Goal: Task Accomplishment & Management: Manage account settings

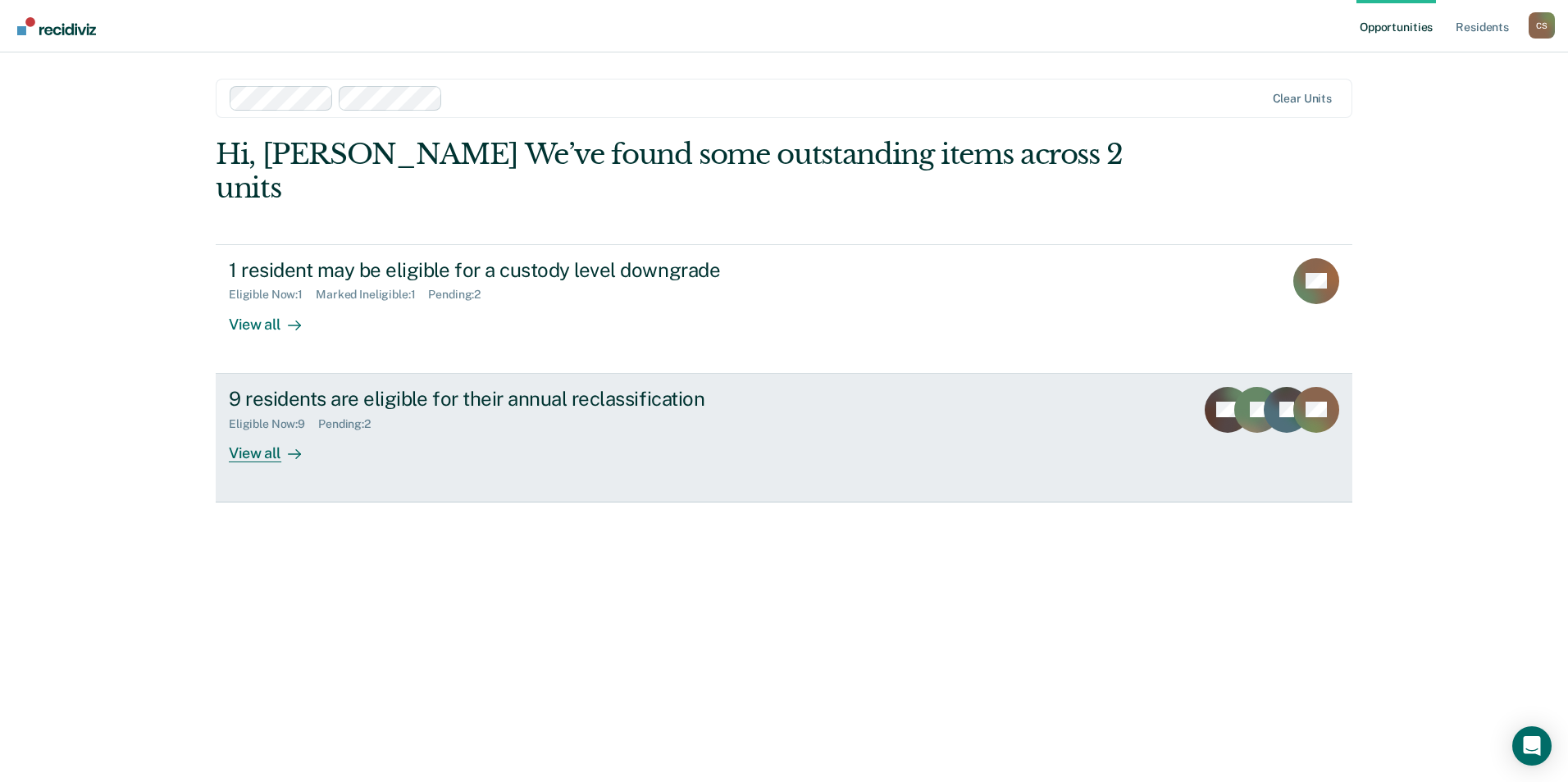
click at [665, 411] on div "Eligible Now : 9 Pending : 2" at bounding box center [517, 420] width 576 height 20
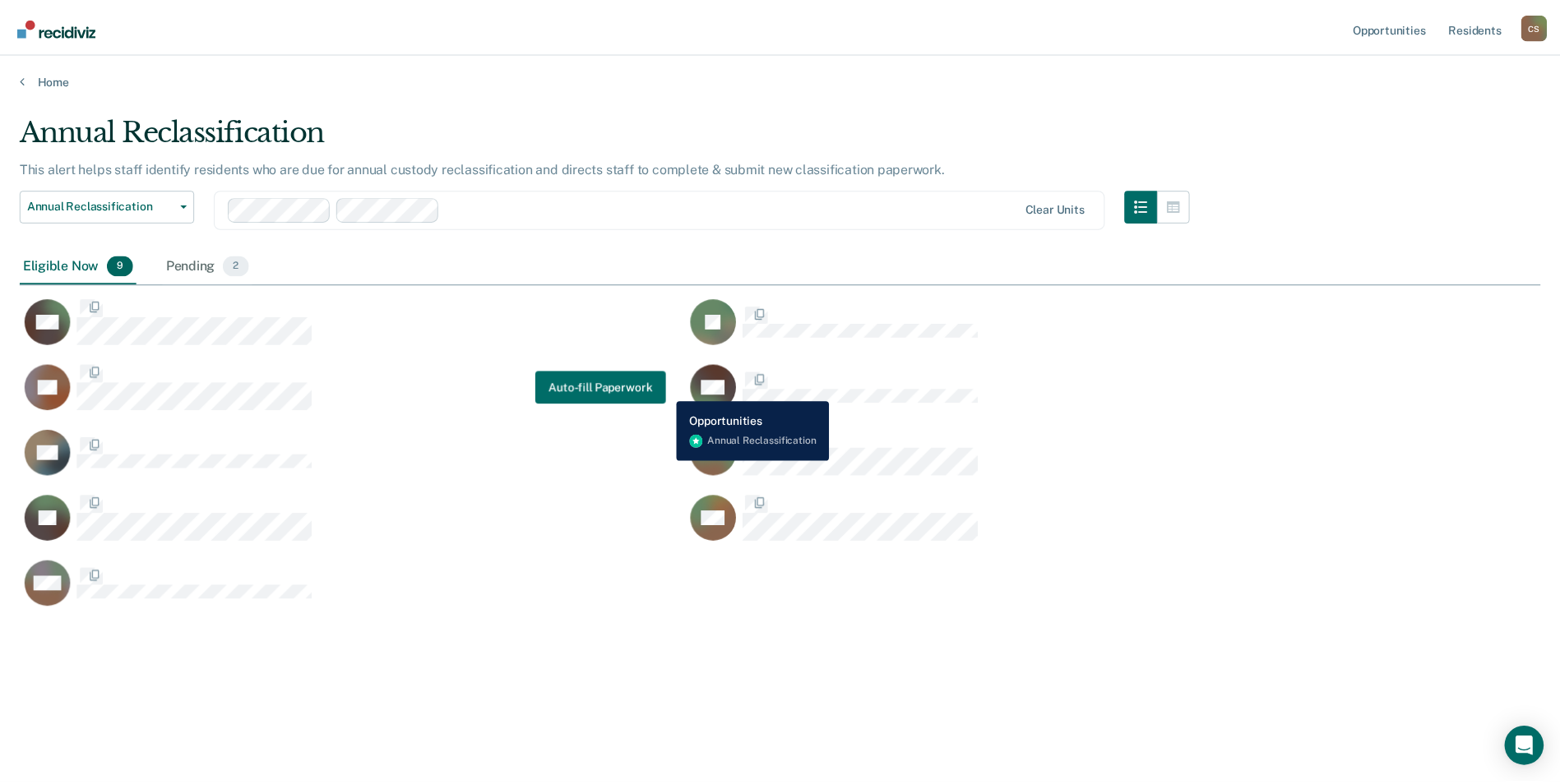
scroll to position [535, 1520]
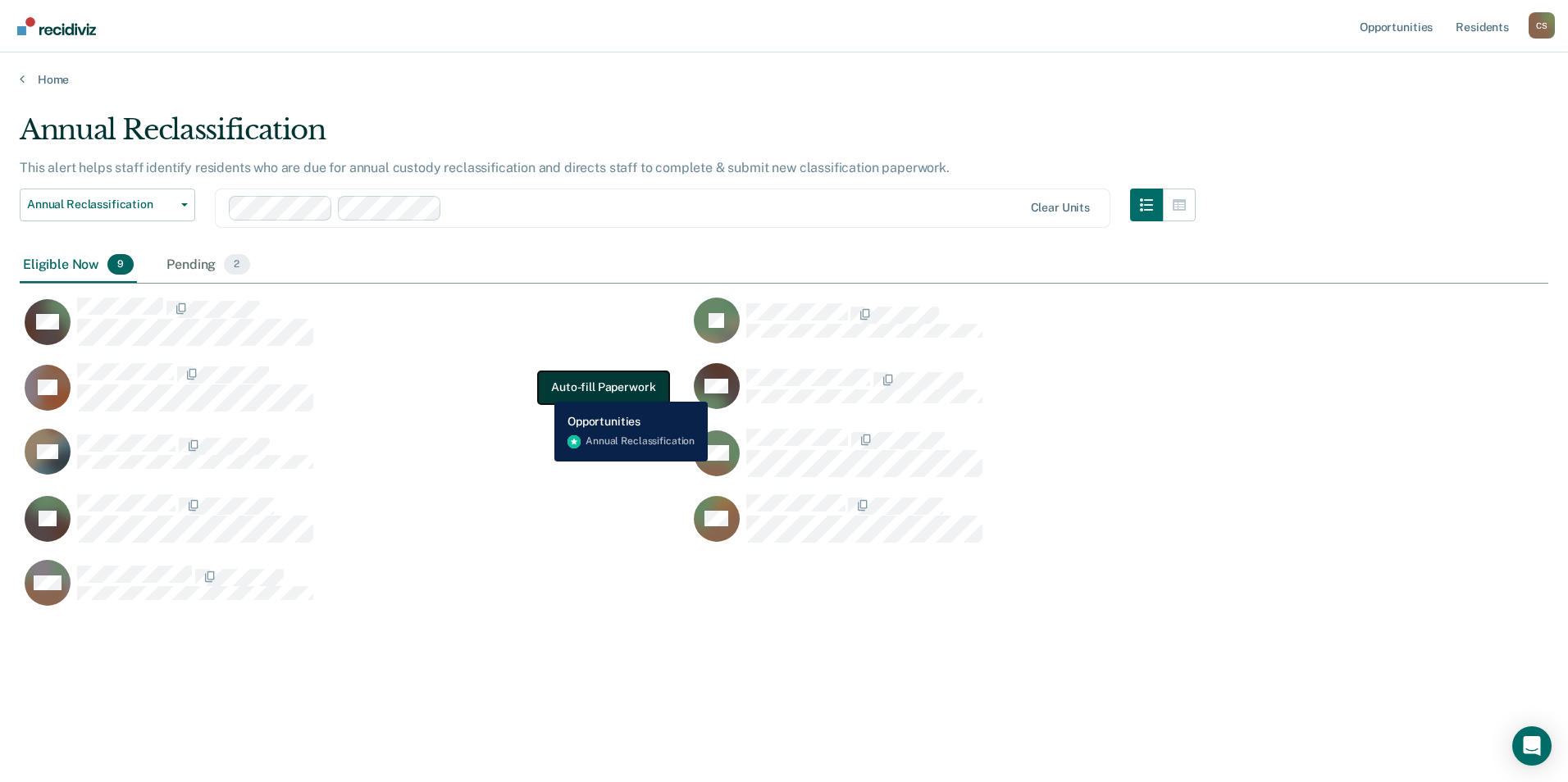
click at [544, 390] on button "Auto-fill Paperwork" at bounding box center [603, 387] width 130 height 32
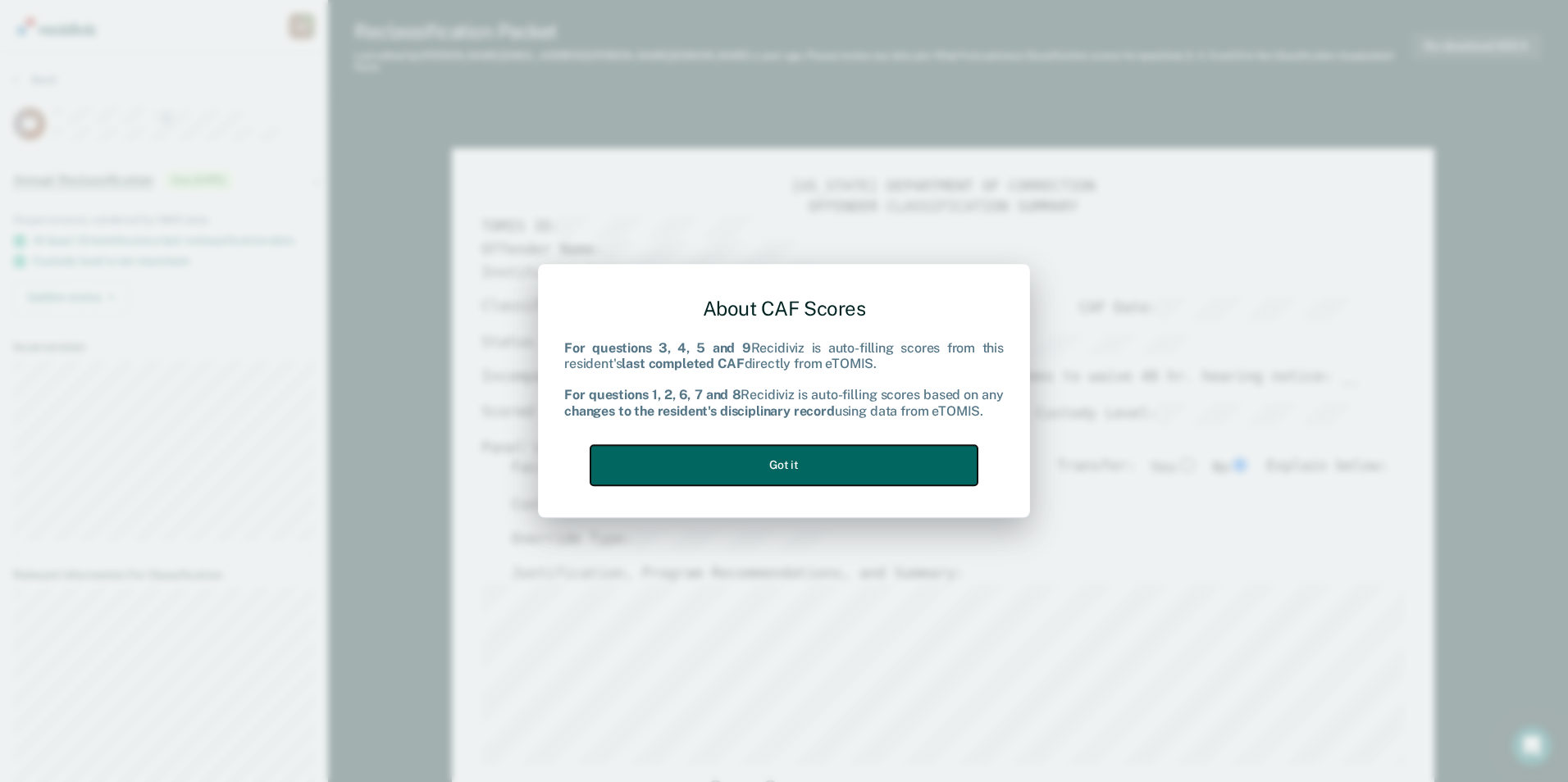
click at [772, 475] on button "Got it" at bounding box center [783, 465] width 387 height 40
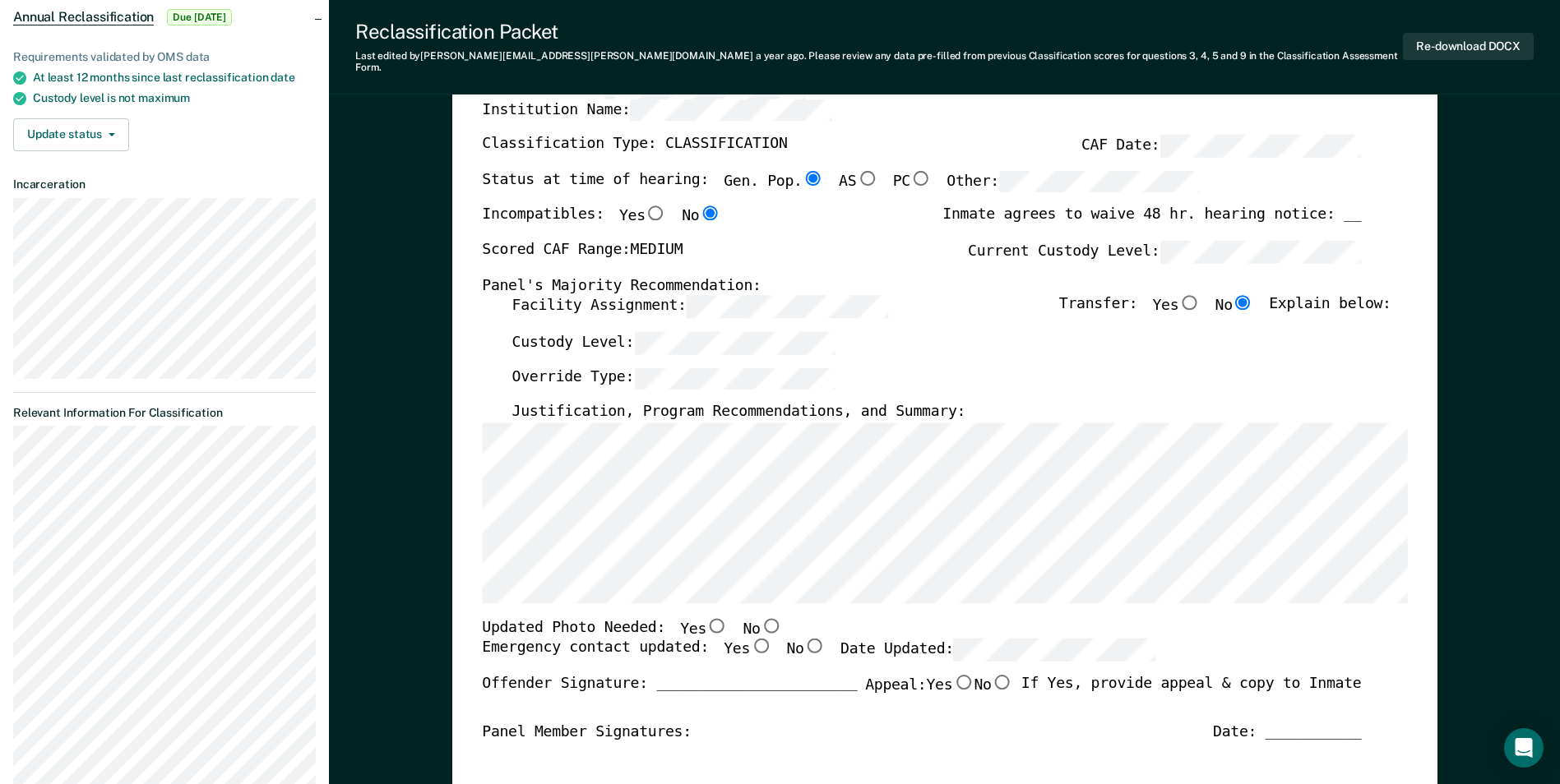
scroll to position [165, 0]
click at [760, 617] on input "No" at bounding box center [770, 624] width 21 height 15
type textarea "x"
radio input "true"
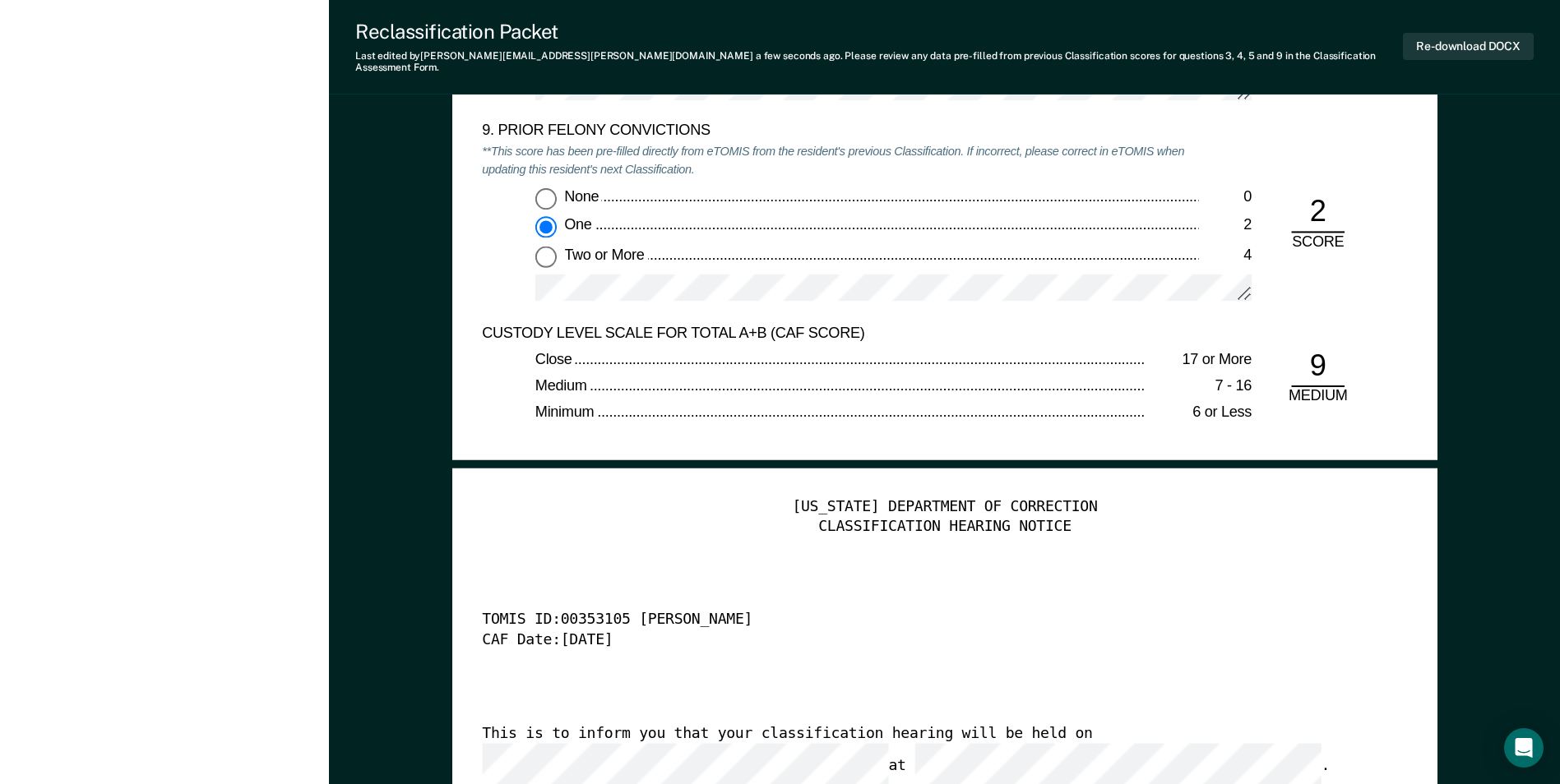
scroll to position [3780, 0]
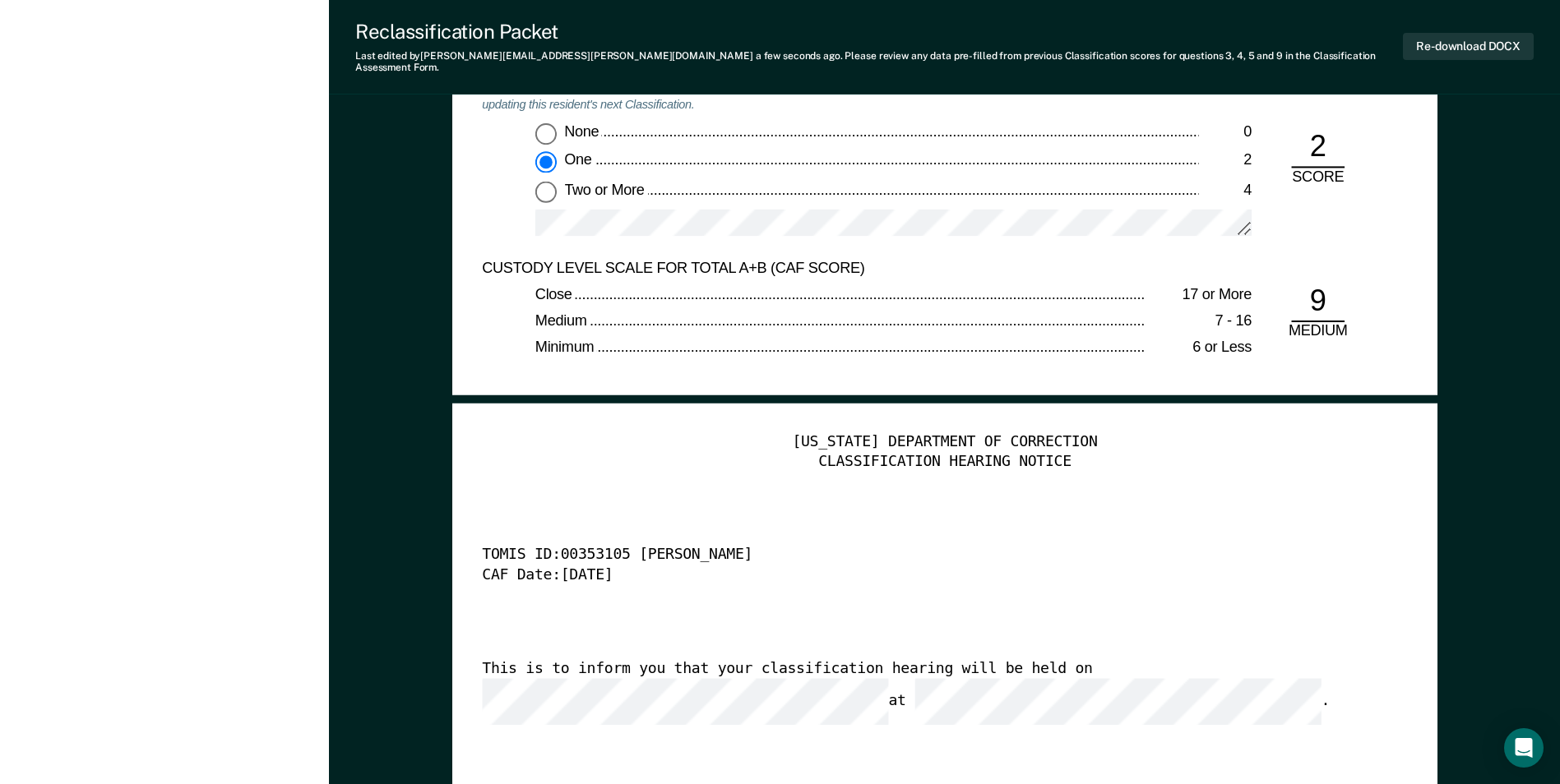
click at [1269, 660] on div "This is to inform you that your classification hearing will be held on at ." at bounding box center [921, 692] width 879 height 65
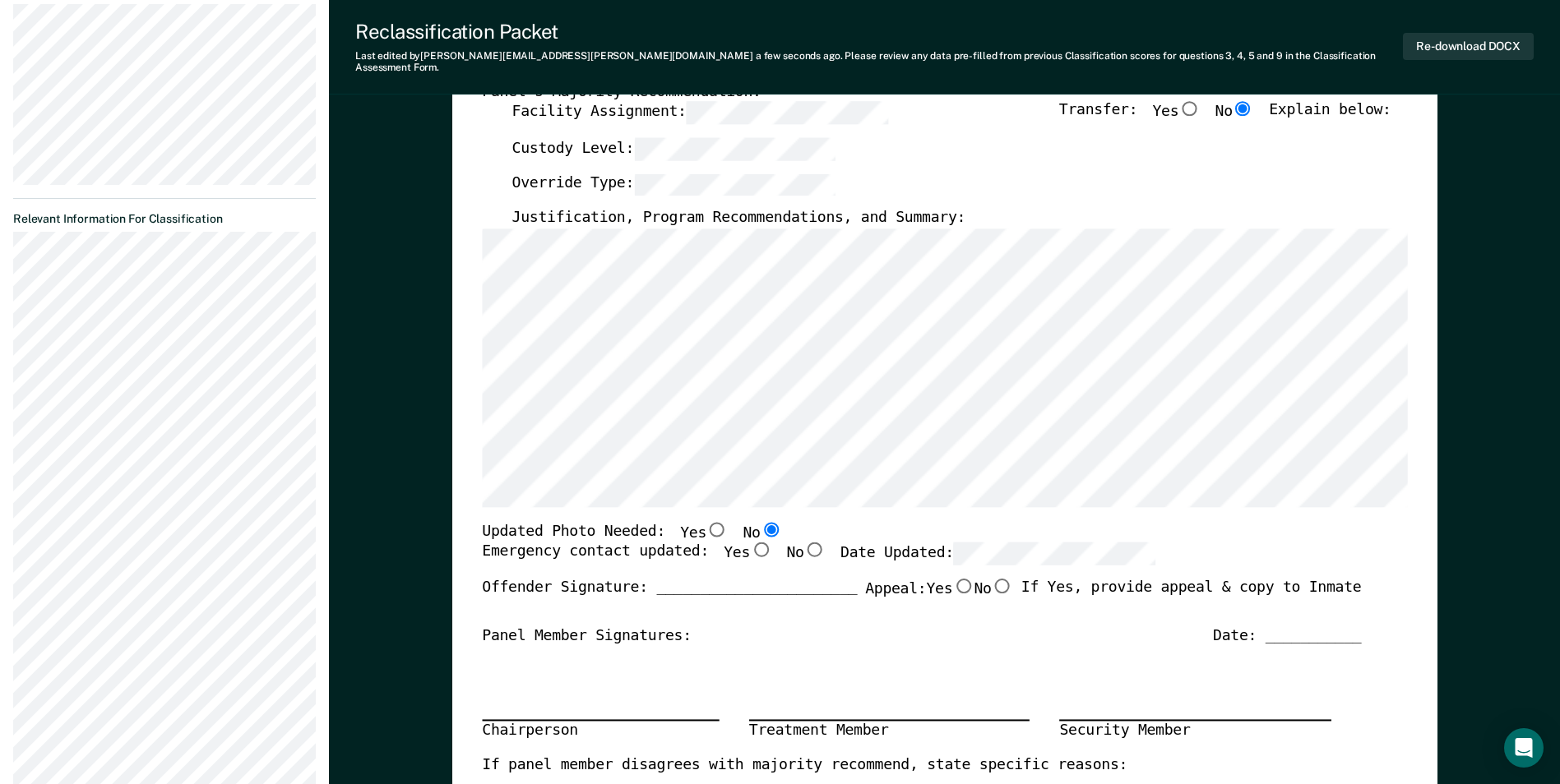
scroll to position [329, 0]
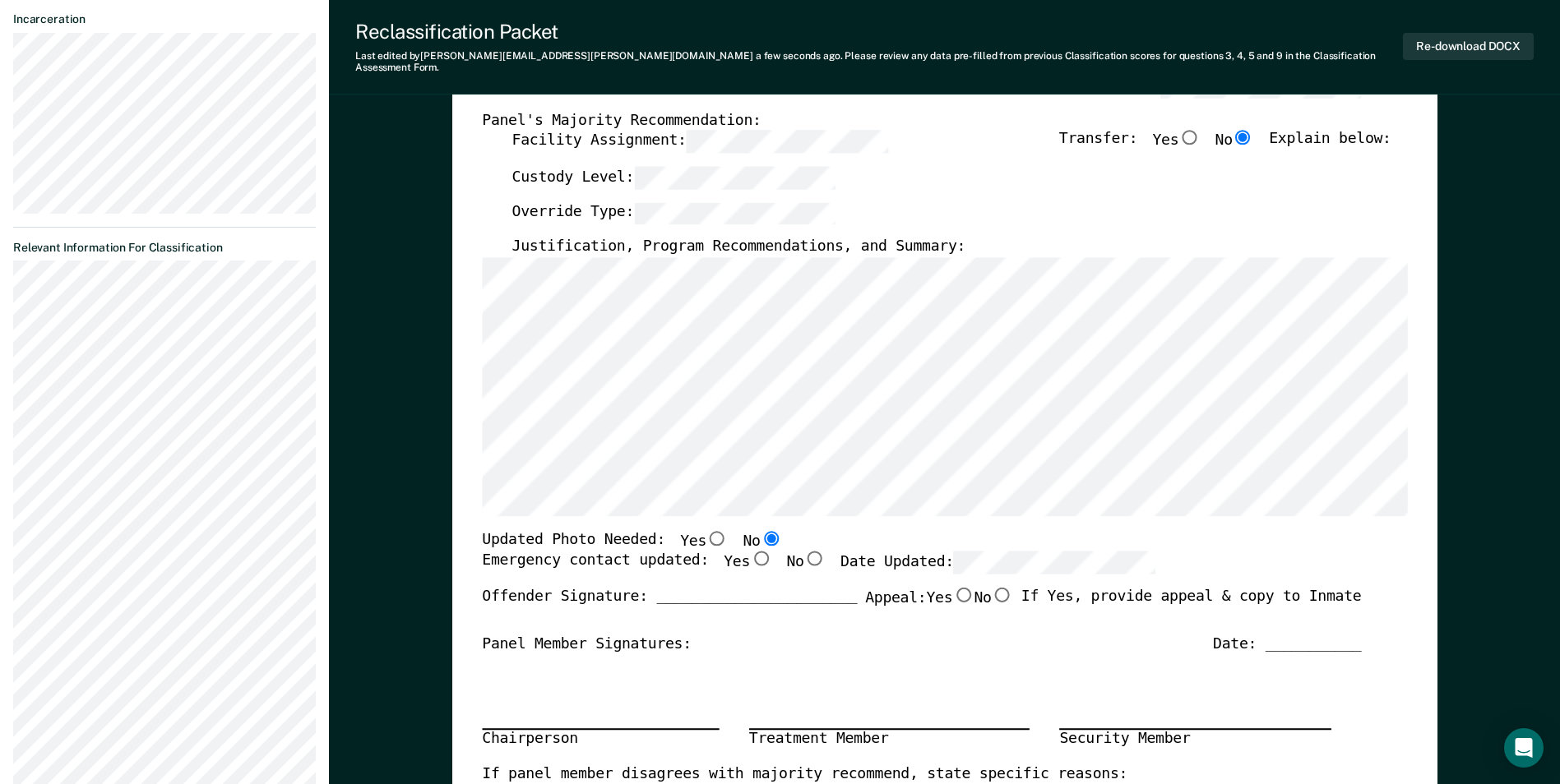
click at [750, 552] on input "Yes" at bounding box center [761, 559] width 21 height 15
type textarea "x"
radio input "true"
click at [1151, 663] on div "Chairperson Treatment Member Security Member" at bounding box center [921, 708] width 879 height 110
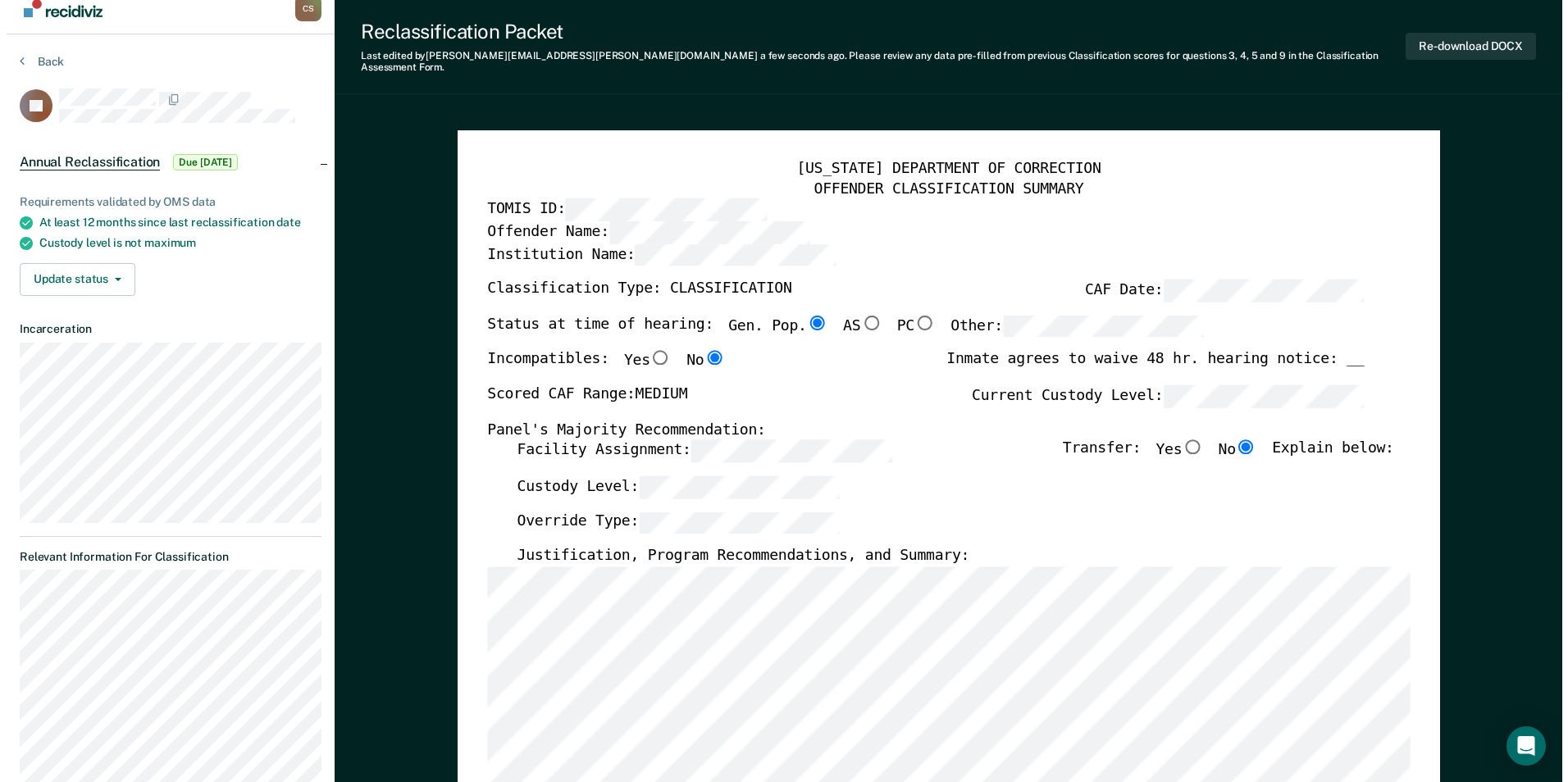
scroll to position [0, 0]
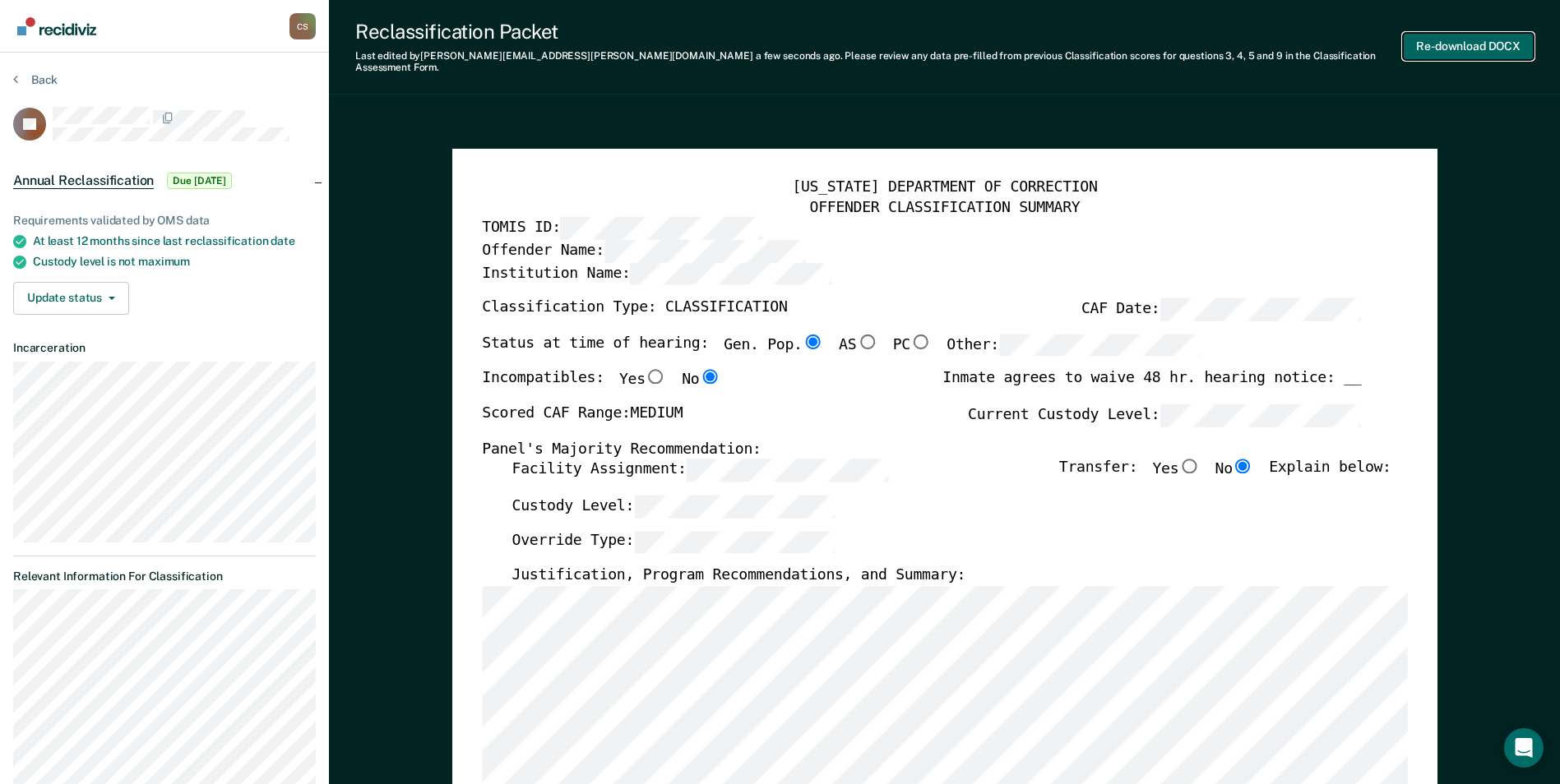
click at [1483, 34] on button "Re-download DOCX" at bounding box center [1468, 46] width 130 height 27
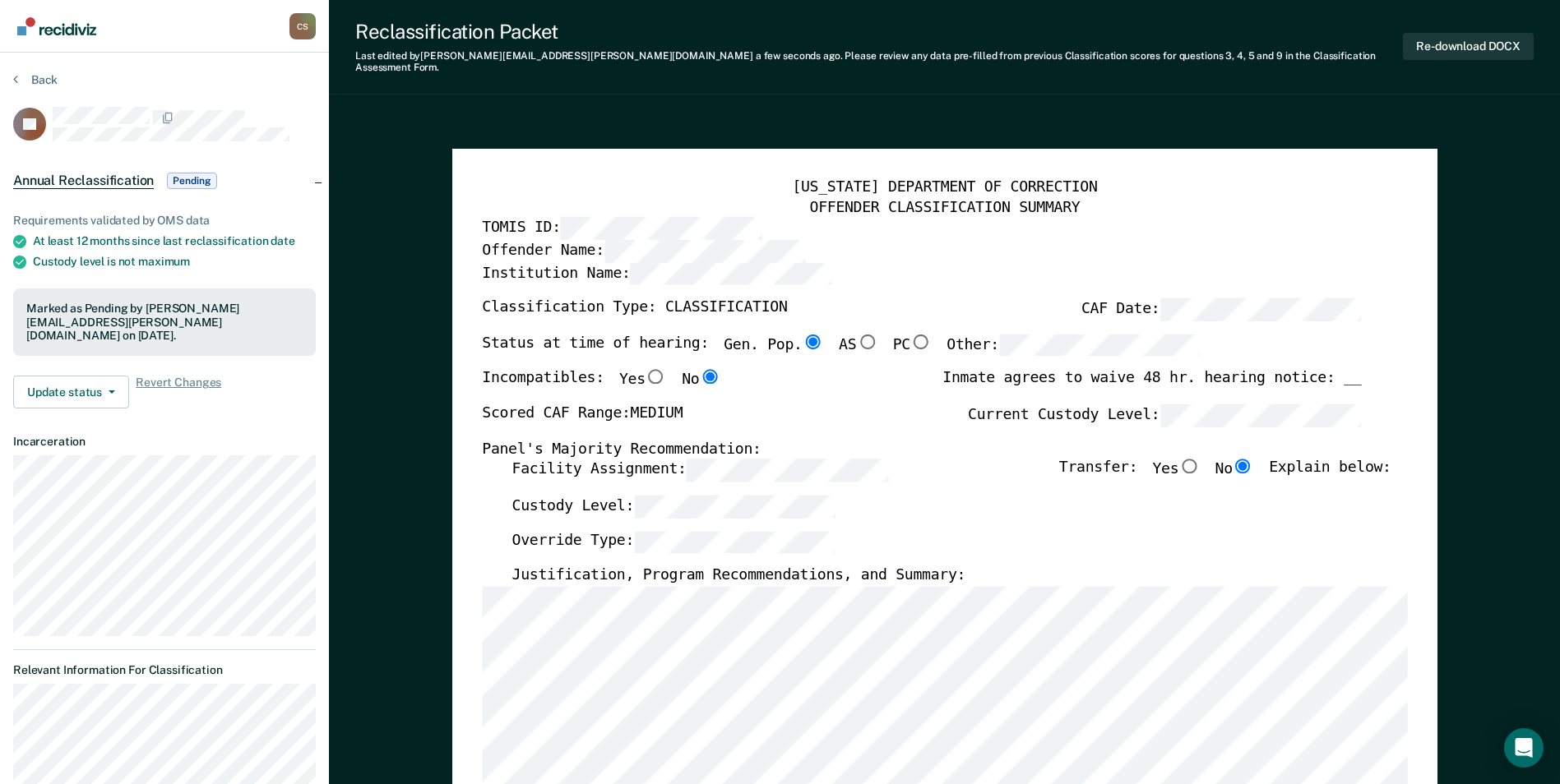
click at [29, 80] on button "Back" at bounding box center [35, 79] width 44 height 15
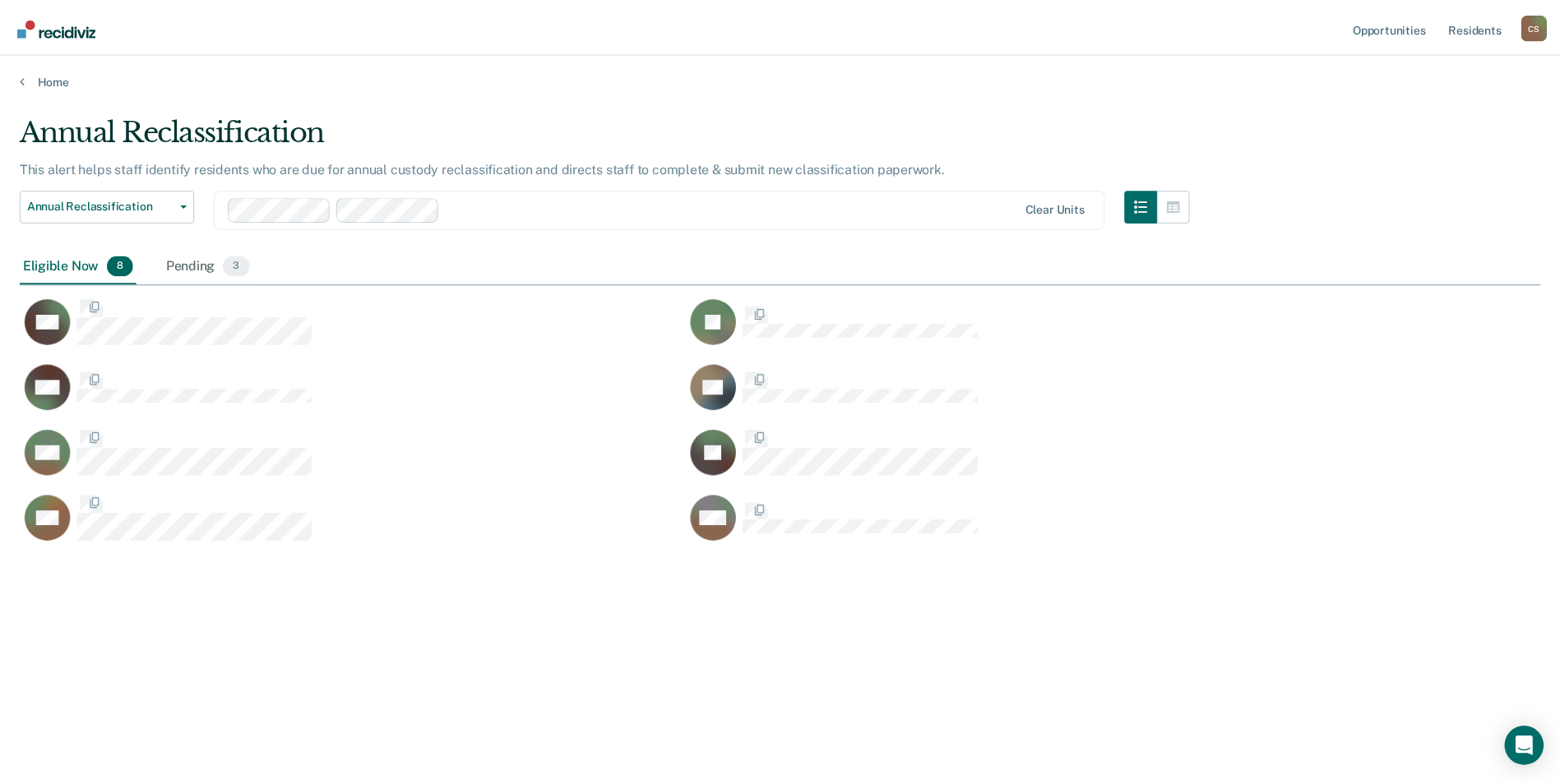
scroll to position [535, 1520]
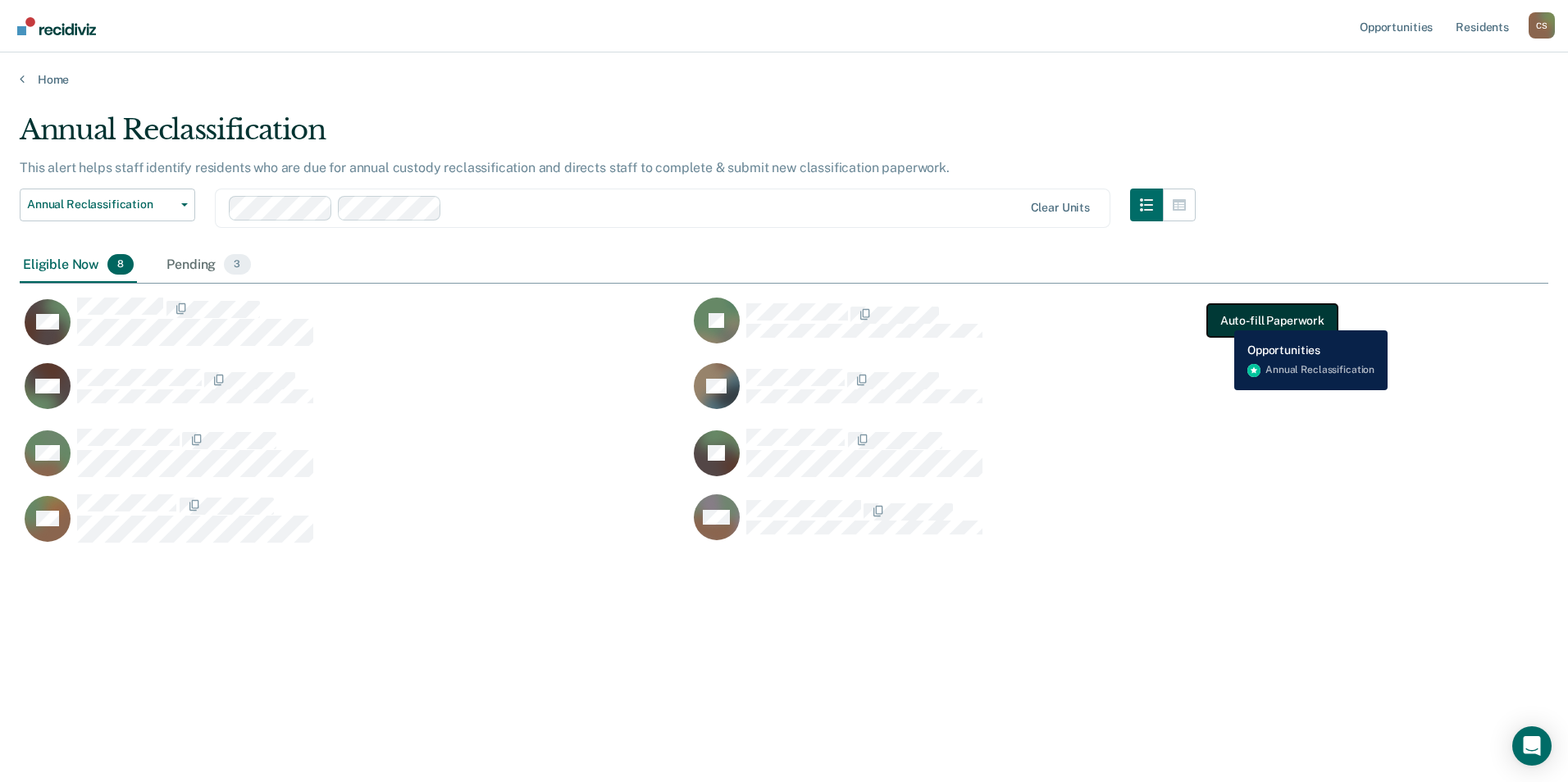
click at [1222, 318] on button "Auto-fill Paperwork" at bounding box center [1272, 319] width 130 height 32
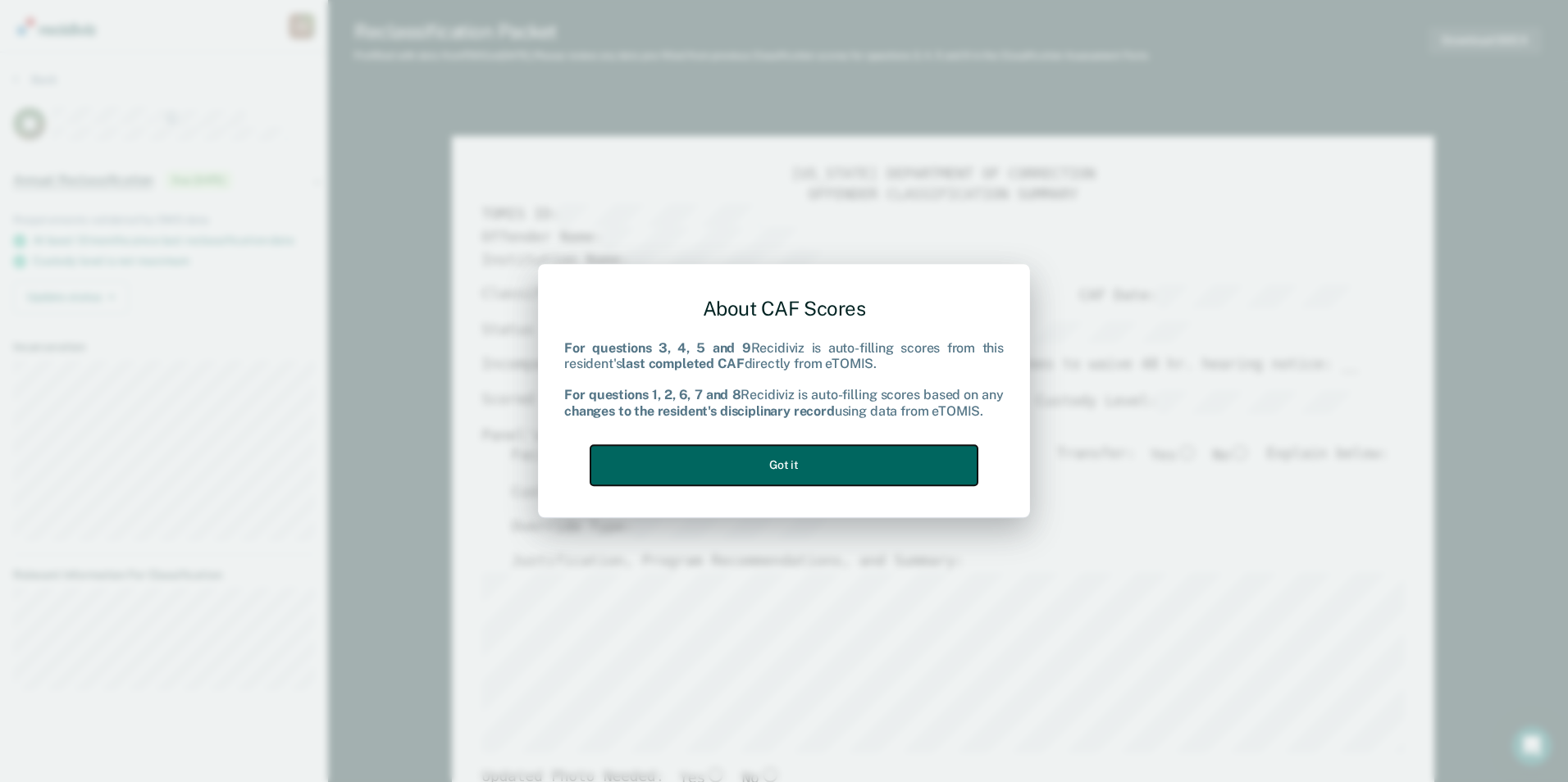
click at [708, 473] on button "Got it" at bounding box center [783, 465] width 387 height 40
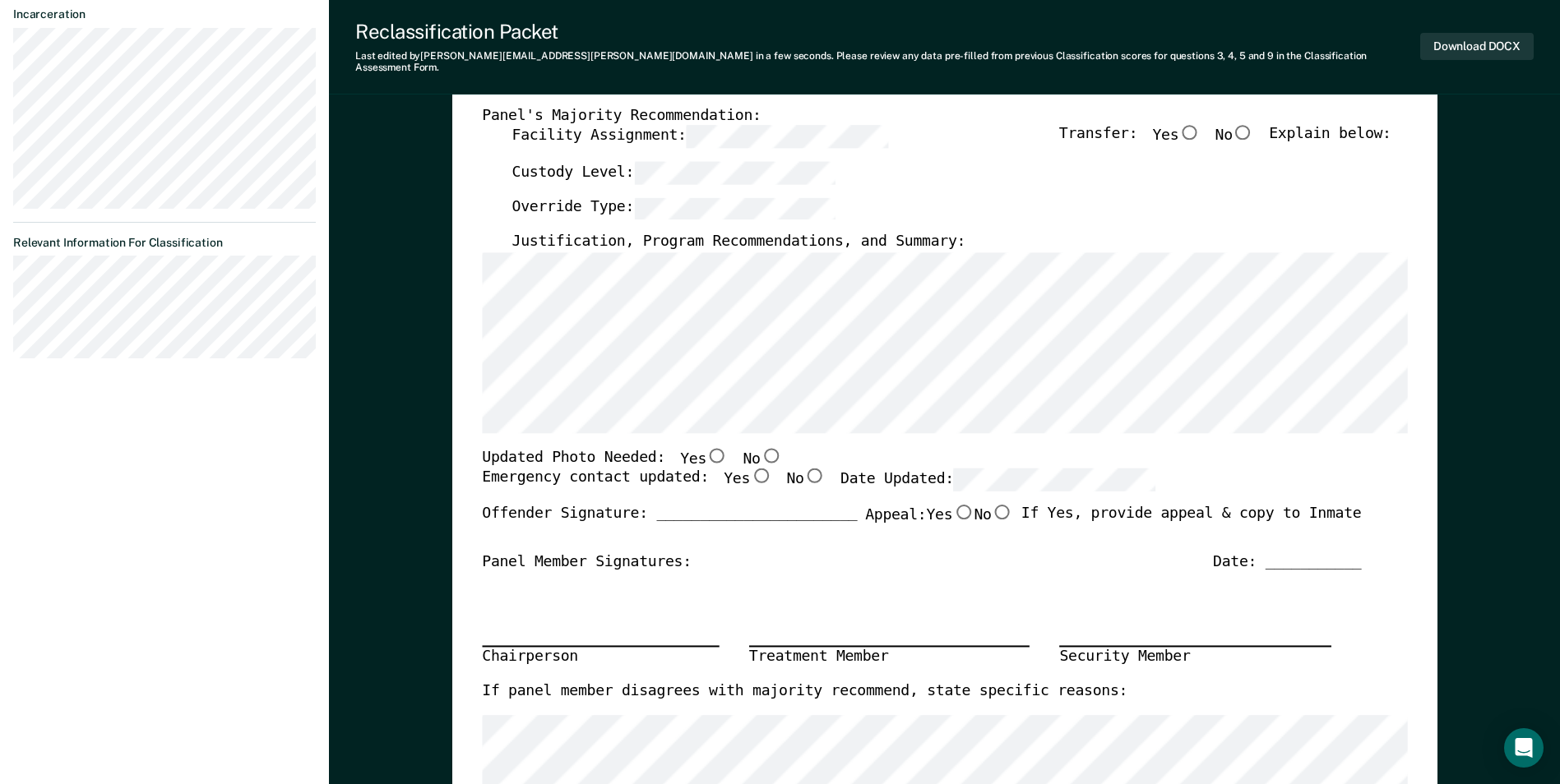
scroll to position [329, 0]
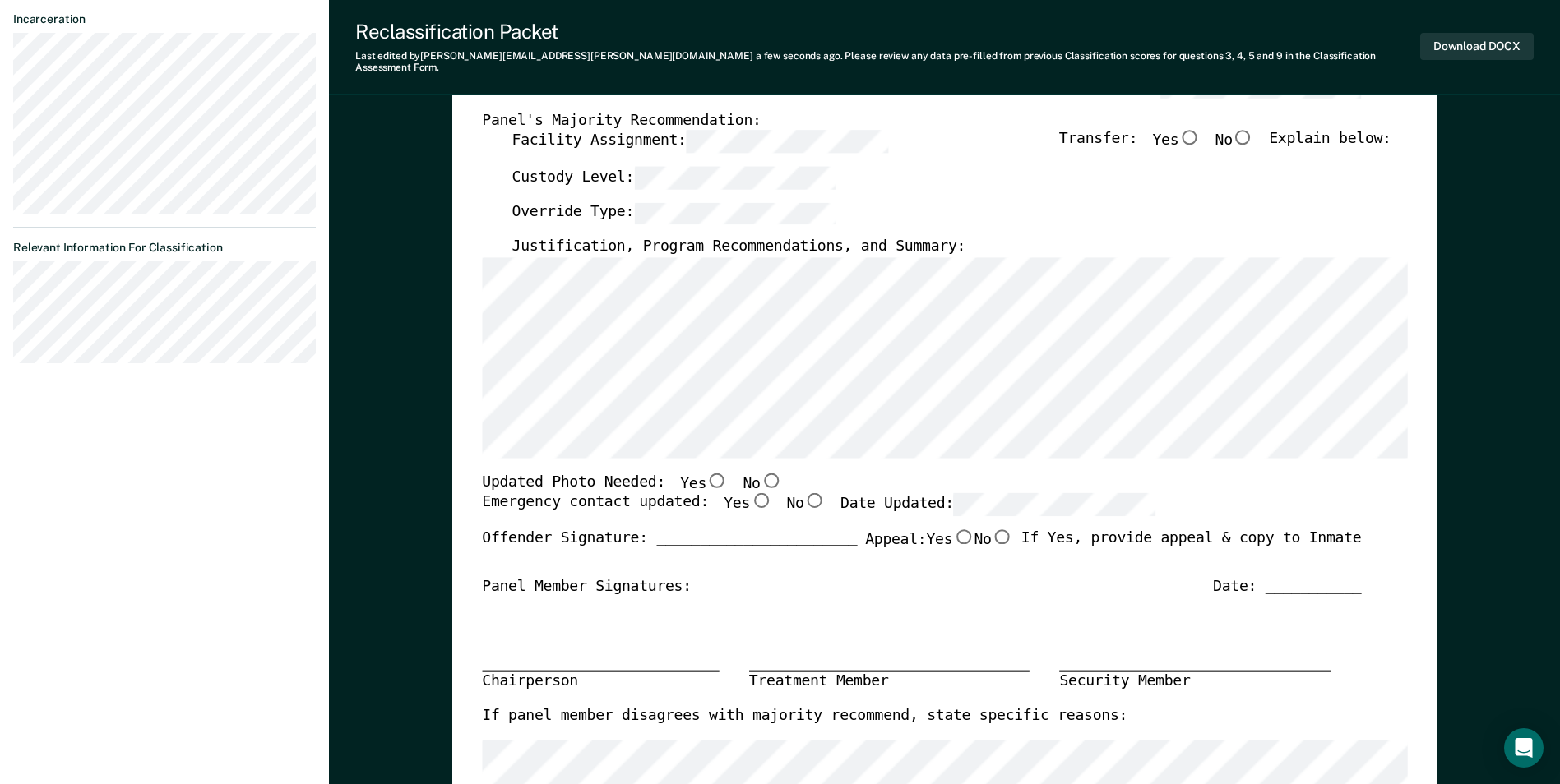
click at [706, 474] on input "Yes" at bounding box center [717, 480] width 21 height 15
type textarea "x"
radio input "true"
click at [750, 493] on input "Yes" at bounding box center [761, 500] width 21 height 15
type textarea "x"
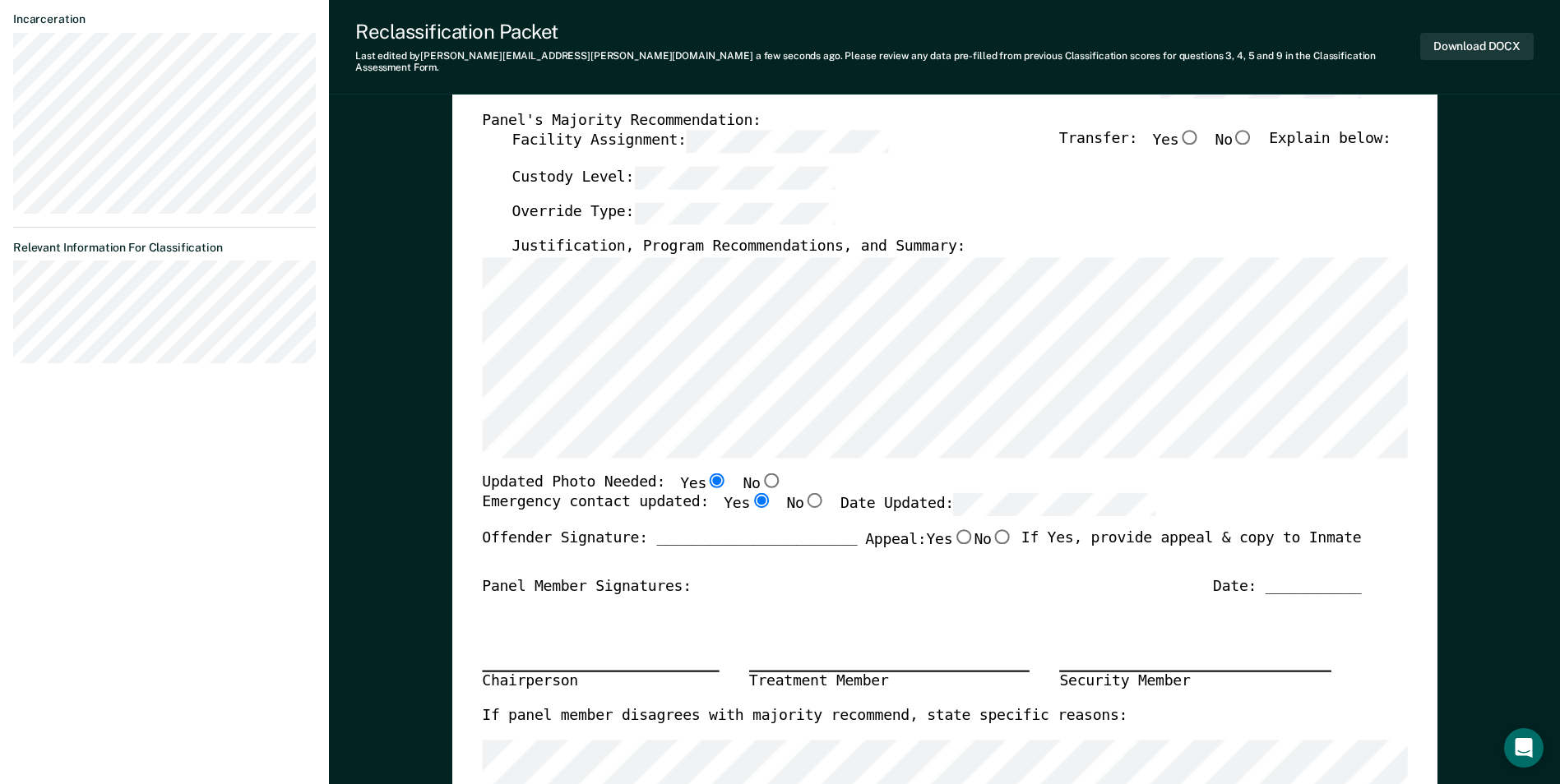
radio input "true"
click at [1152, 596] on div "Chairperson Treatment Member Security Member" at bounding box center [921, 650] width 879 height 110
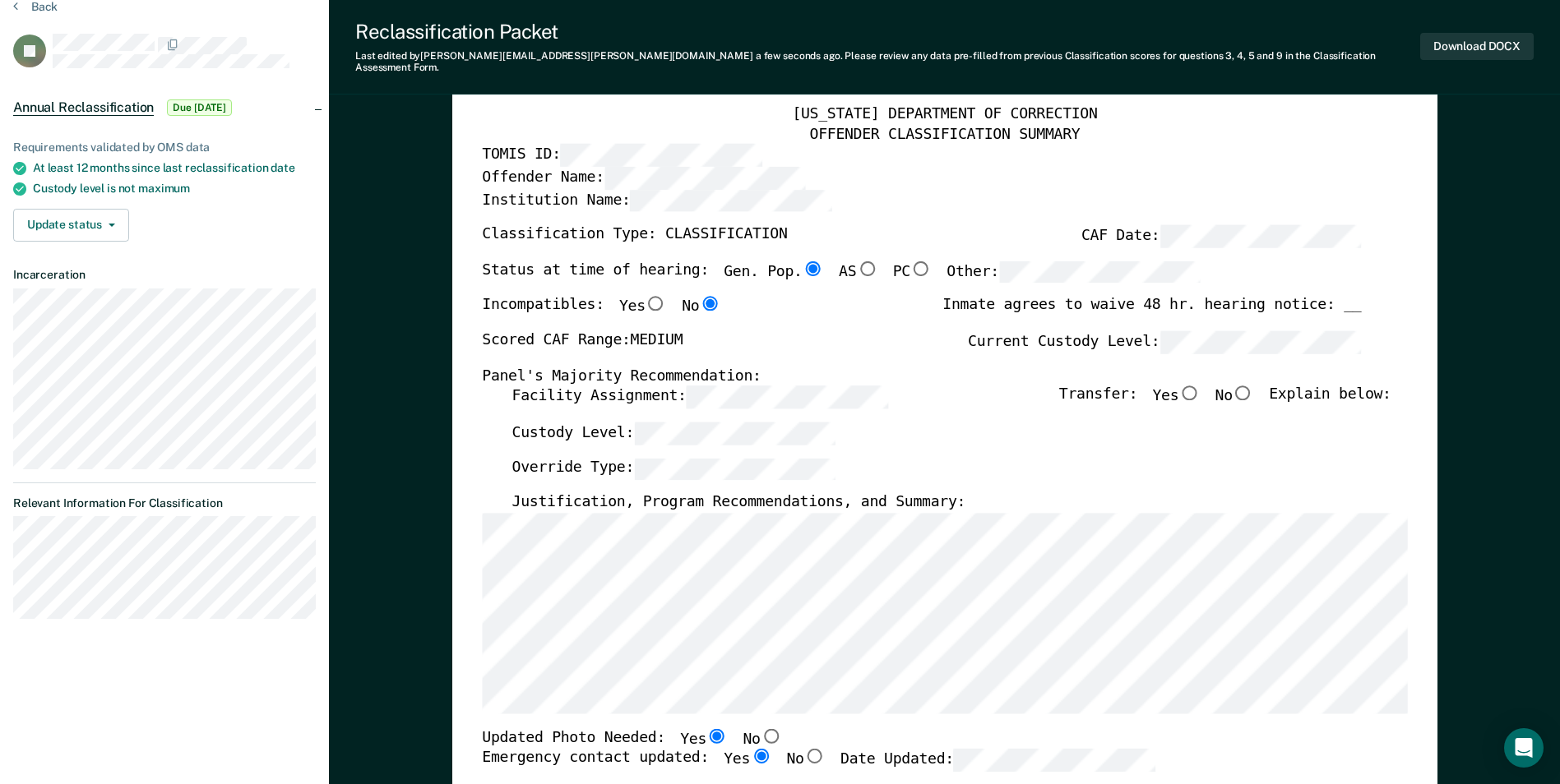
scroll to position [0, 0]
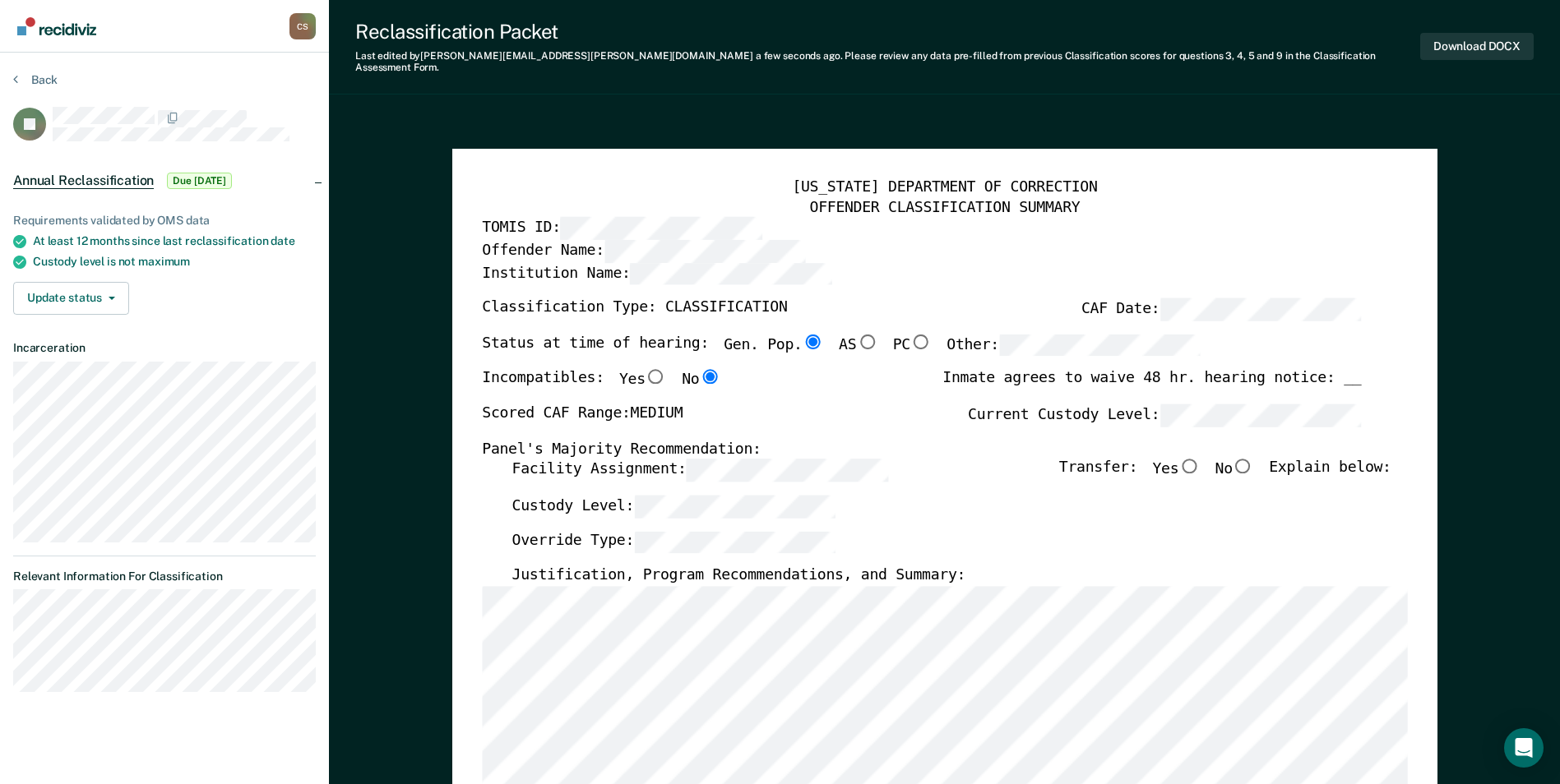
click at [1246, 458] on input "No" at bounding box center [1243, 465] width 21 height 15
type textarea "x"
radio input "true"
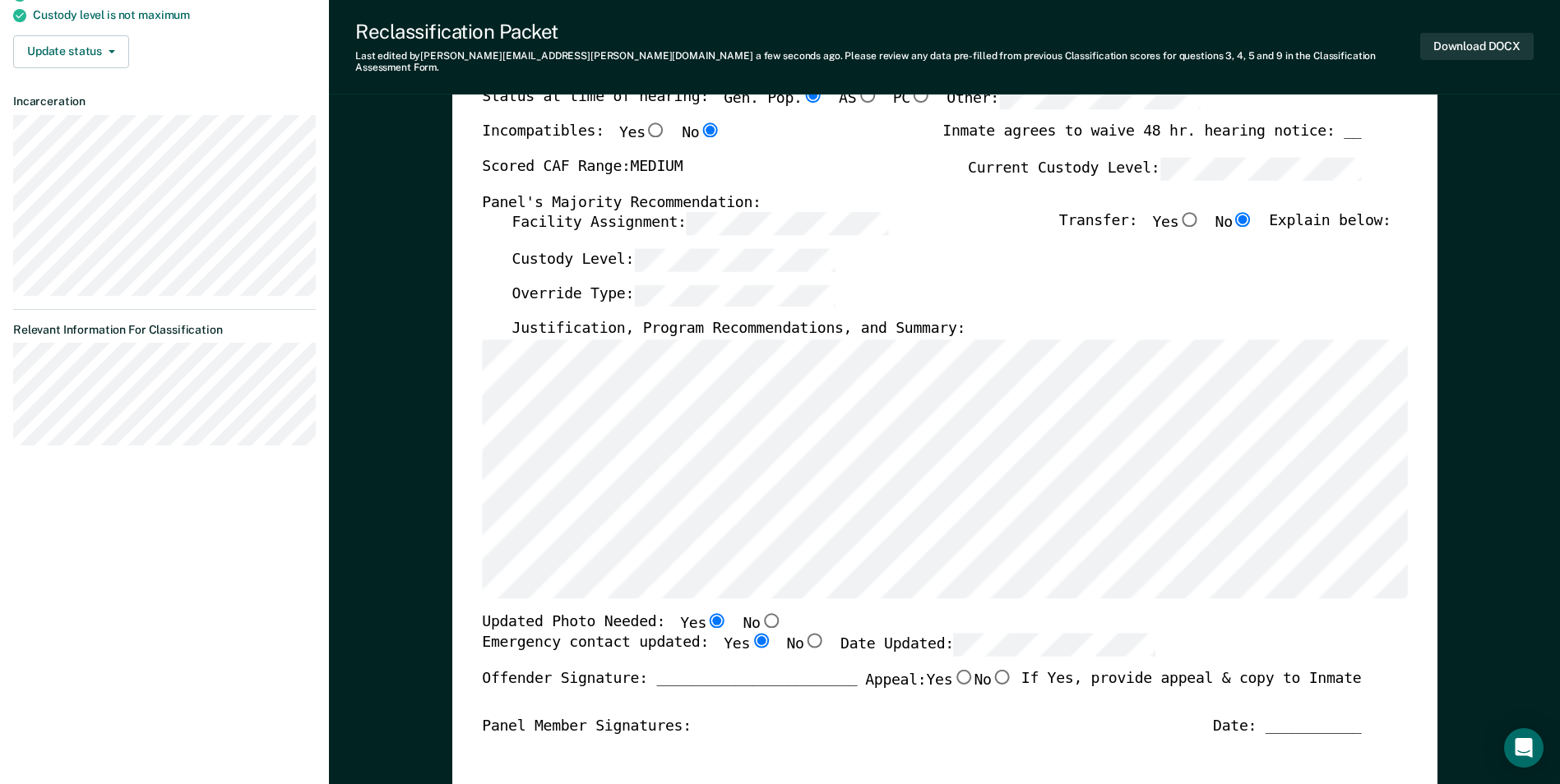
scroll to position [165, 0]
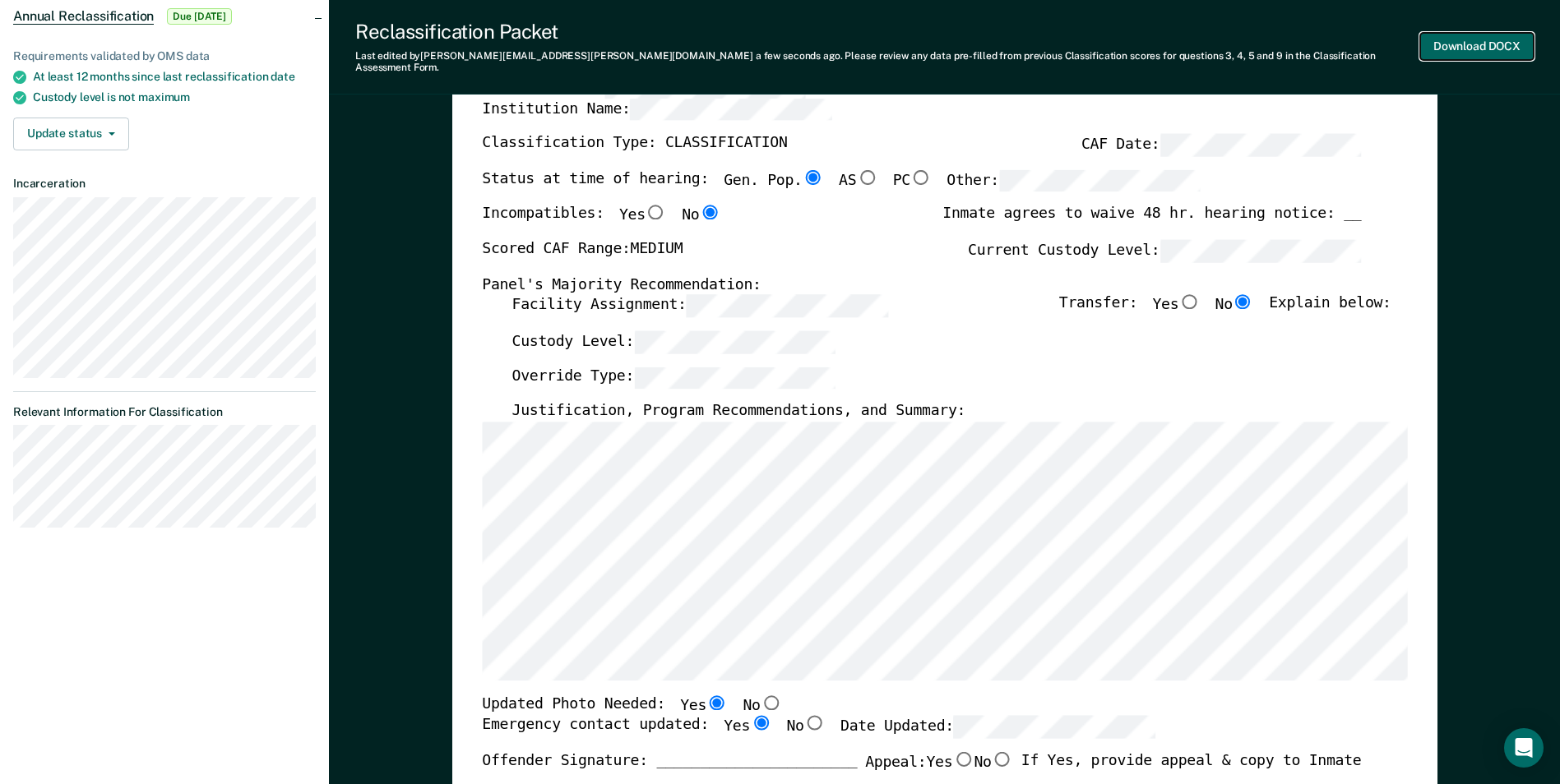
click at [1450, 37] on button "Download DOCX" at bounding box center [1476, 46] width 114 height 27
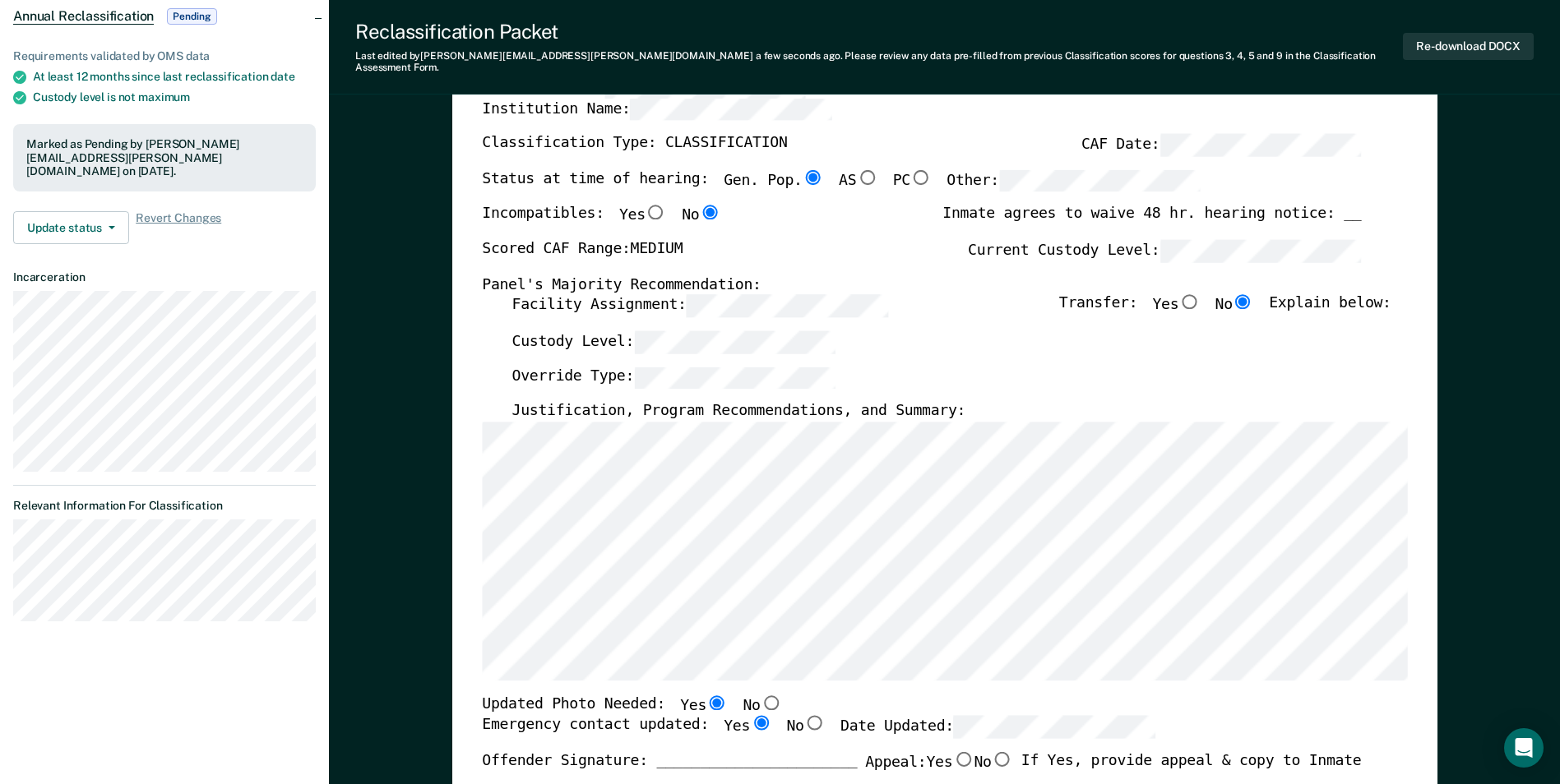
click at [954, 276] on div "Panel's Majority Recommendation:" at bounding box center [921, 285] width 879 height 19
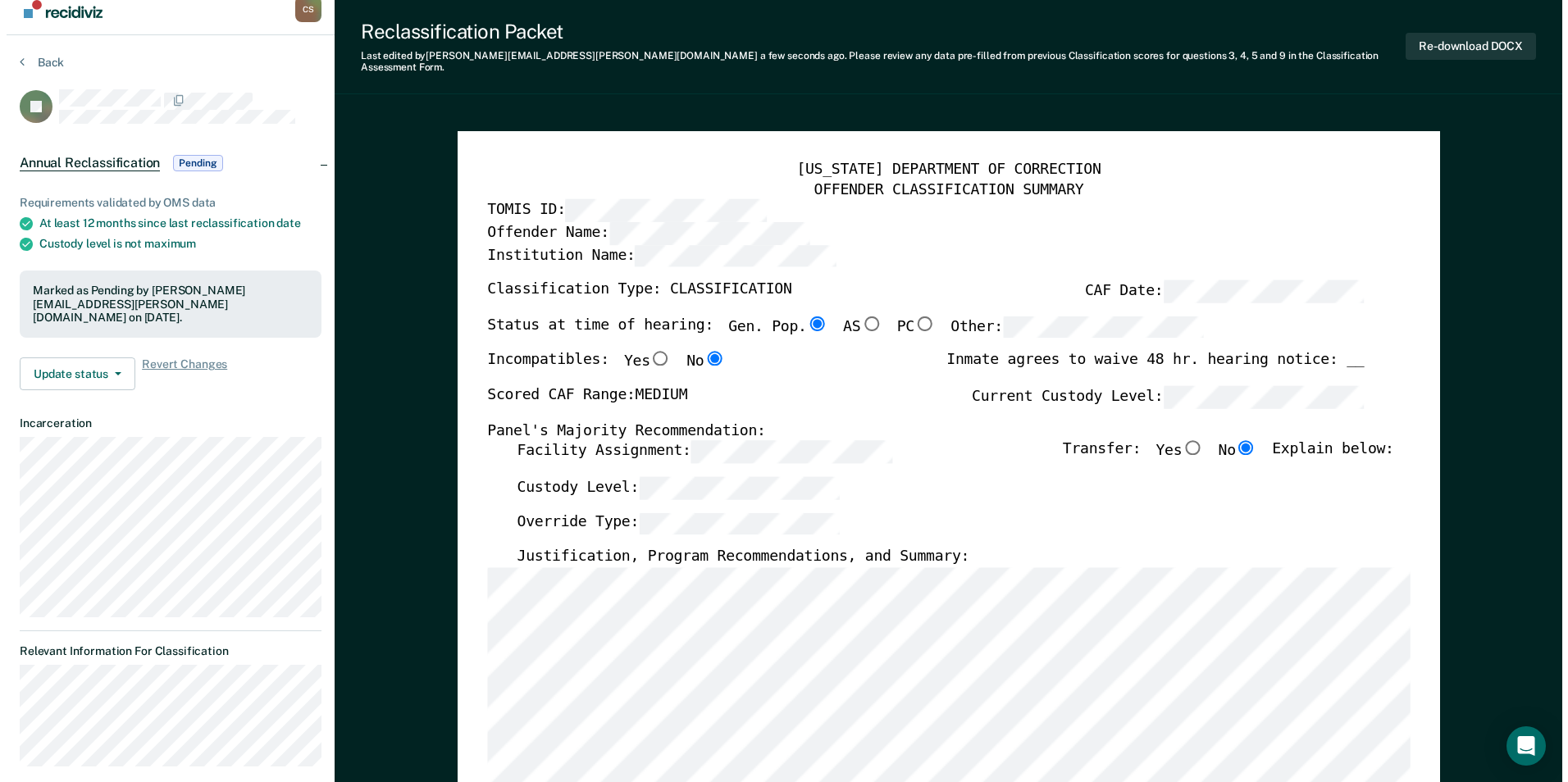
scroll to position [0, 0]
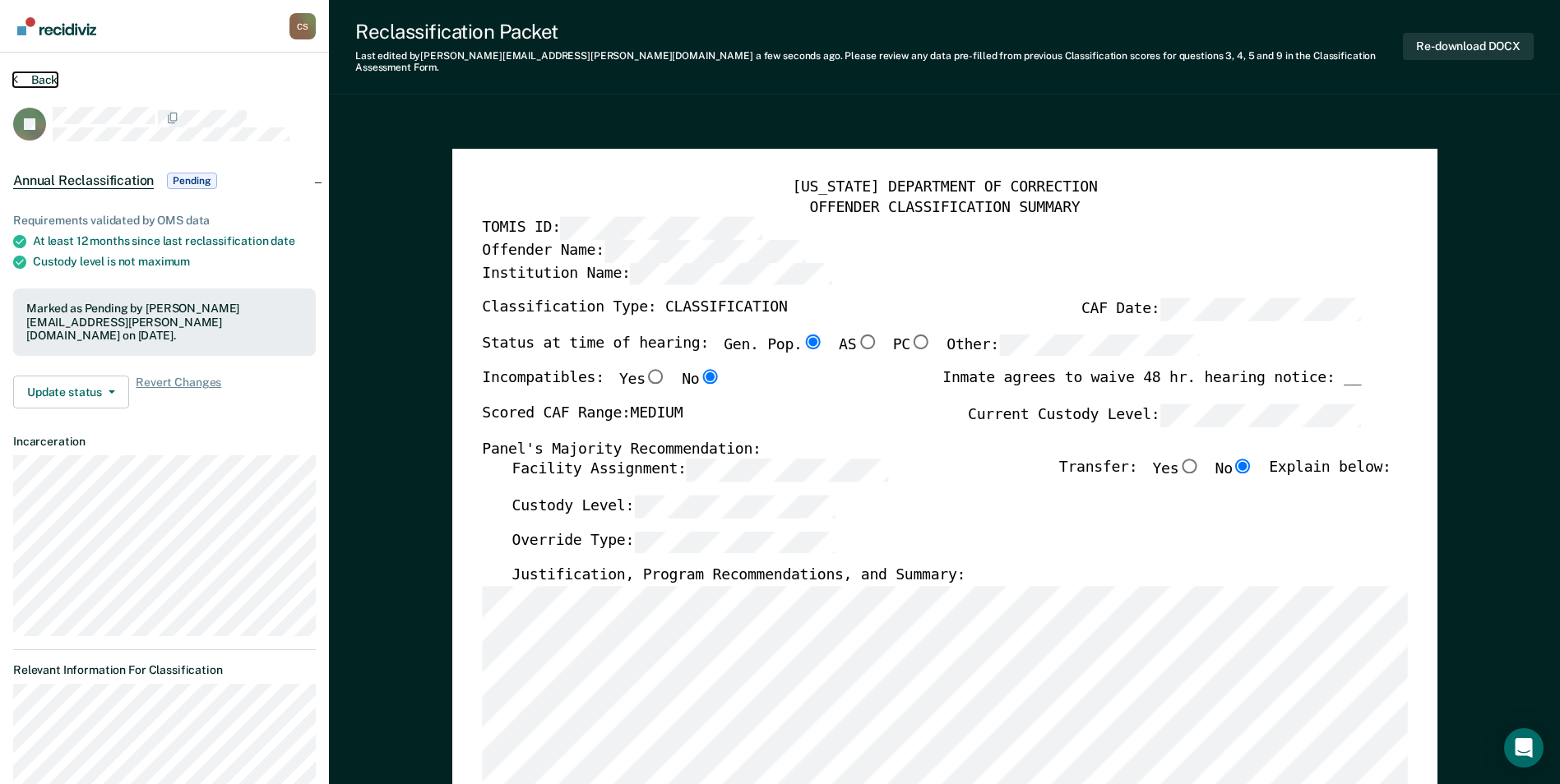
click at [37, 79] on button "Back" at bounding box center [35, 79] width 44 height 15
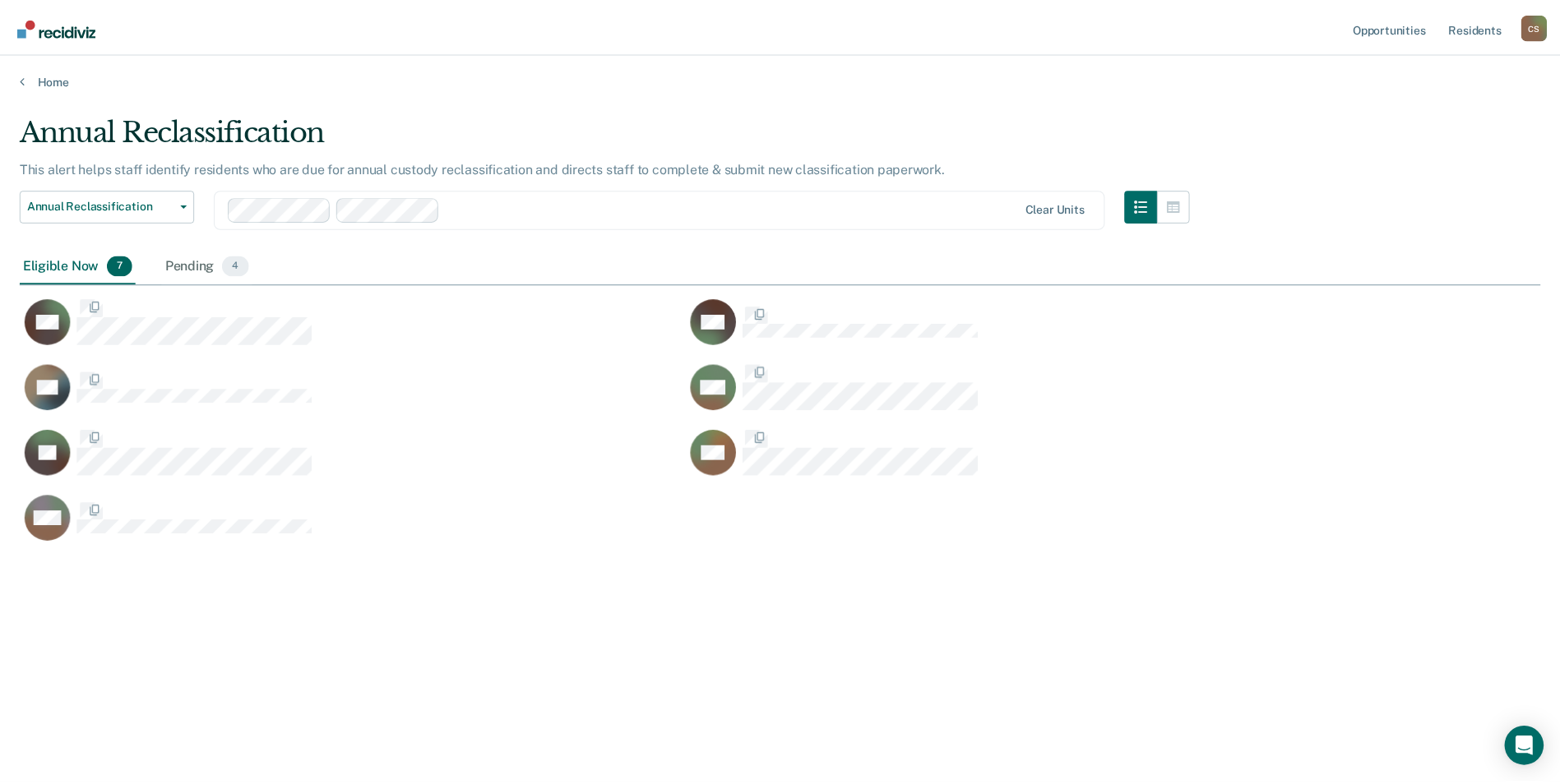
scroll to position [535, 1520]
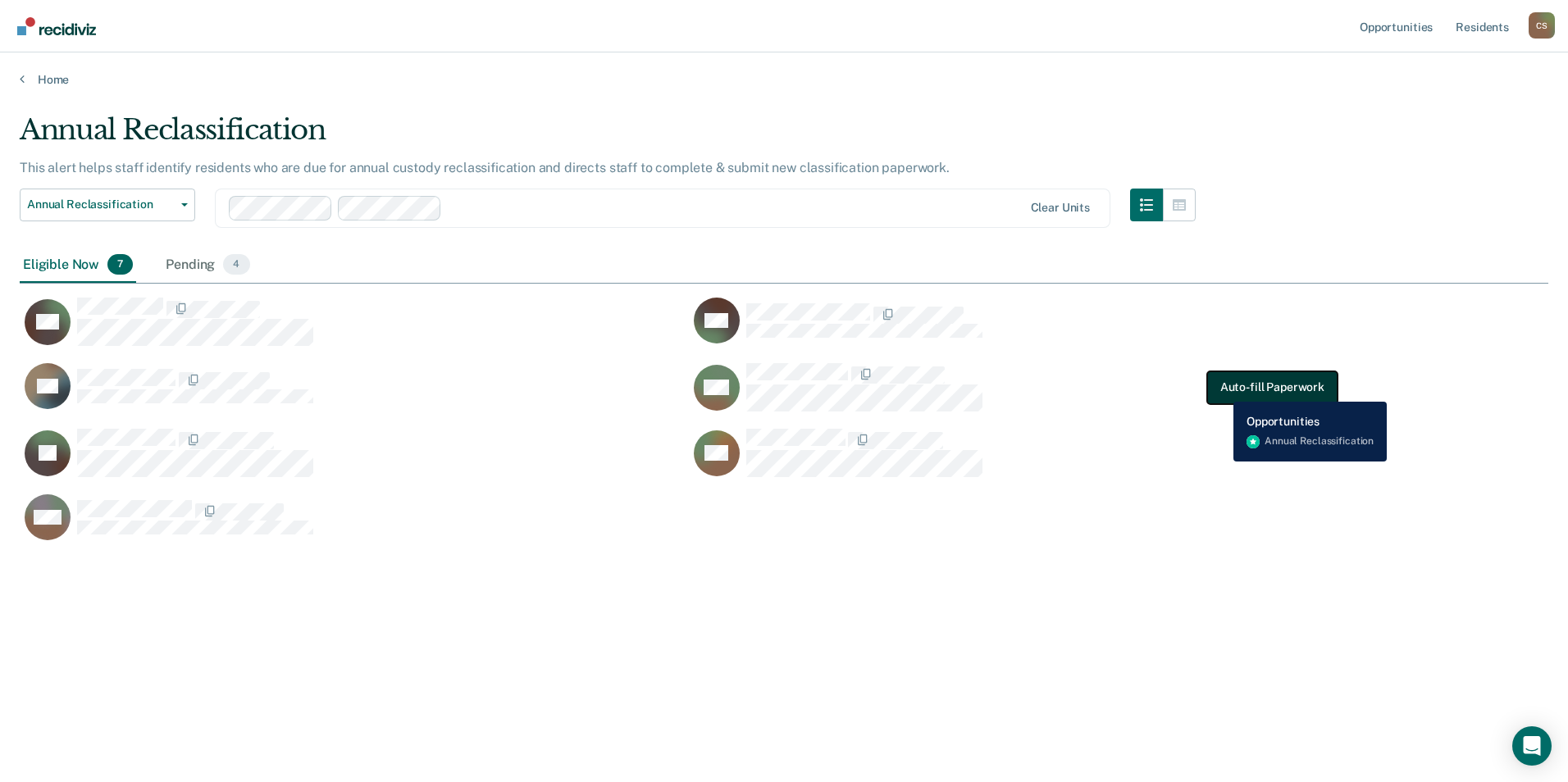
click at [1221, 390] on button "Auto-fill Paperwork" at bounding box center [1272, 387] width 130 height 32
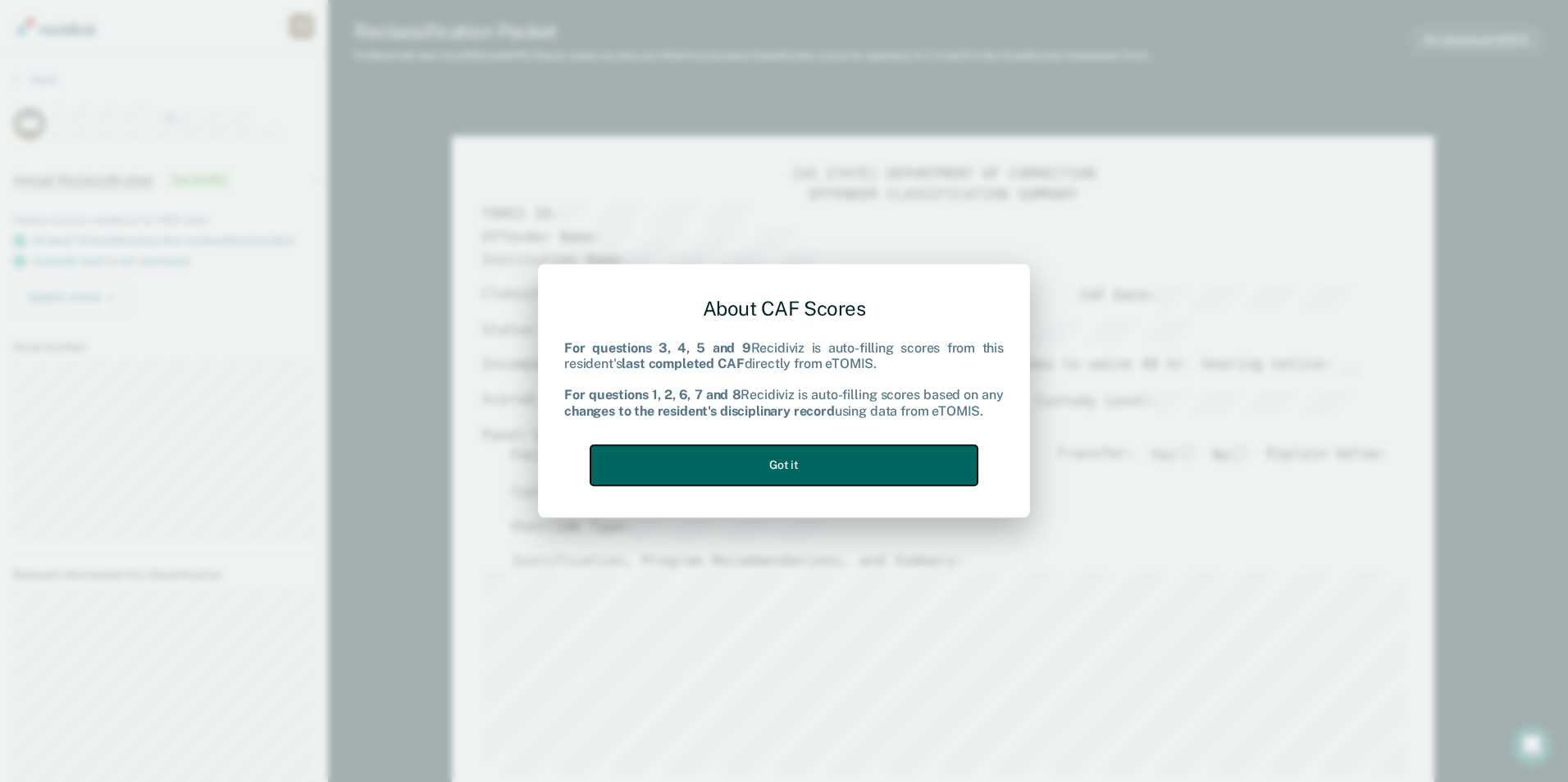
click at [688, 451] on button "Got it" at bounding box center [783, 465] width 387 height 40
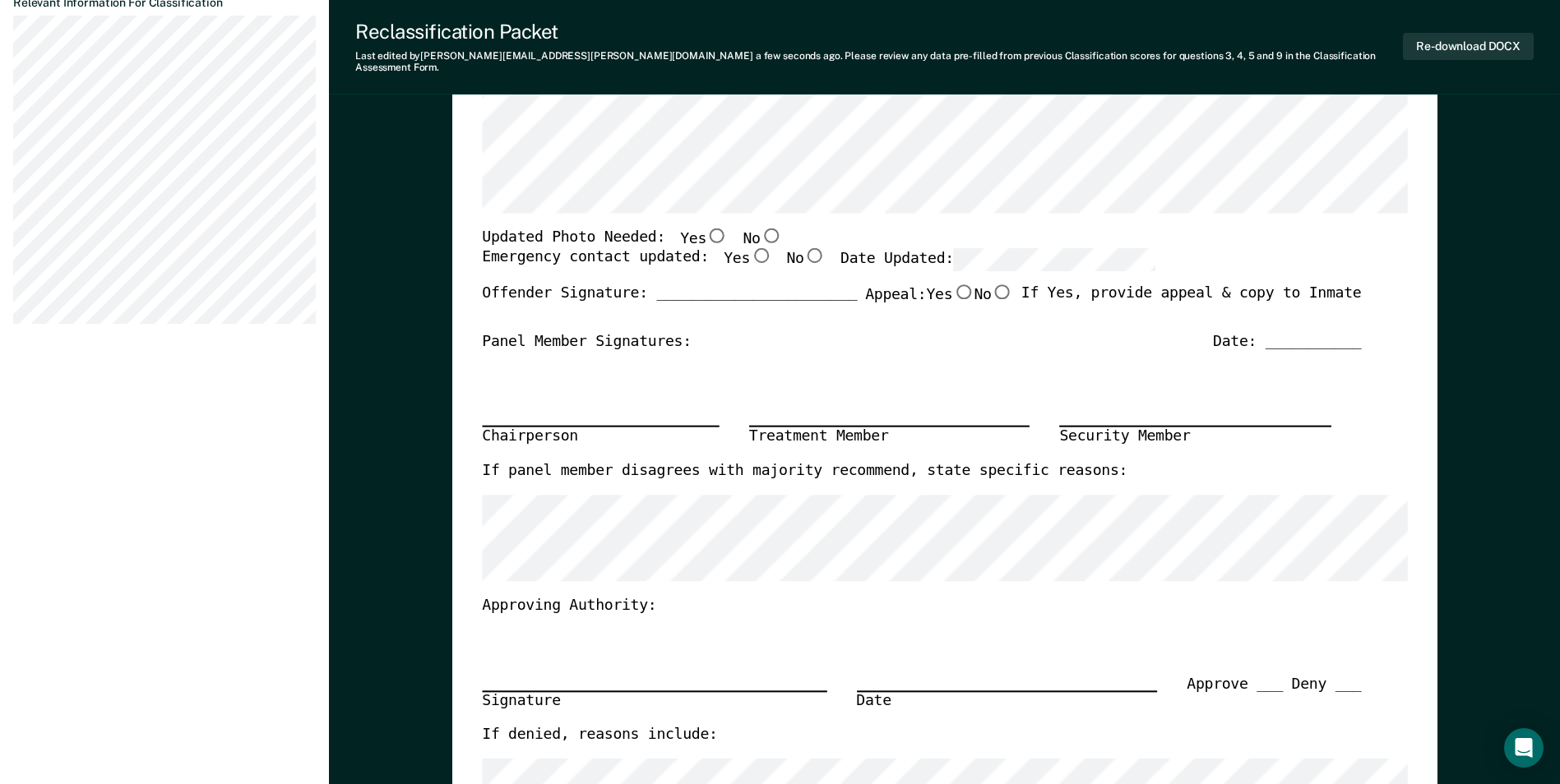
scroll to position [493, 0]
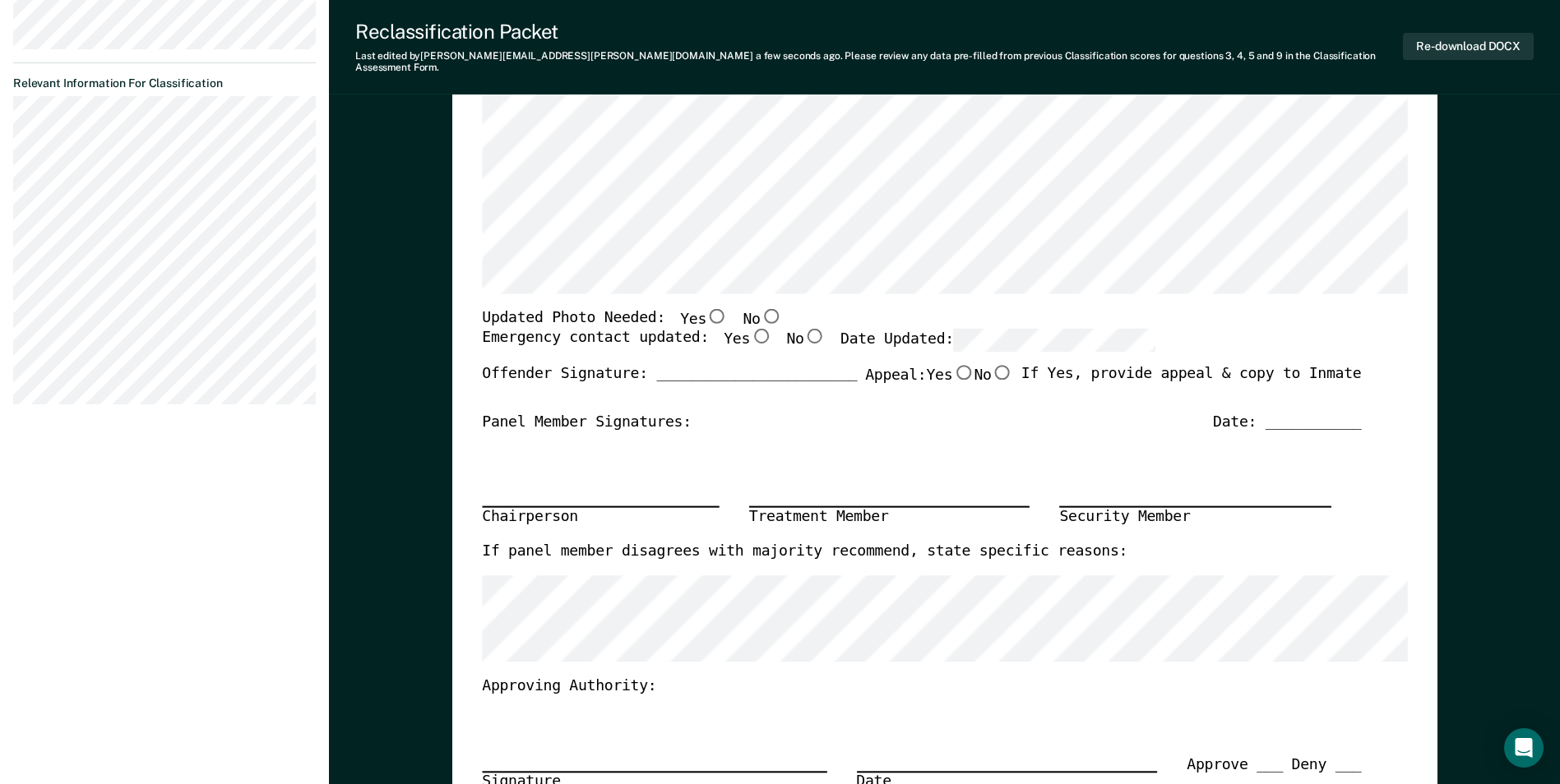
click at [760, 308] on input "No" at bounding box center [770, 315] width 21 height 15
type textarea "x"
radio input "true"
click at [750, 329] on input "Yes" at bounding box center [761, 336] width 21 height 15
type textarea "x"
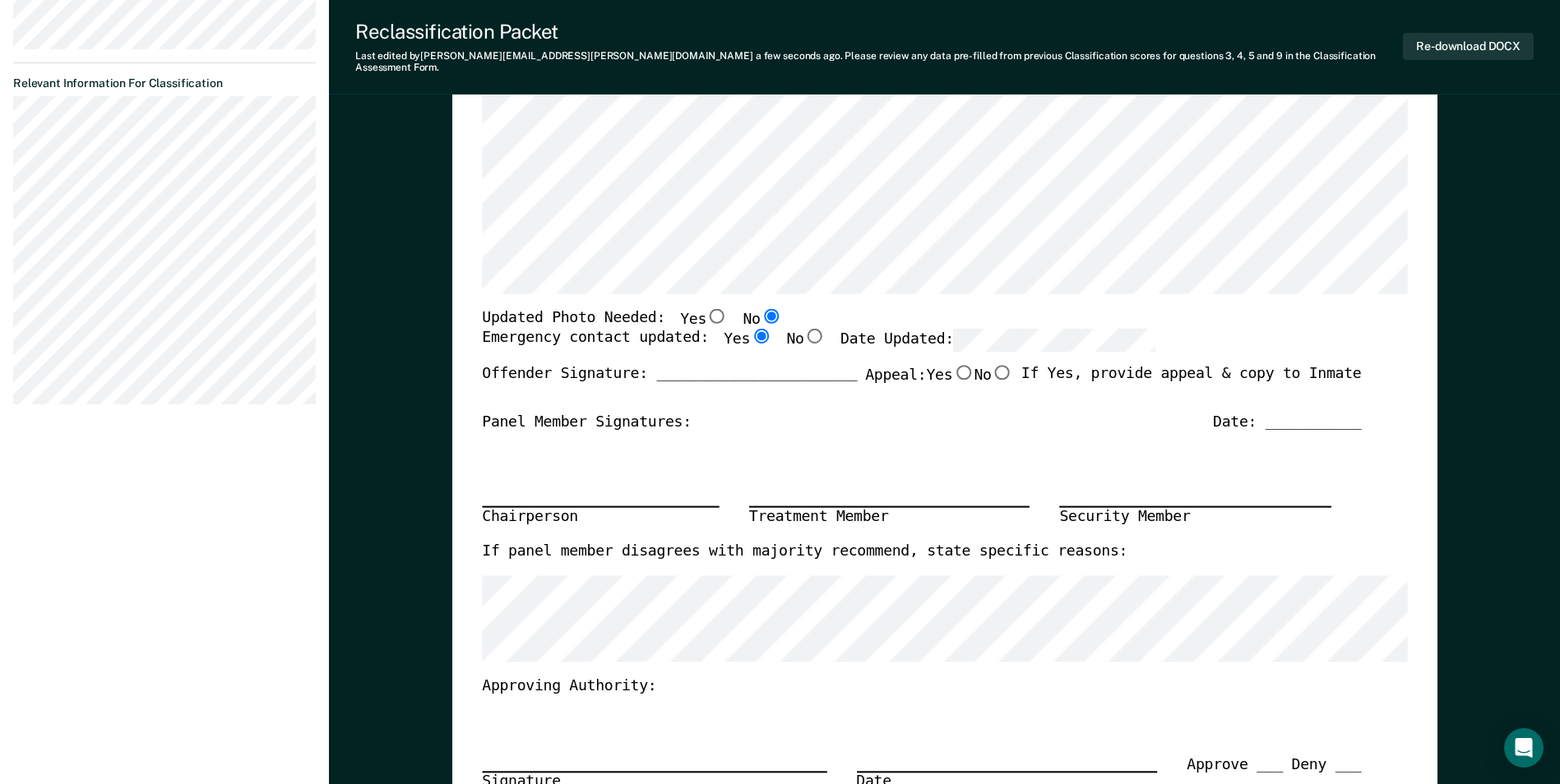
radio input "true"
click at [1205, 711] on div "Signature Date Approve ___ Deny ___" at bounding box center [921, 750] width 879 height 110
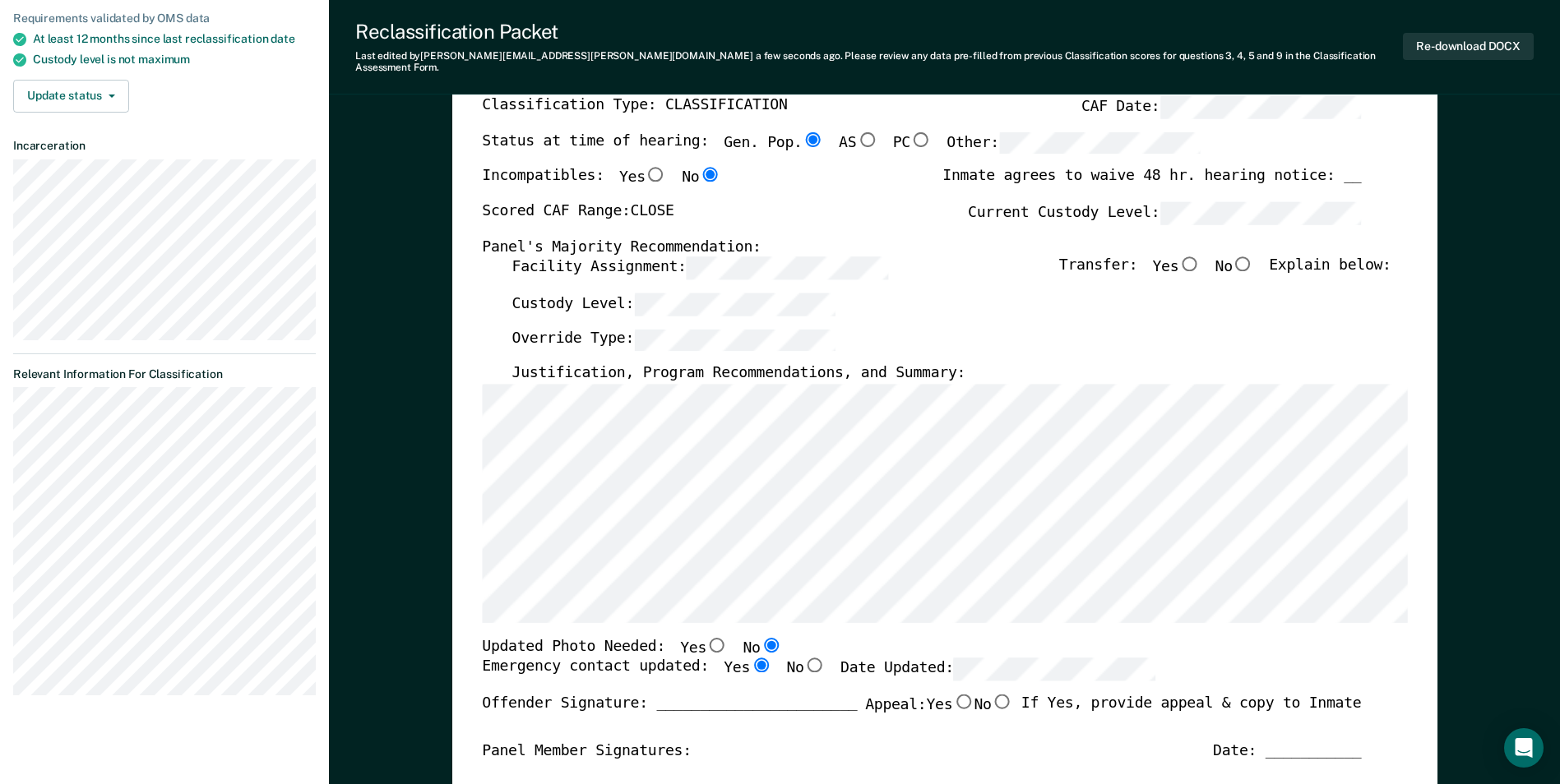
scroll to position [165, 0]
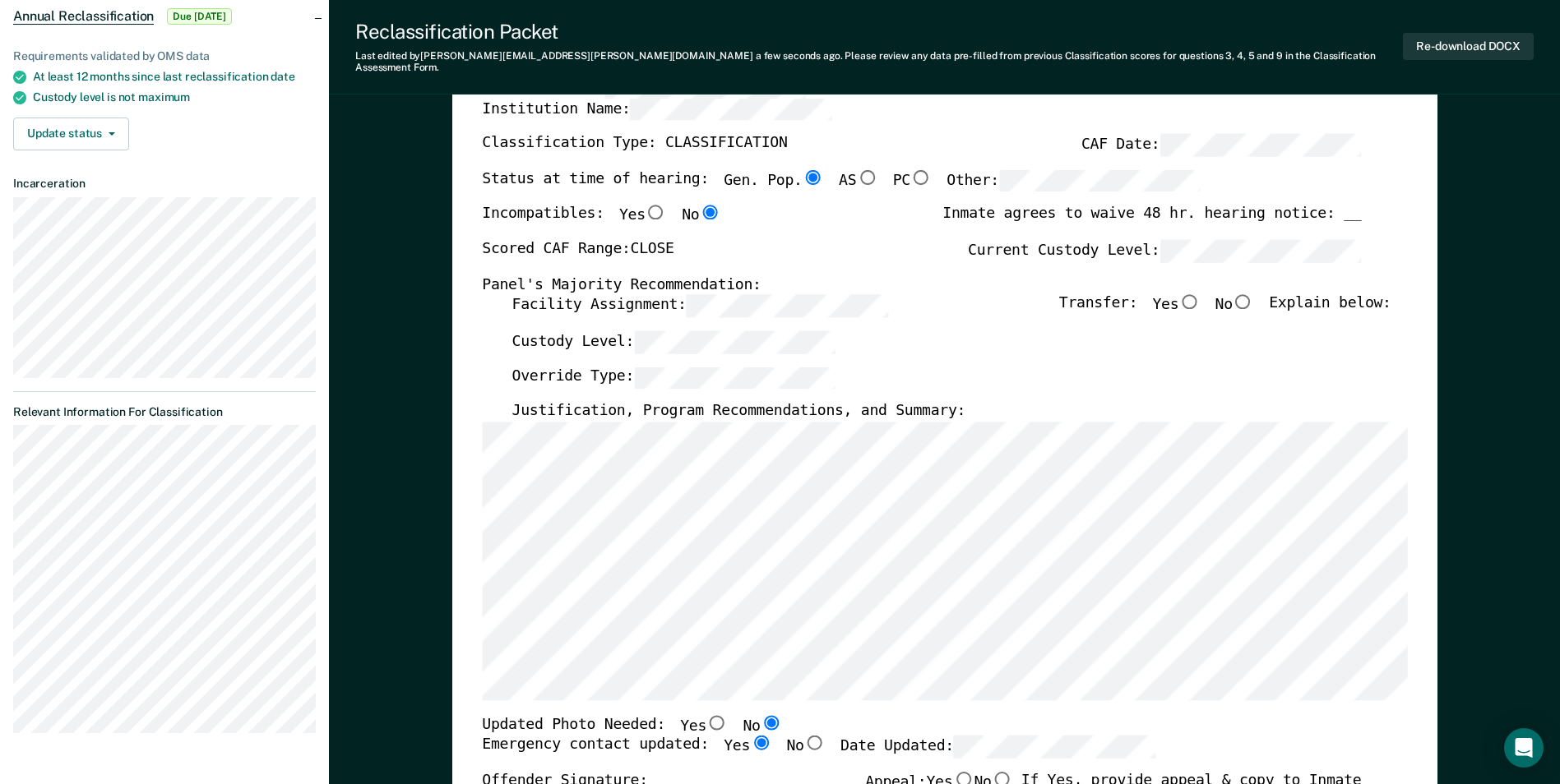
click at [1254, 294] on input "No" at bounding box center [1243, 301] width 21 height 15
type textarea "x"
radio input "true"
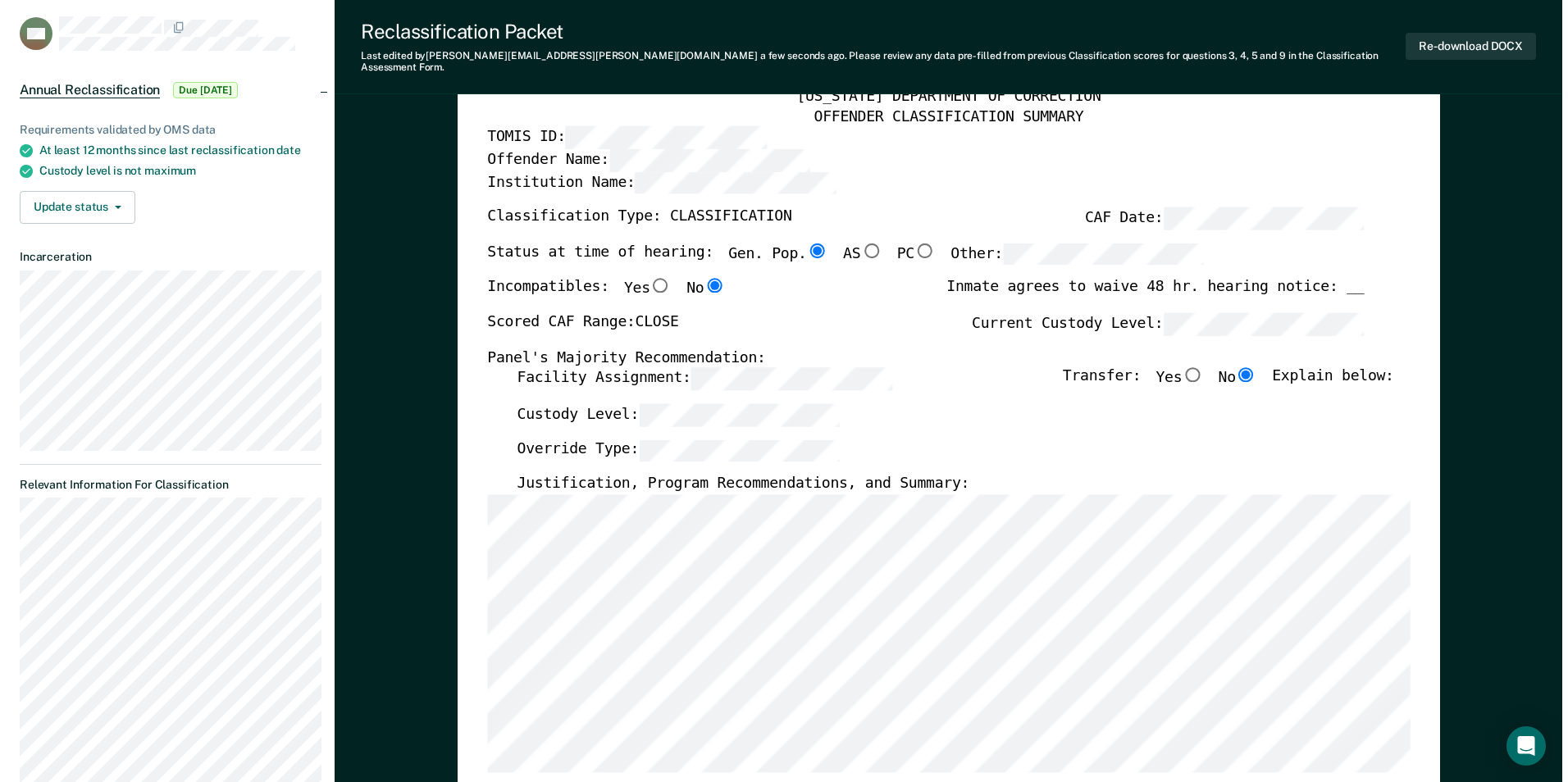
scroll to position [0, 0]
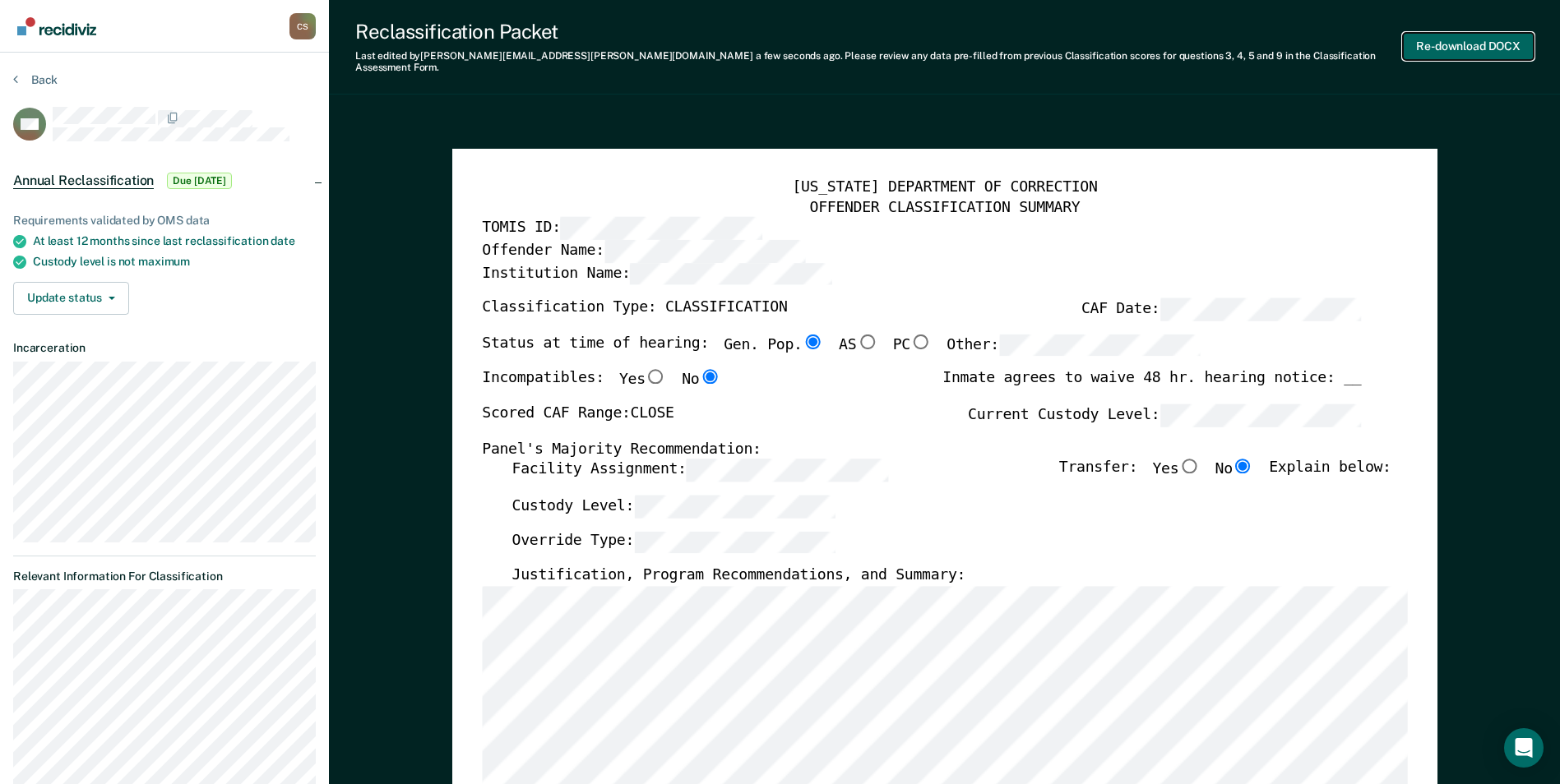
click at [1490, 37] on button "Re-download DOCX" at bounding box center [1468, 46] width 130 height 27
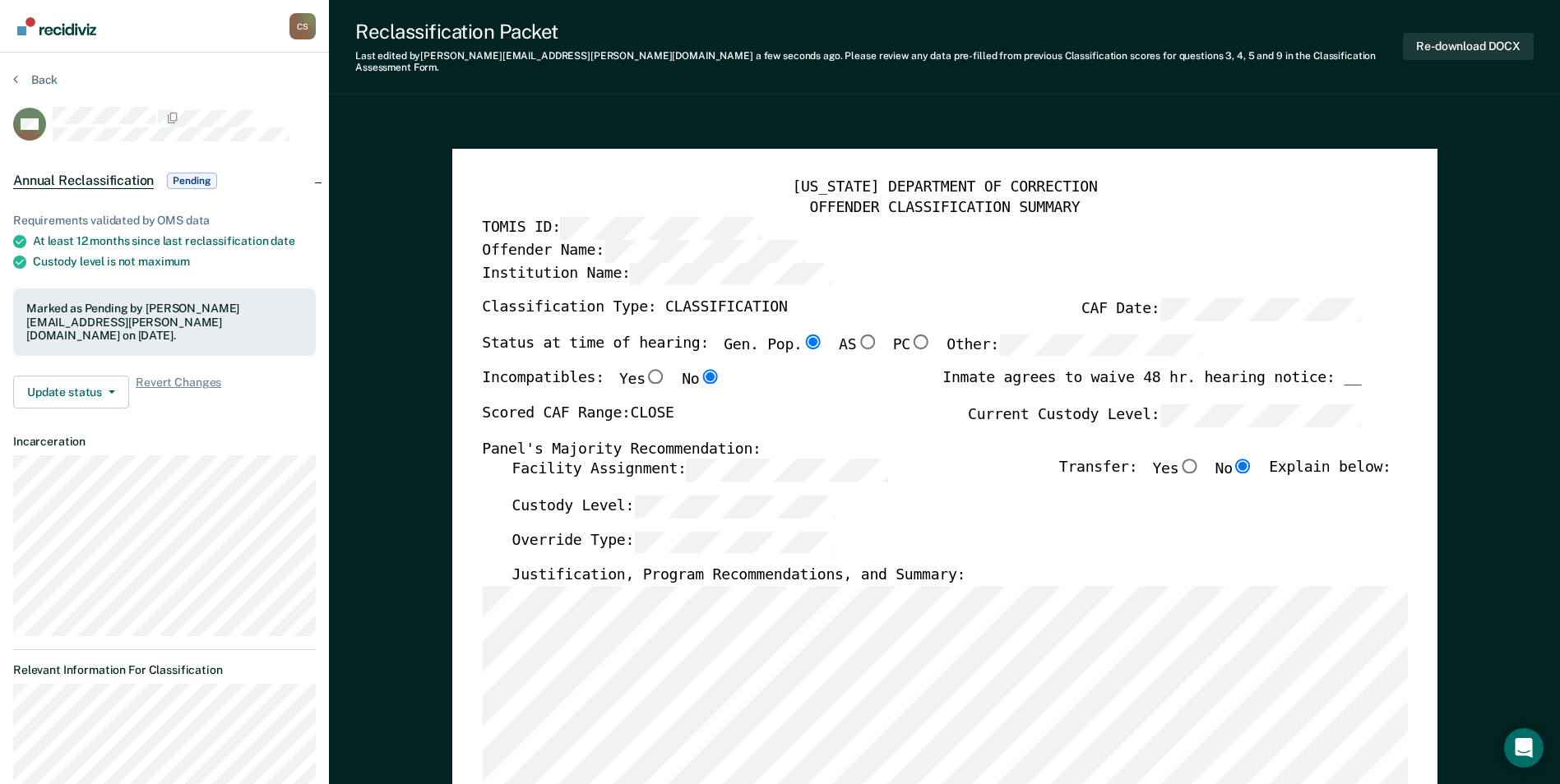
drag, startPoint x: 1074, startPoint y: 206, endPoint x: 1055, endPoint y: 211, distance: 19.6
click at [1074, 217] on div "TOMIS ID:" at bounding box center [921, 228] width 879 height 22
click at [52, 78] on button "Back" at bounding box center [35, 79] width 44 height 15
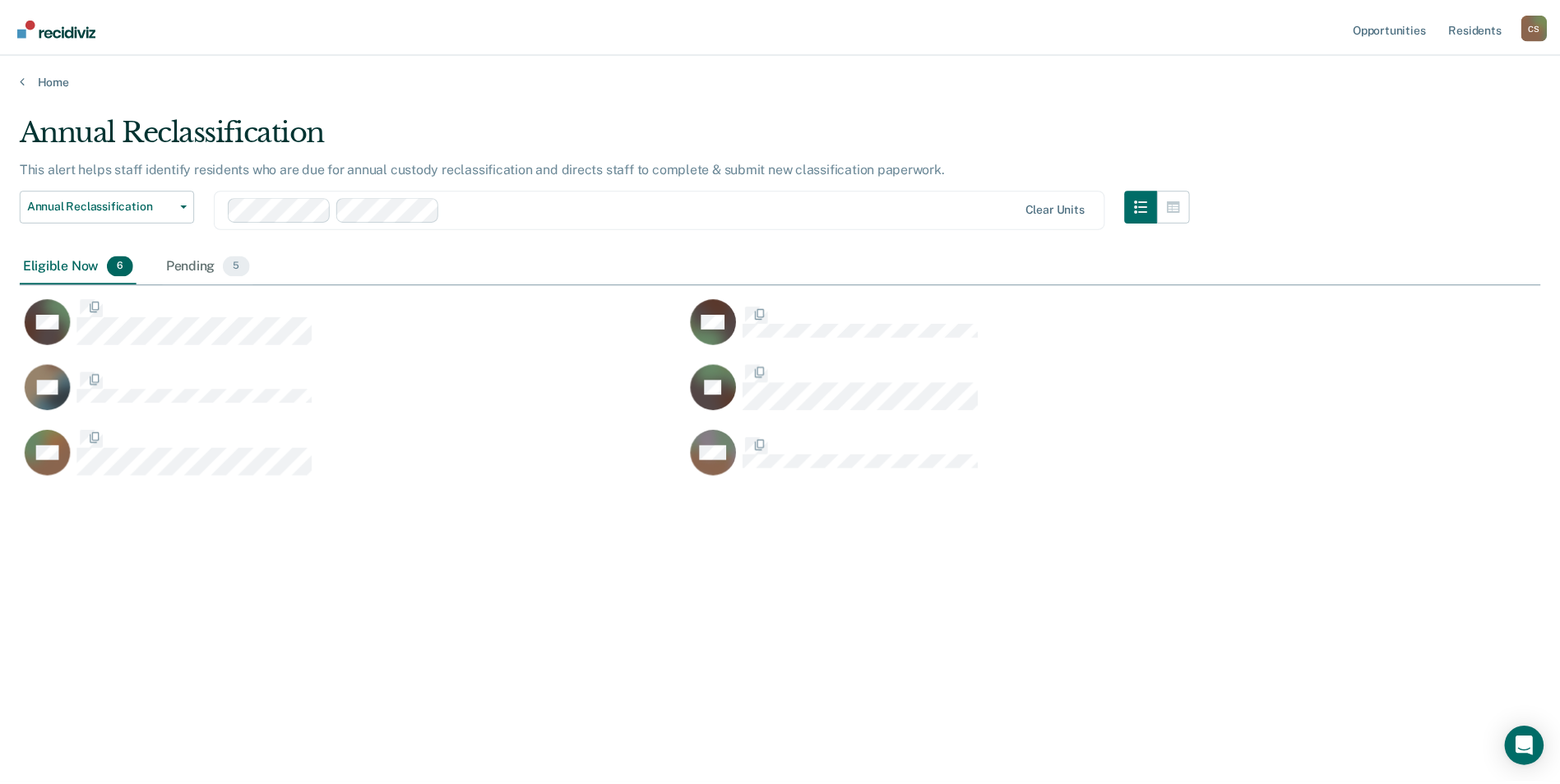
scroll to position [535, 1520]
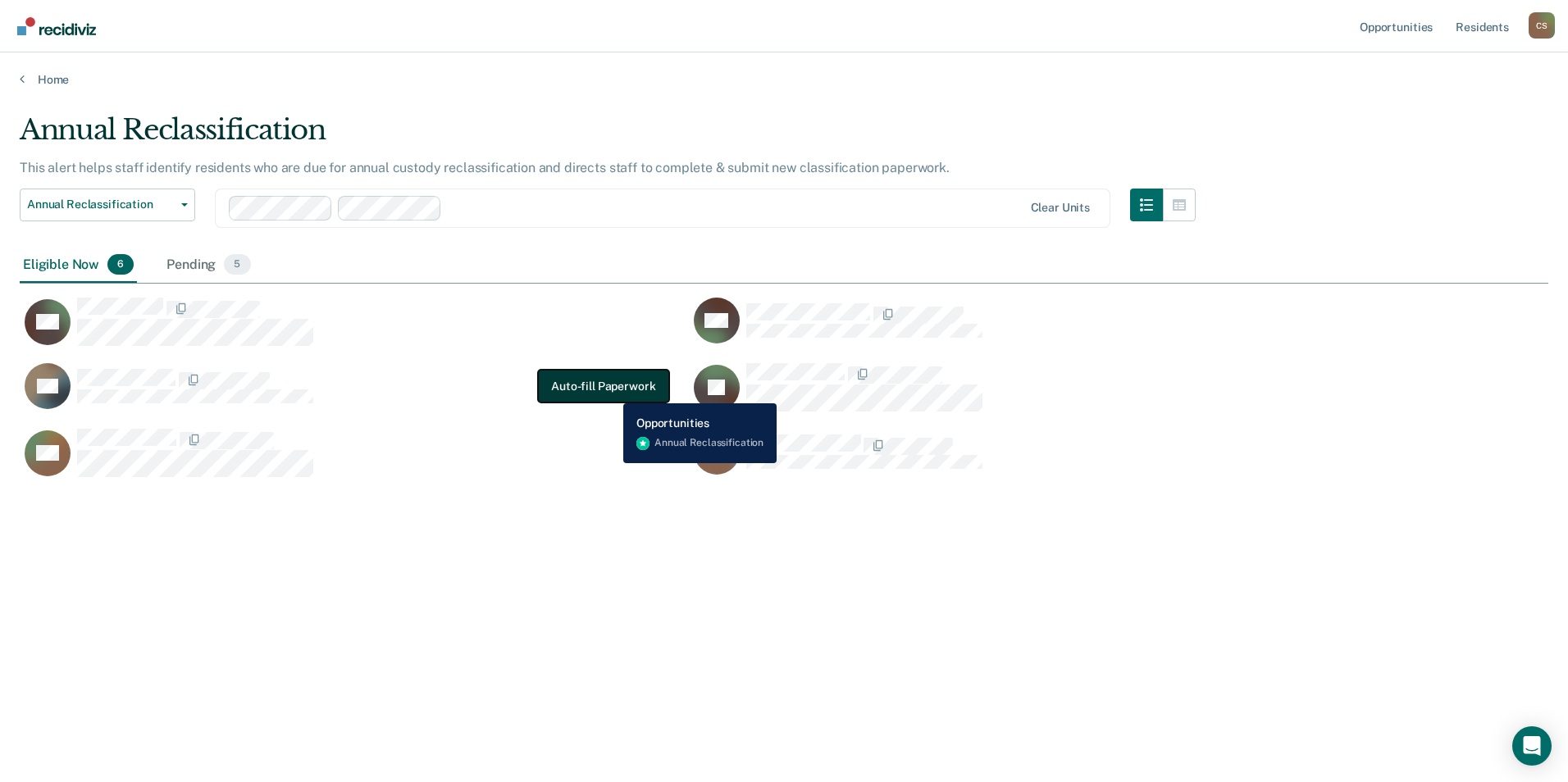
click at [611, 391] on button "Auto-fill Paperwork" at bounding box center [603, 385] width 130 height 32
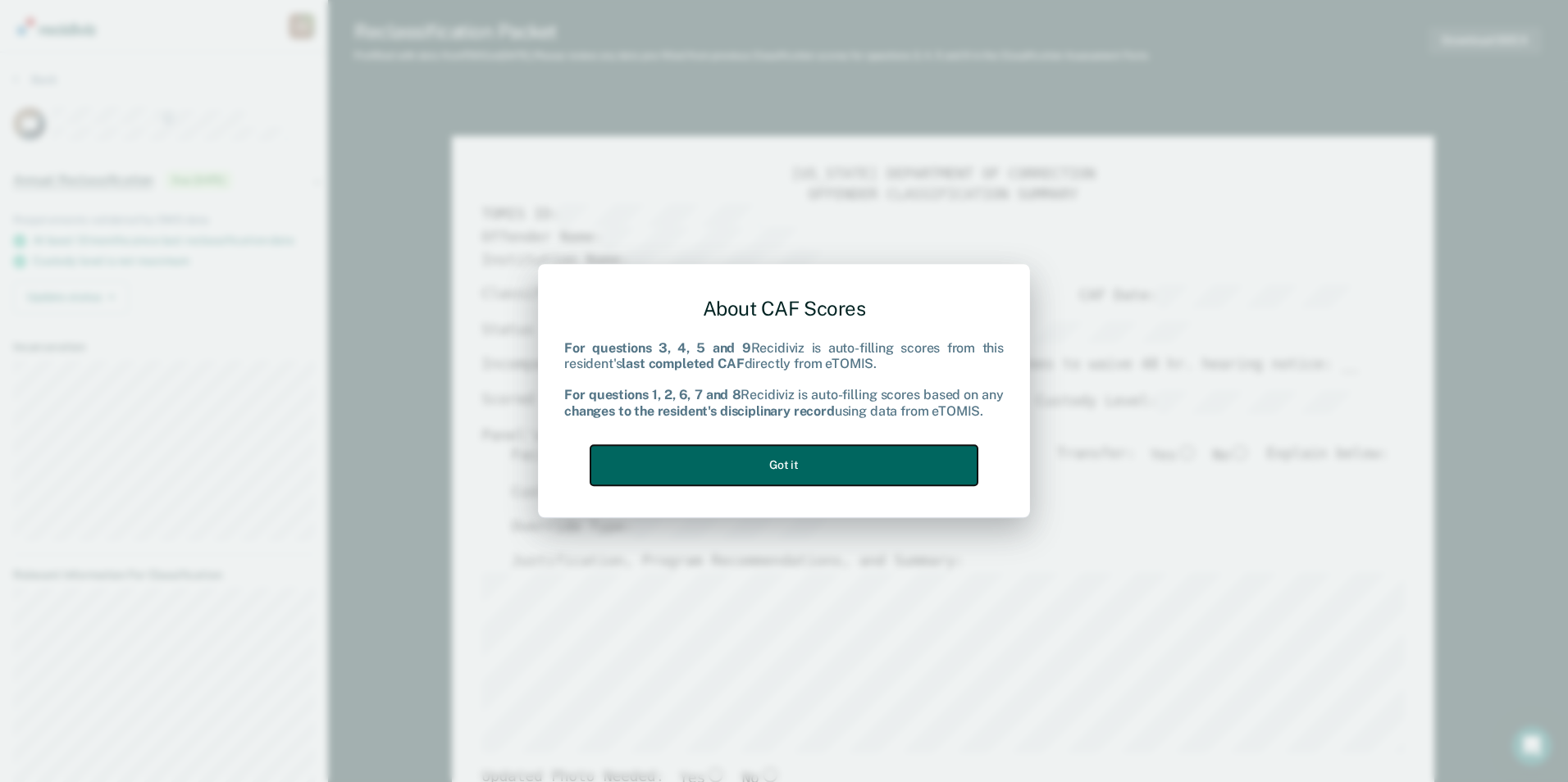
click at [722, 453] on button "Got it" at bounding box center [783, 465] width 387 height 40
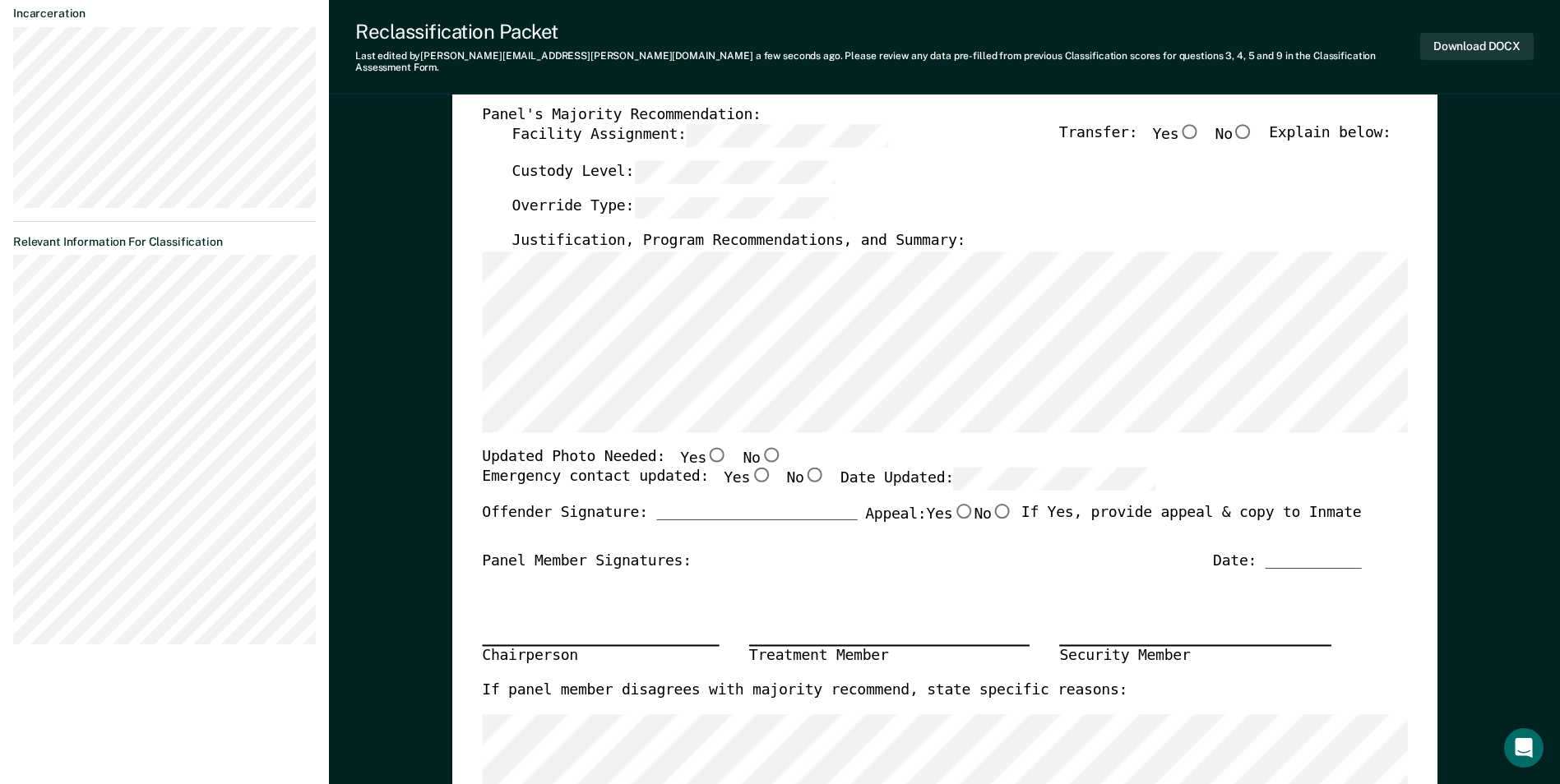
scroll to position [329, 0]
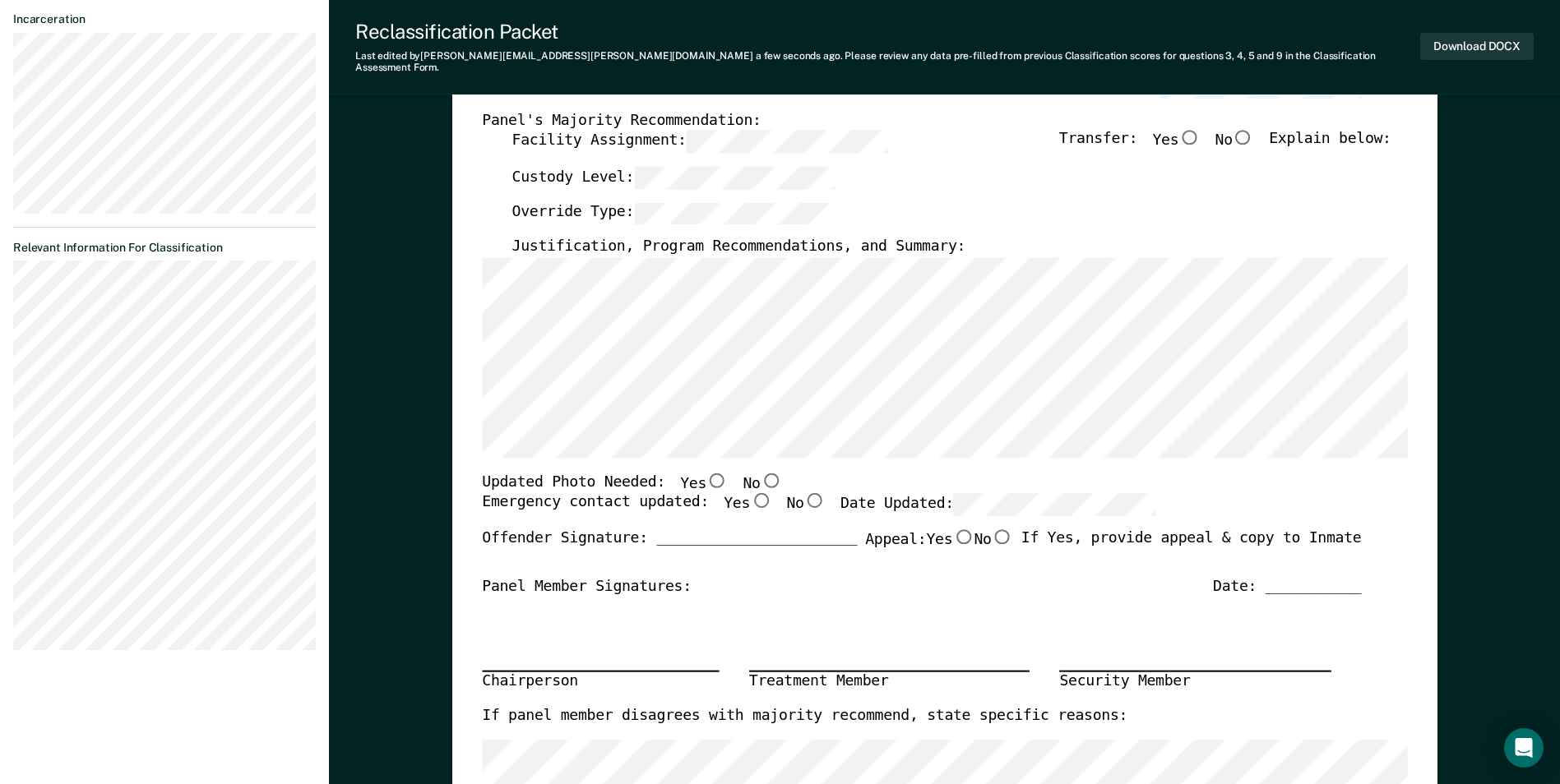
click at [706, 473] on input "Yes" at bounding box center [717, 480] width 21 height 15
type textarea "x"
radio input "true"
click at [750, 493] on input "Yes" at bounding box center [761, 500] width 21 height 15
type textarea "x"
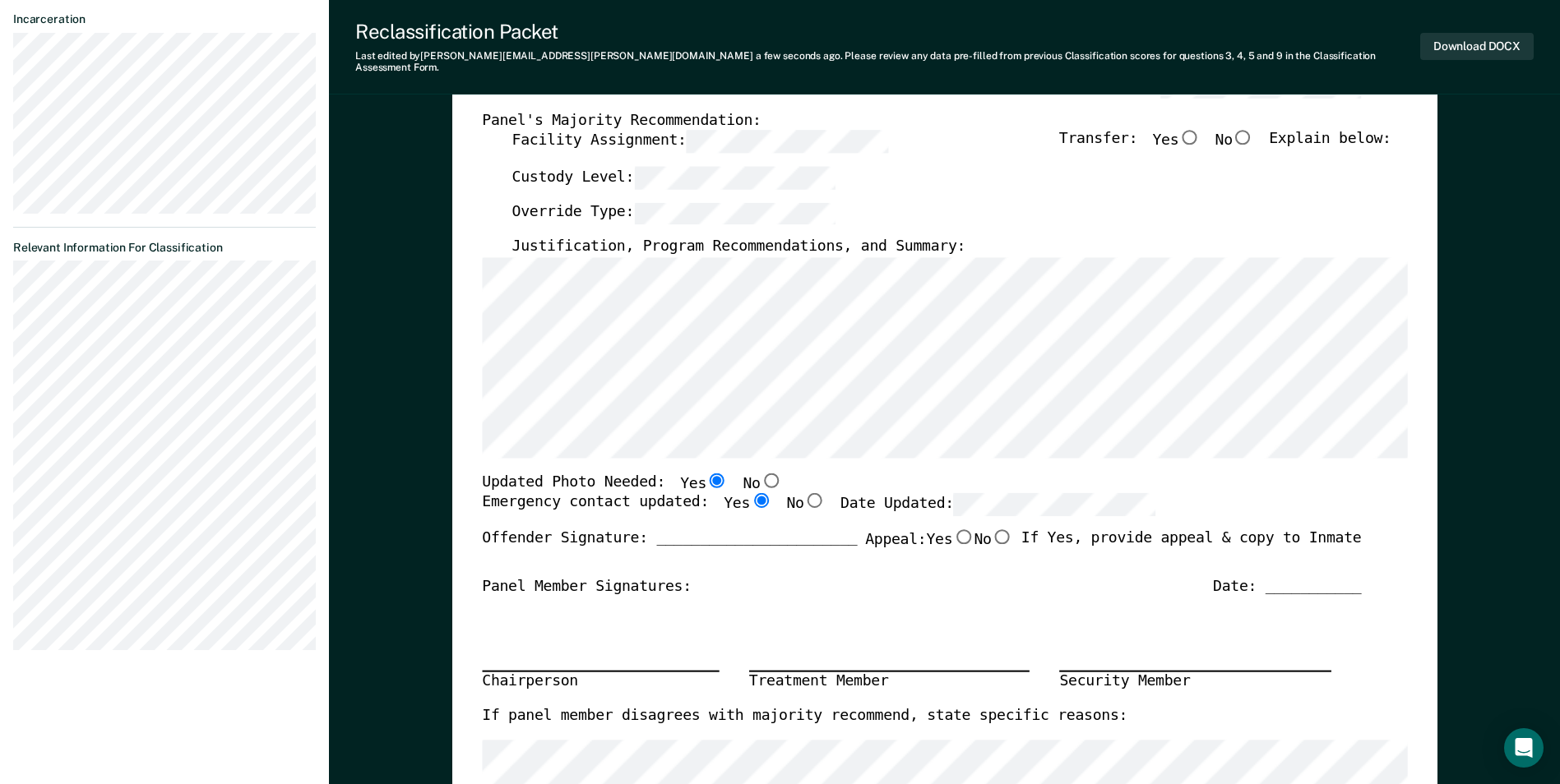
radio input "true"
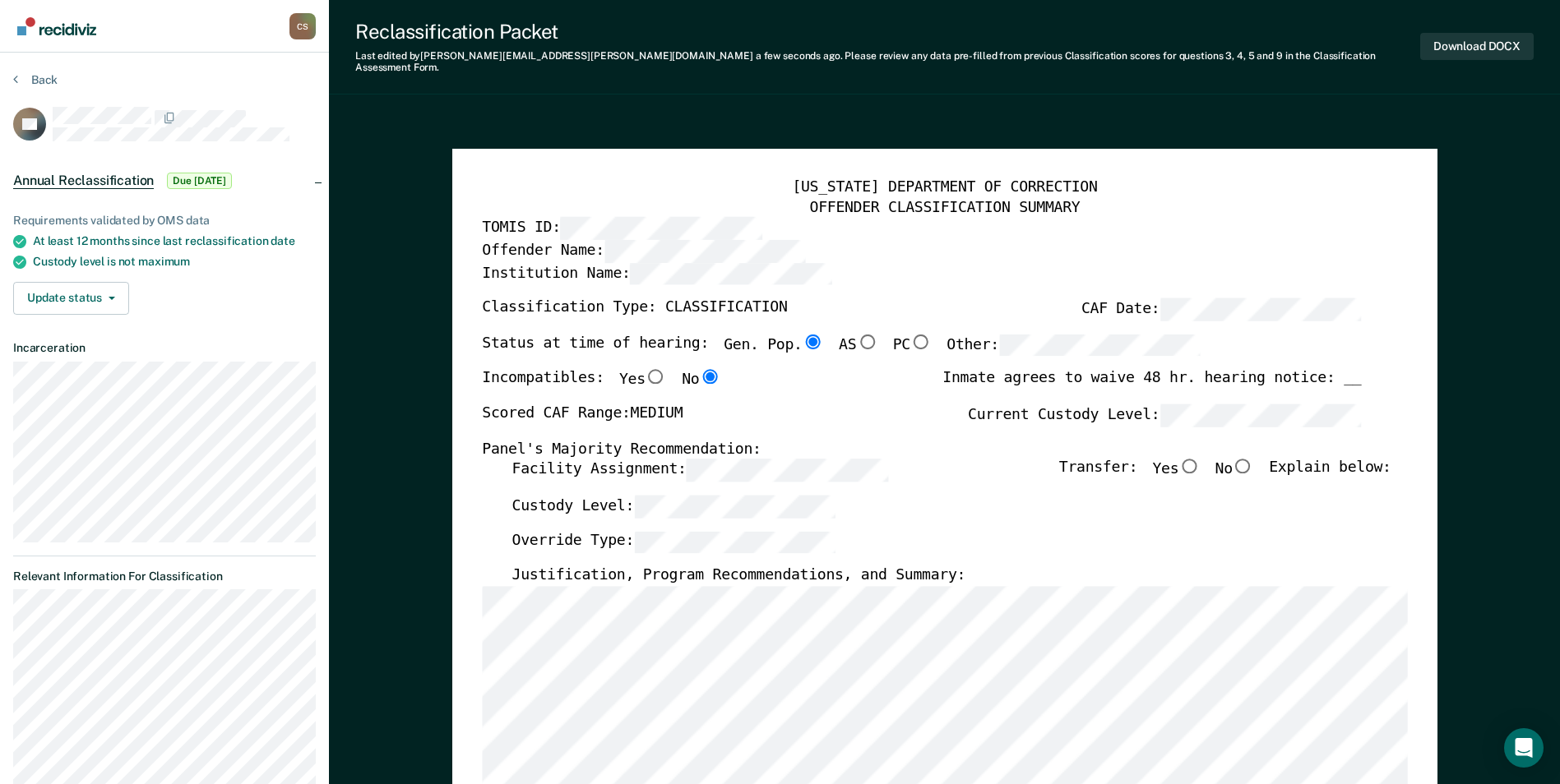
scroll to position [0, 0]
click at [1248, 458] on input "No" at bounding box center [1243, 465] width 21 height 15
type textarea "x"
radio input "true"
click at [1440, 45] on button "Download DOCX" at bounding box center [1476, 46] width 114 height 27
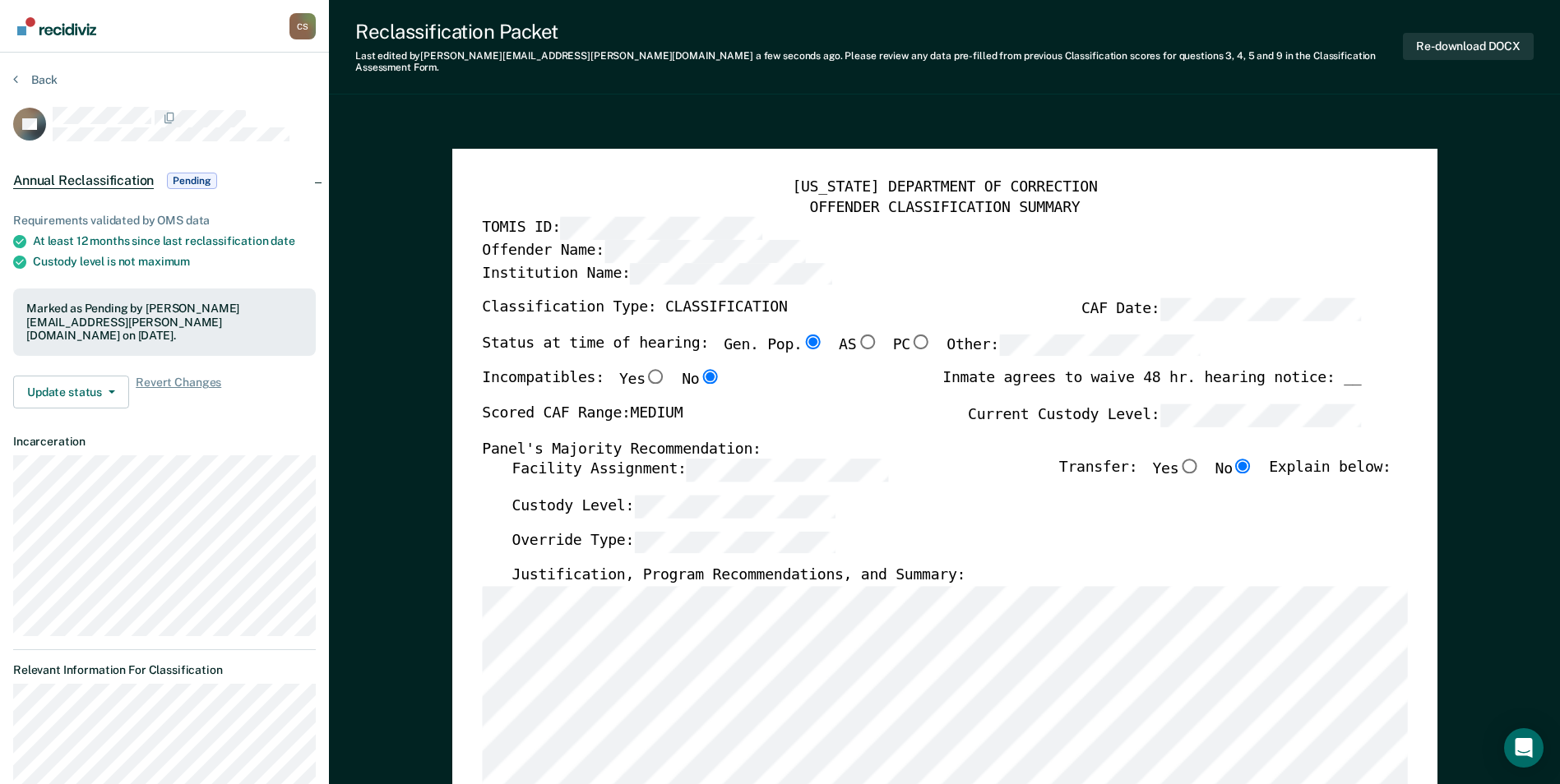
click at [40, 75] on button "Back" at bounding box center [35, 79] width 44 height 15
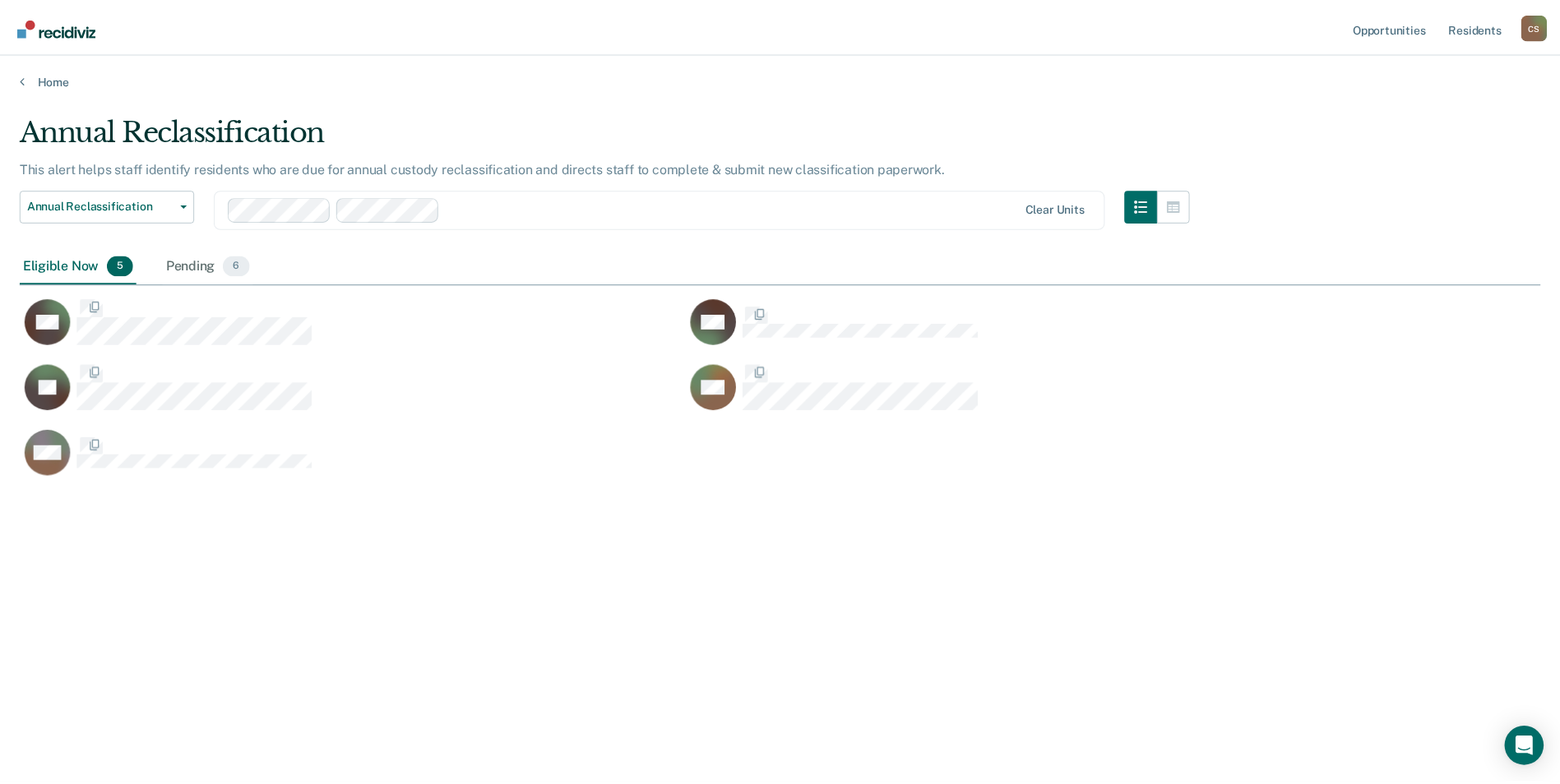
scroll to position [535, 1520]
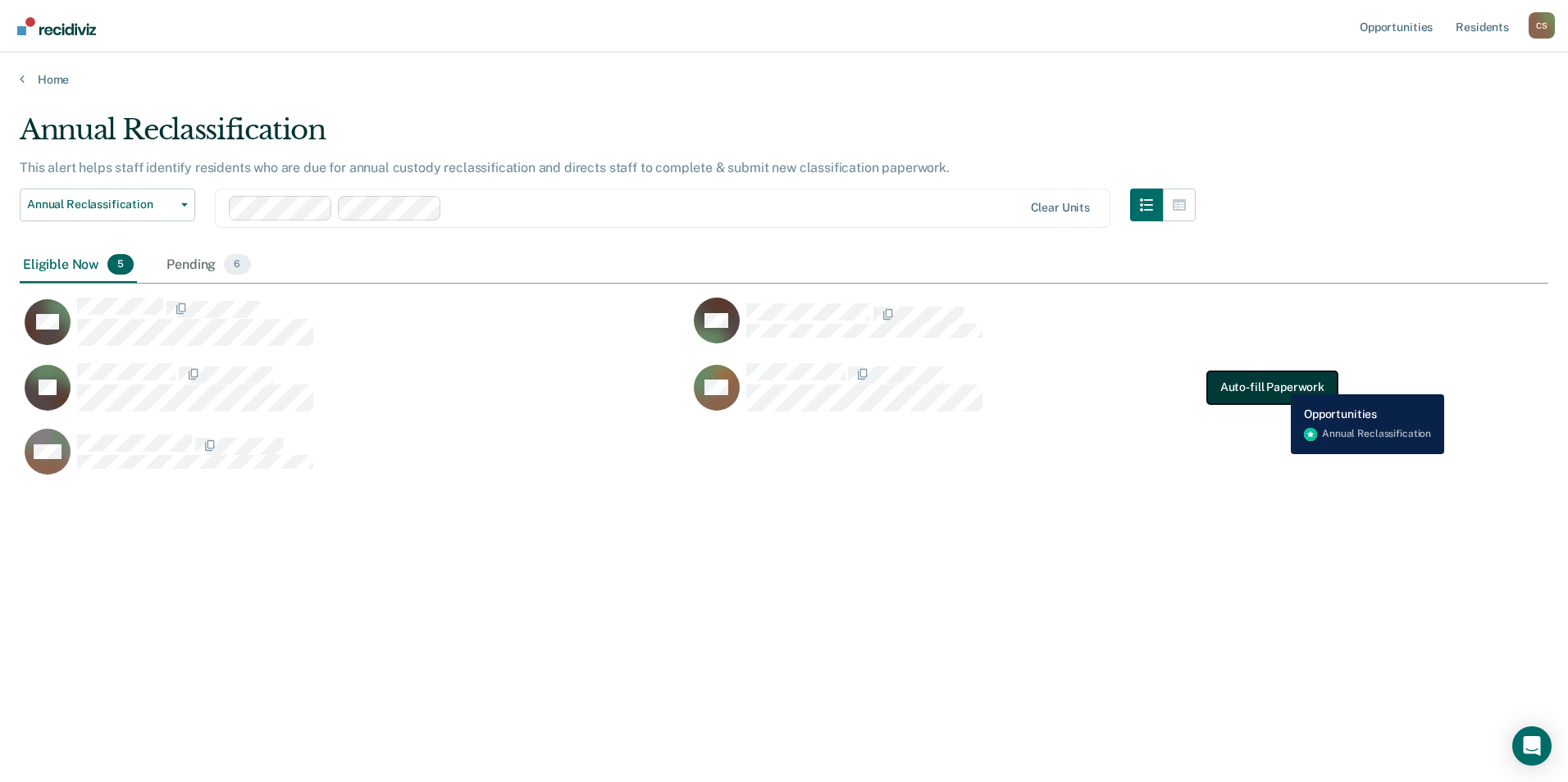
click at [1278, 382] on button "Auto-fill Paperwork" at bounding box center [1272, 387] width 130 height 32
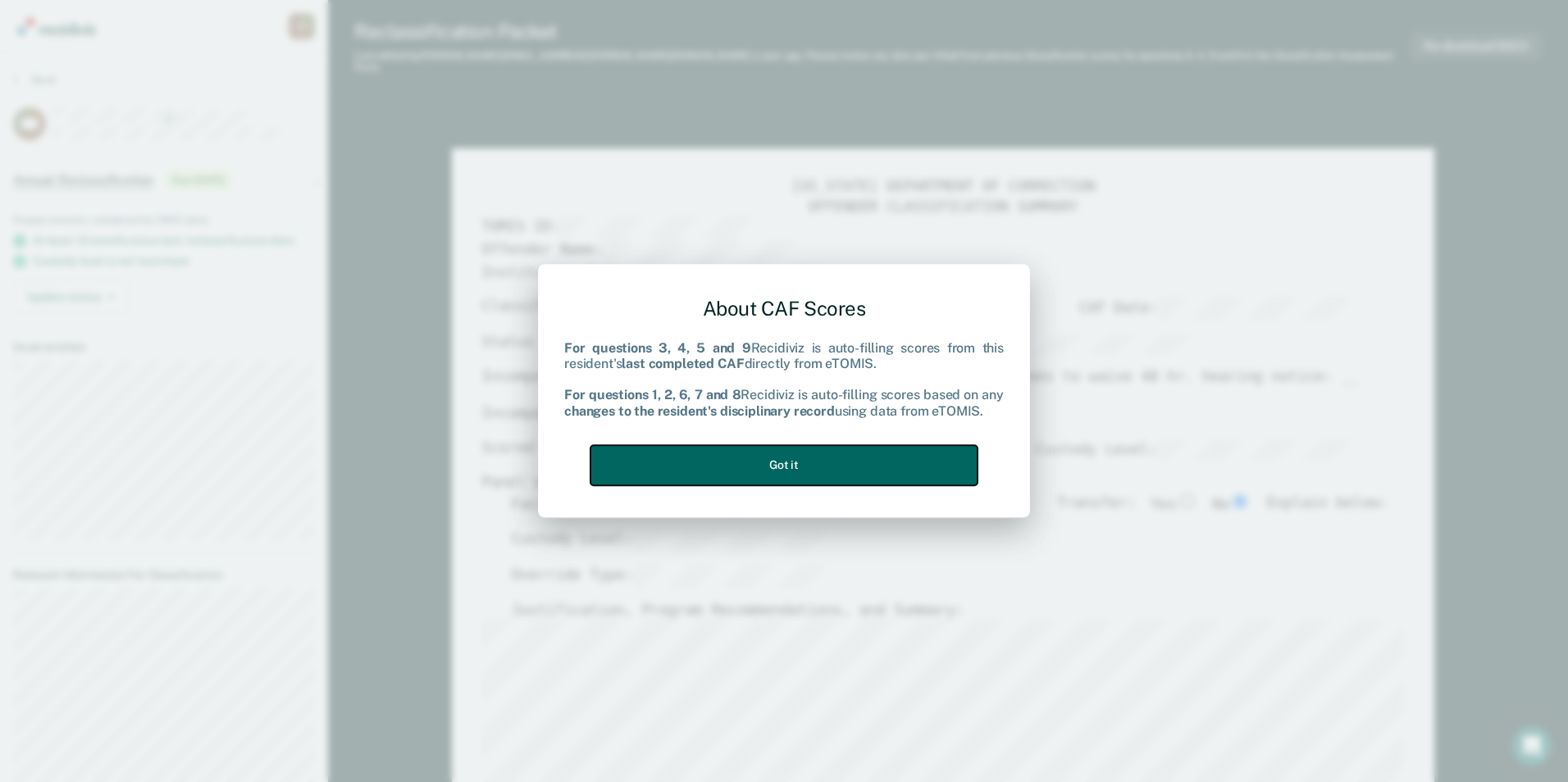
click at [890, 458] on button "Got it" at bounding box center [783, 465] width 387 height 40
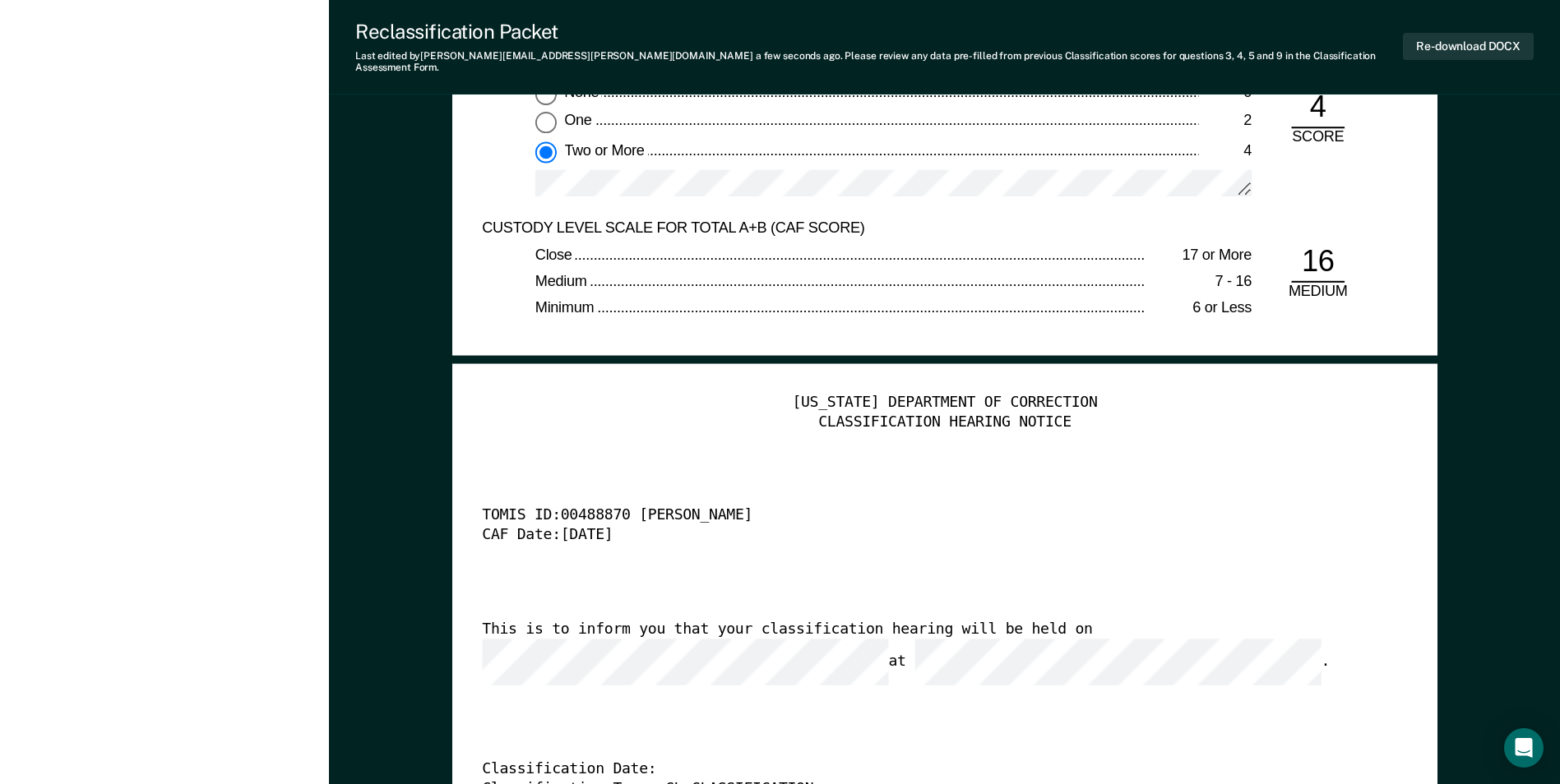
scroll to position [3945, 0]
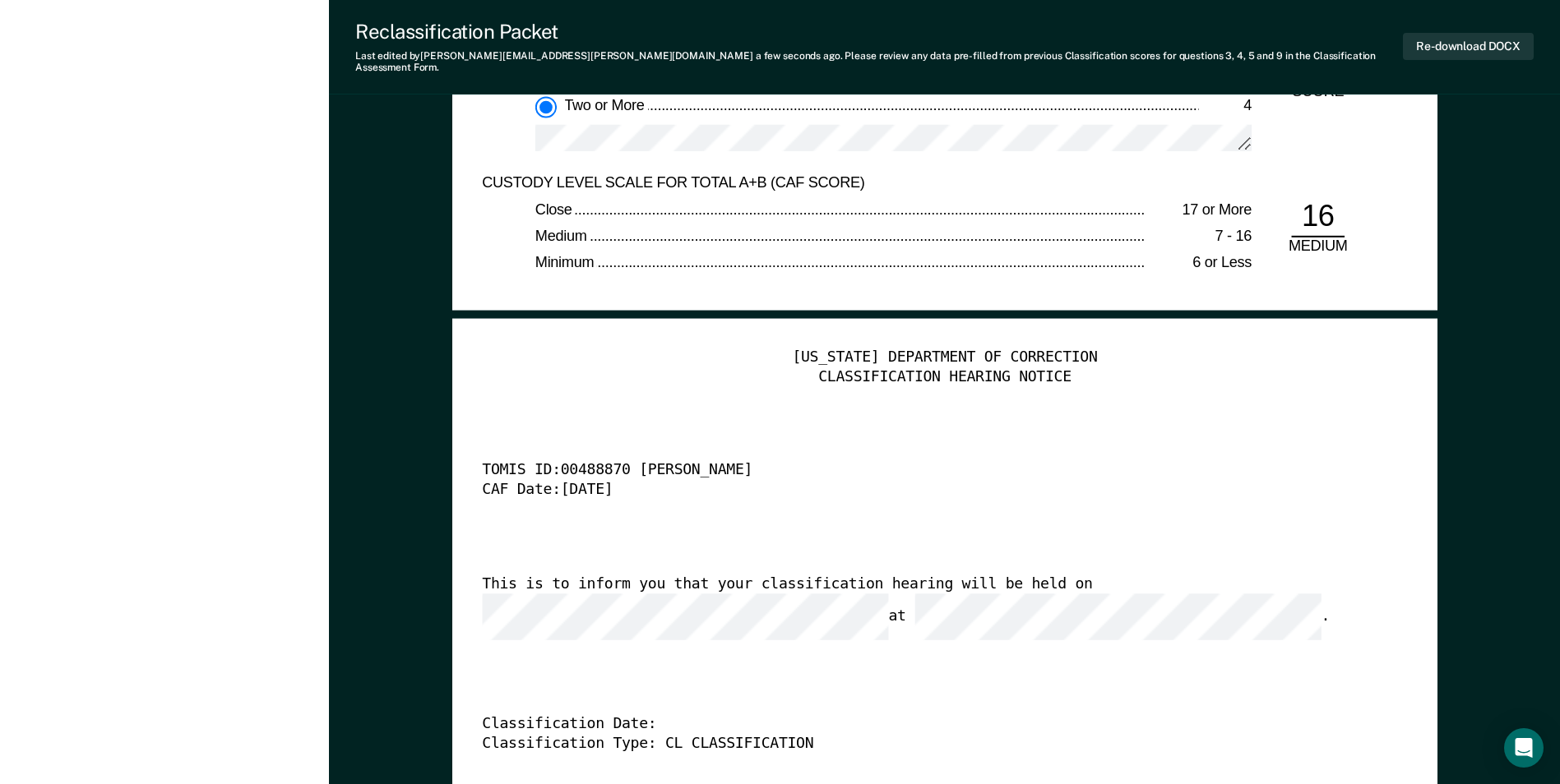
click at [485, 584] on div "This is to inform you that your classification hearing will be held on at ." at bounding box center [921, 608] width 879 height 65
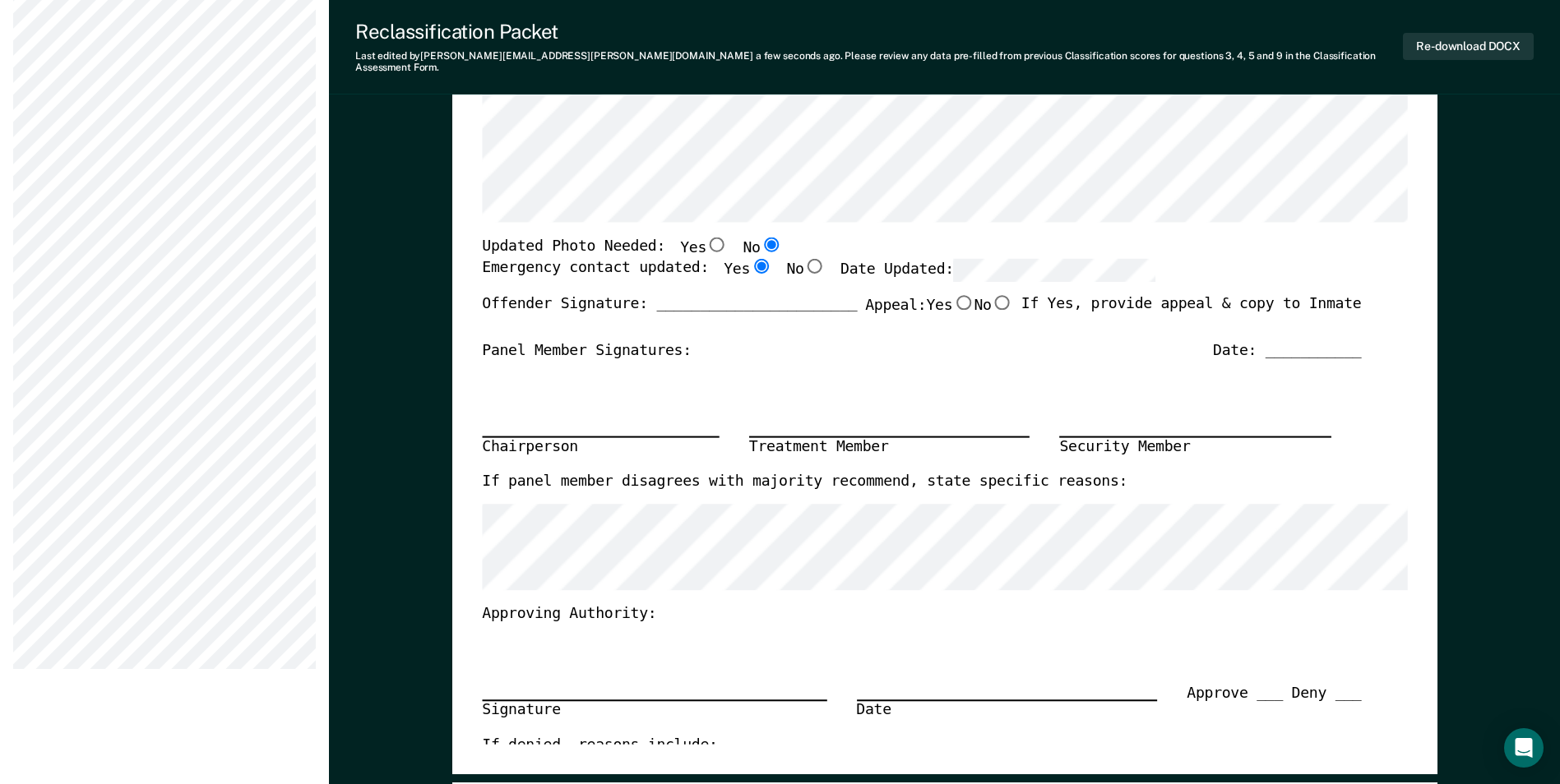
scroll to position [246, 0]
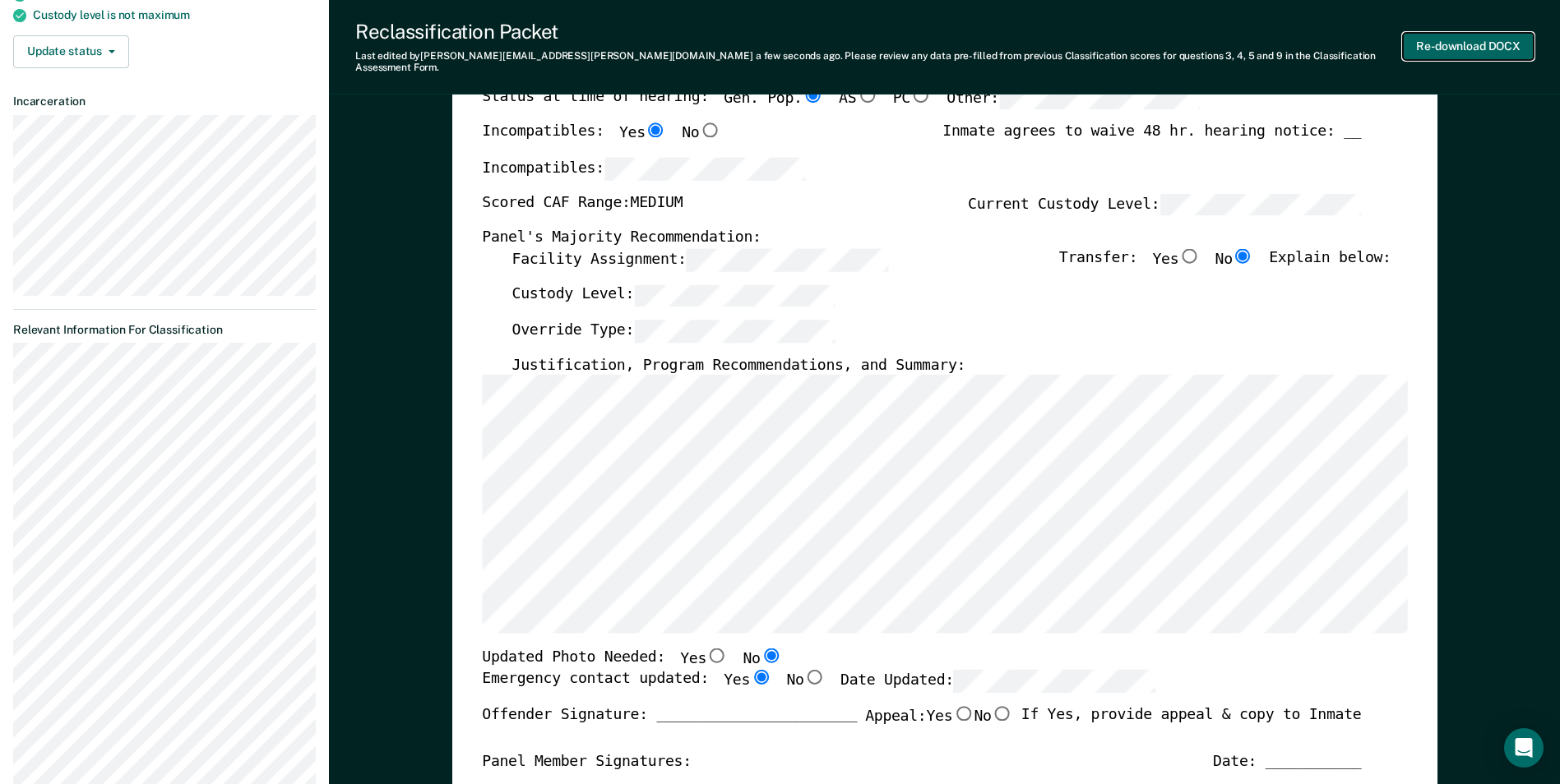
click at [1525, 33] on button "Re-download DOCX" at bounding box center [1468, 46] width 130 height 27
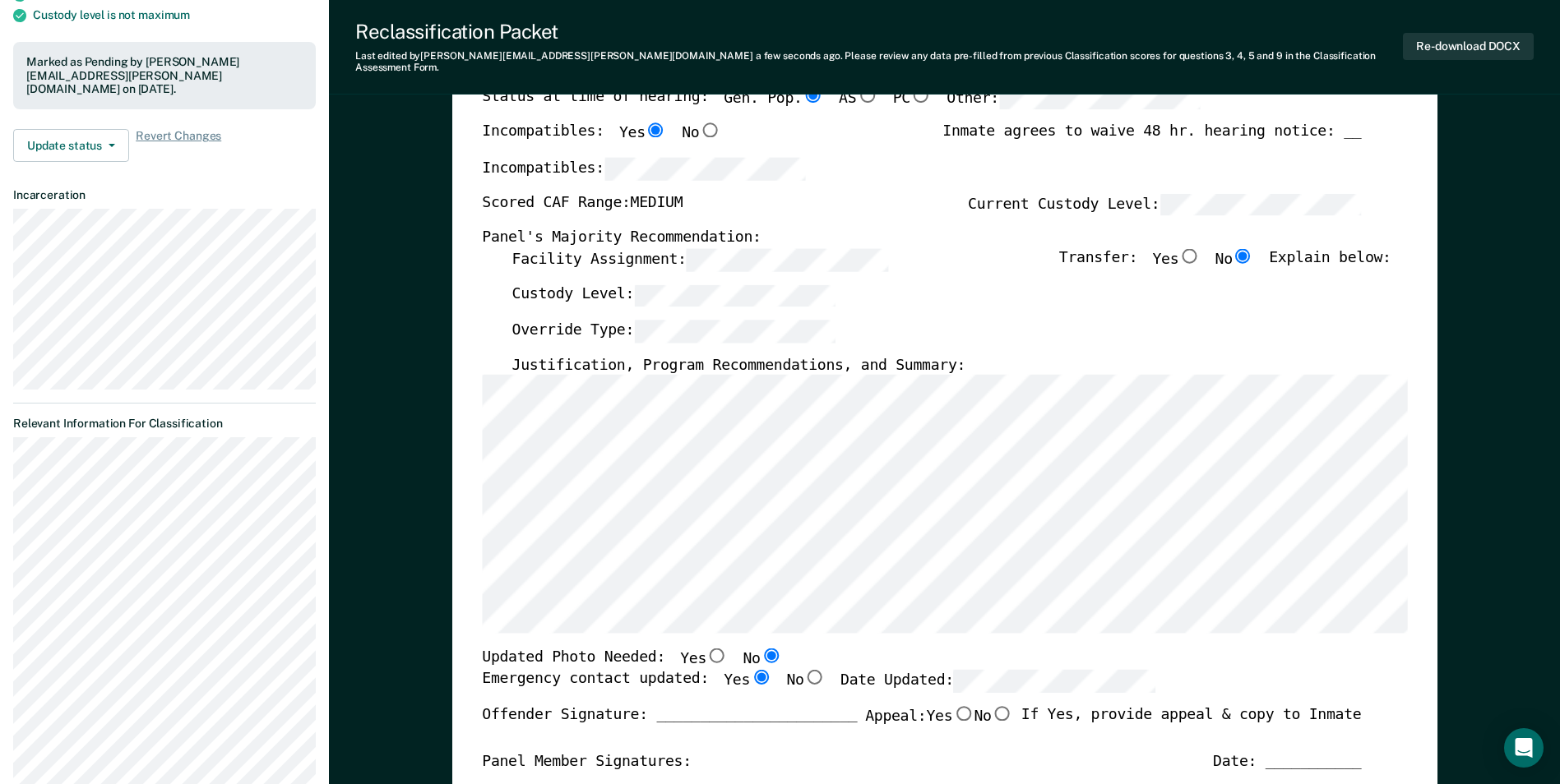
click at [935, 229] on div "Panel's Majority Recommendation:" at bounding box center [921, 238] width 879 height 19
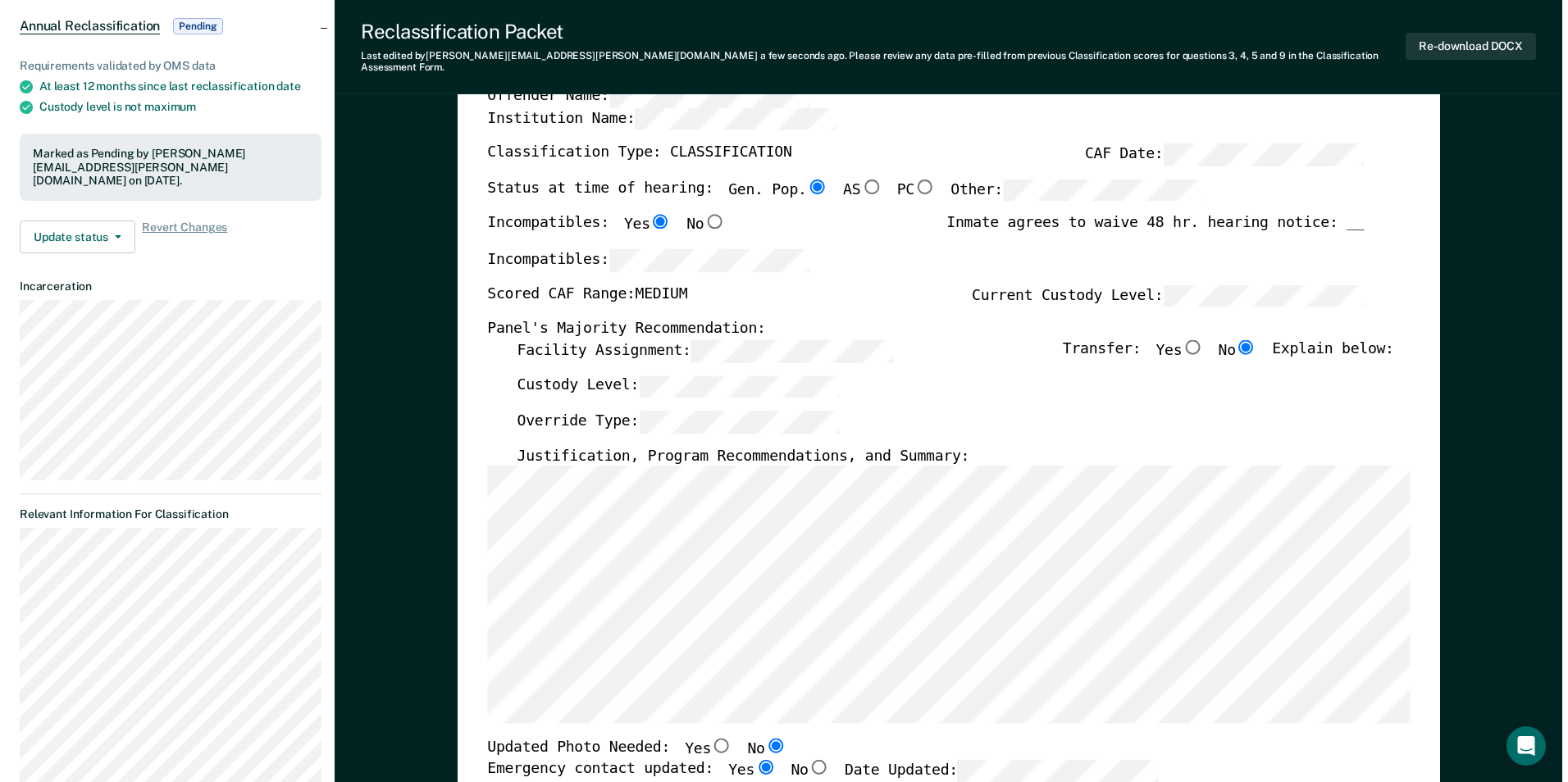
scroll to position [0, 0]
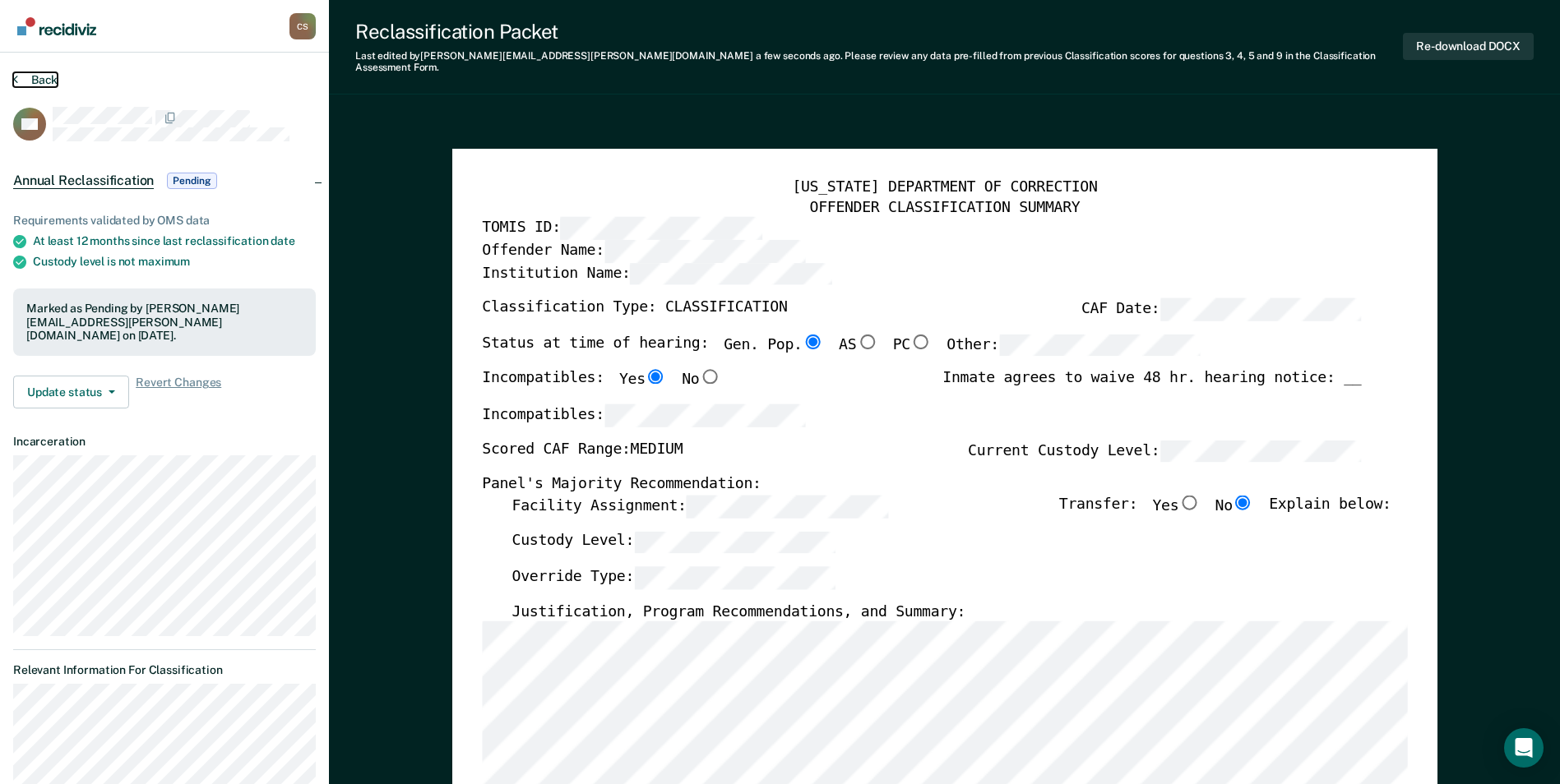
click at [42, 77] on button "Back" at bounding box center [35, 79] width 44 height 15
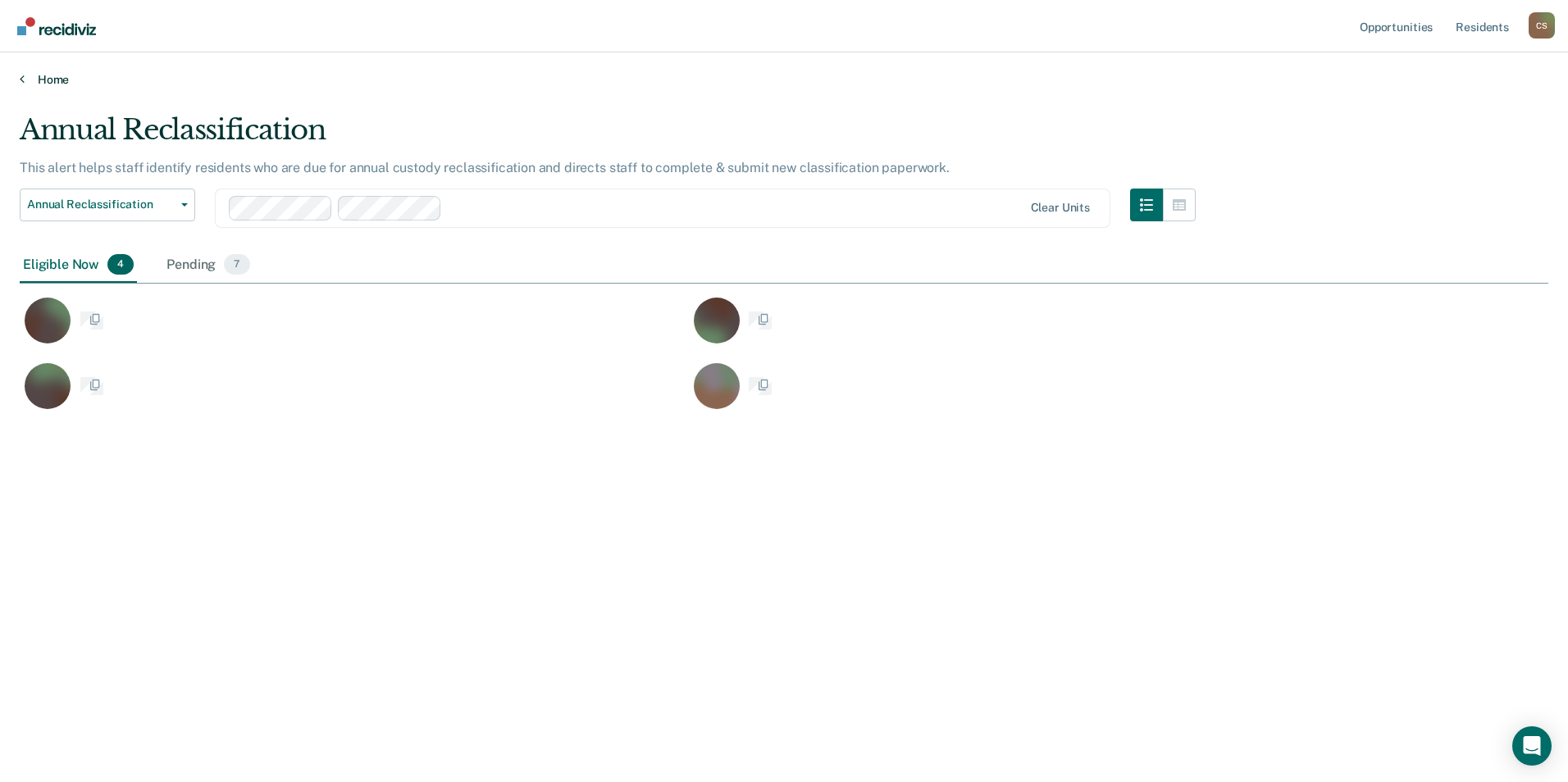
scroll to position [534, 1516]
click at [63, 76] on link "Home" at bounding box center [783, 79] width 1528 height 15
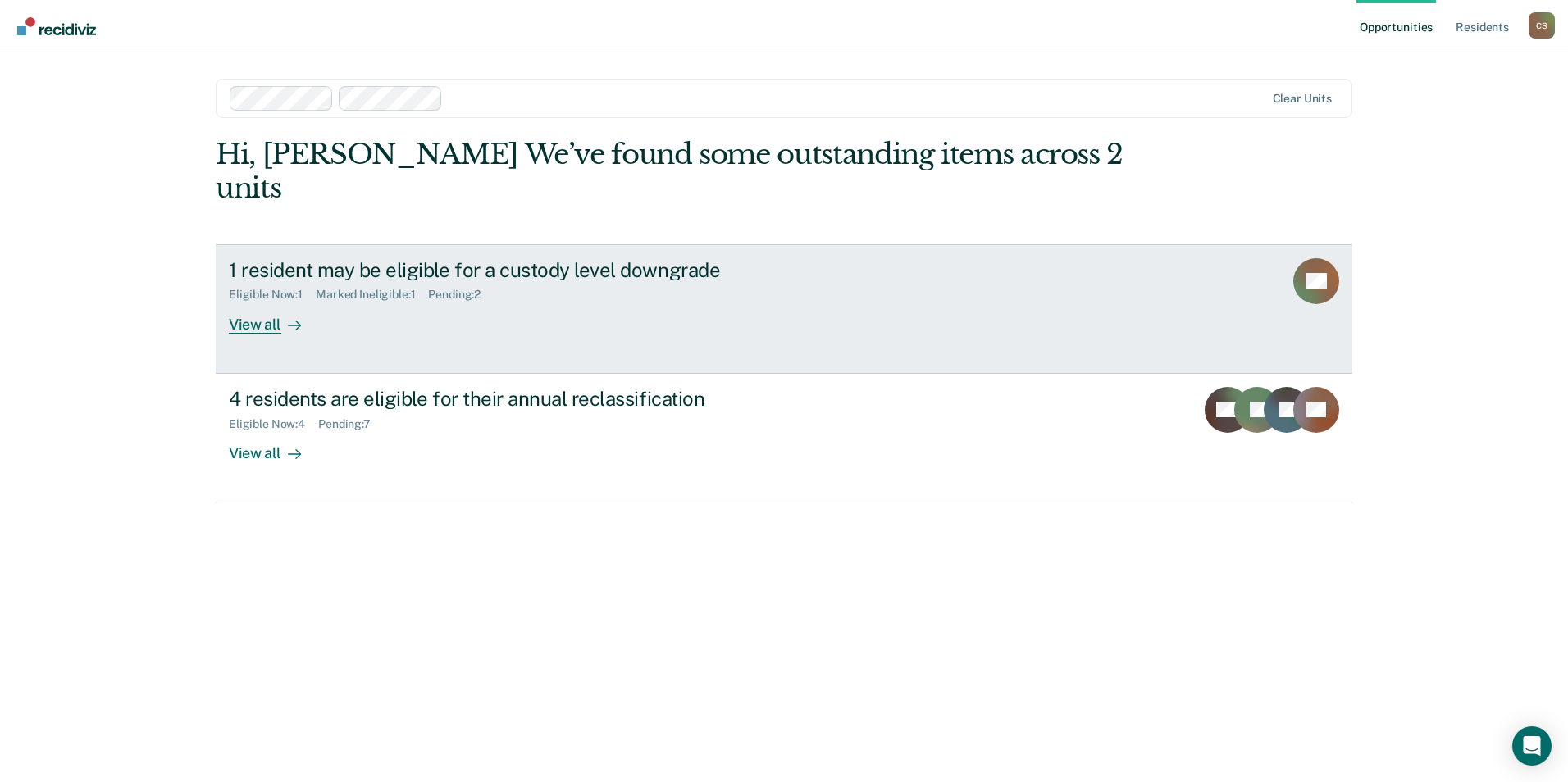
click at [393, 283] on div "1 resident may be eligible for a custody level downgrade Eligible Now : 1 Marke…" at bounding box center [536, 296] width 615 height 75
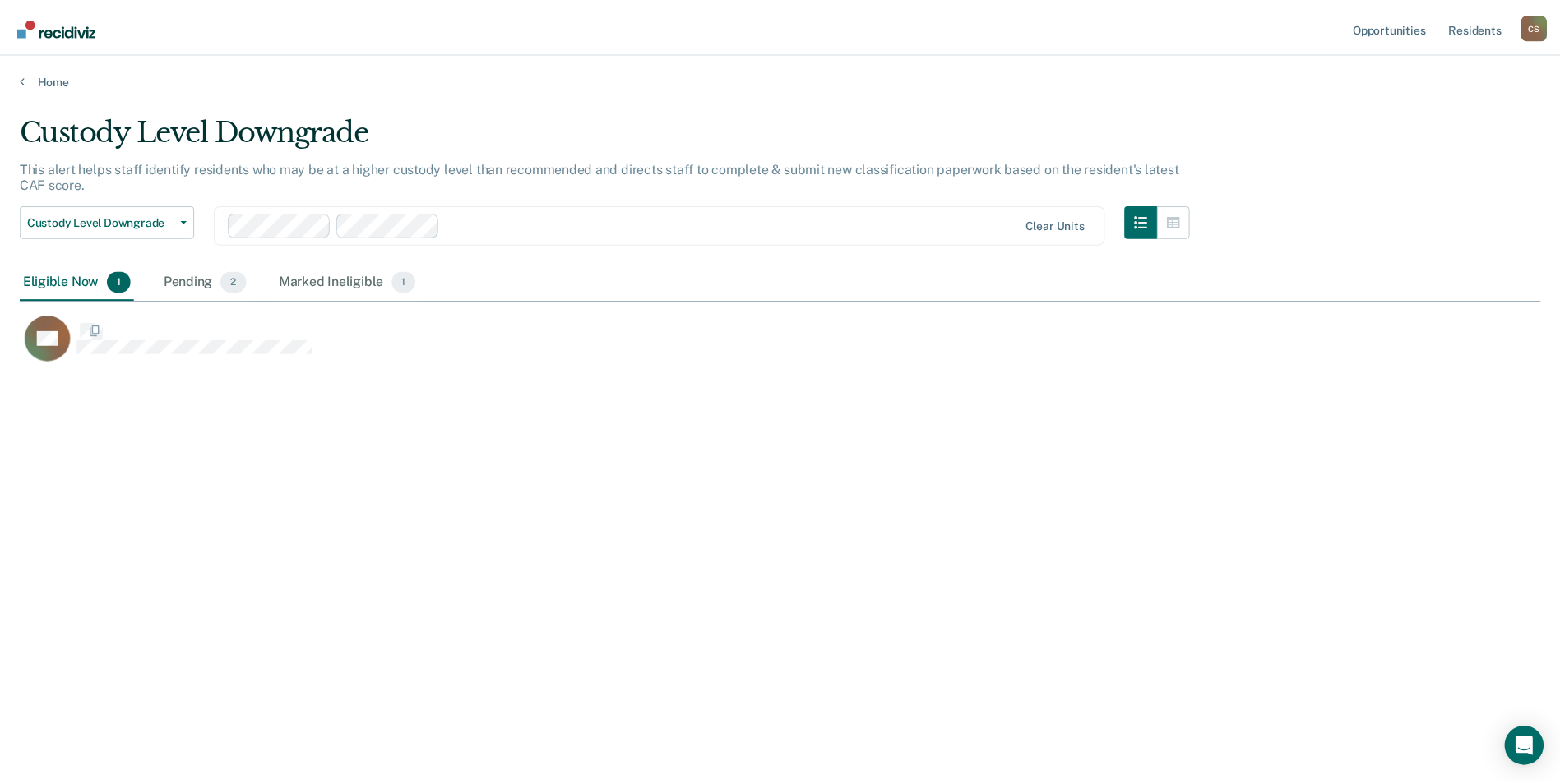
scroll to position [535, 1520]
click at [180, 282] on div "Pending 2" at bounding box center [206, 282] width 90 height 36
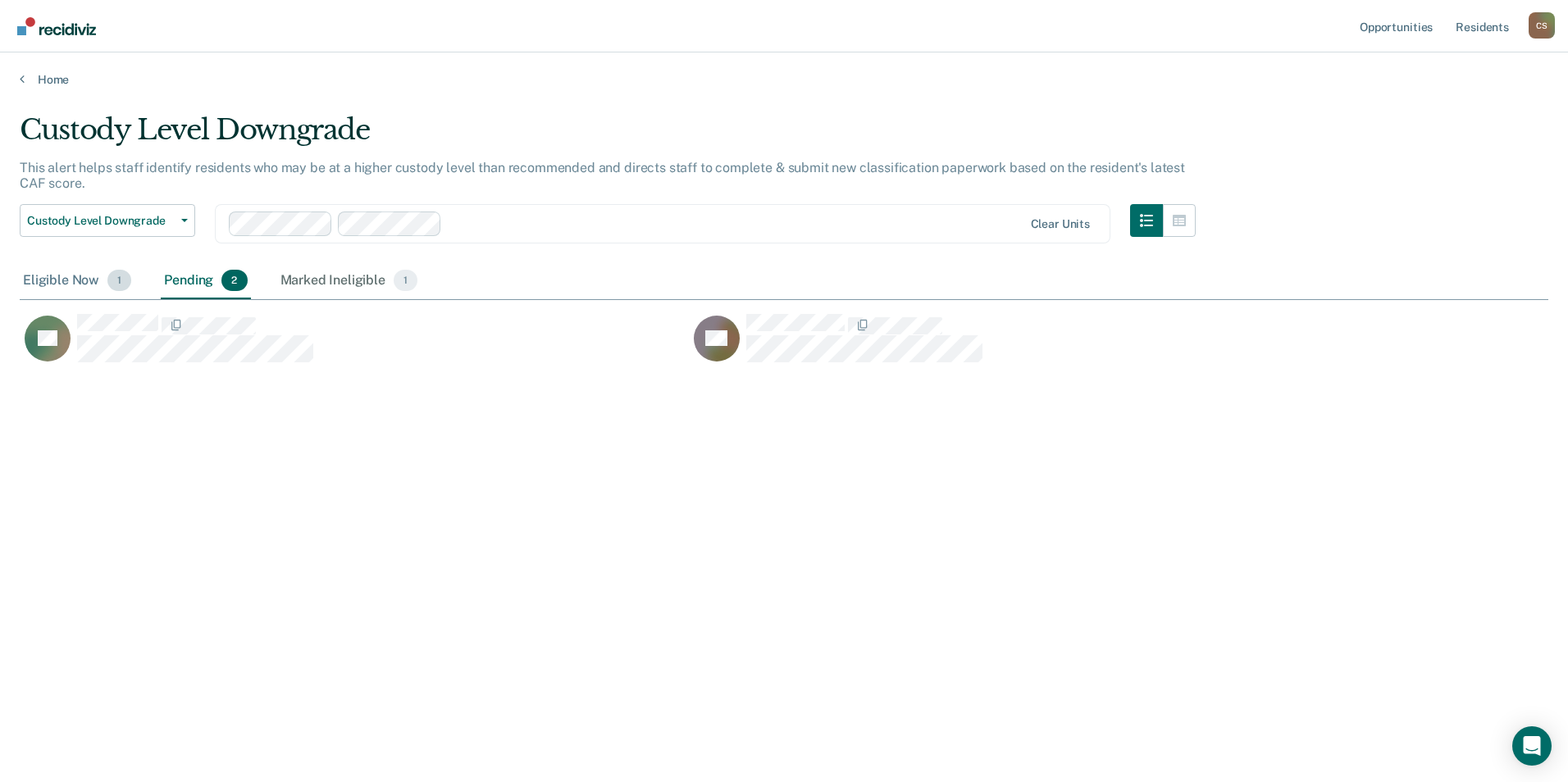
click at [58, 278] on div "Eligible Now 1" at bounding box center [76, 281] width 115 height 36
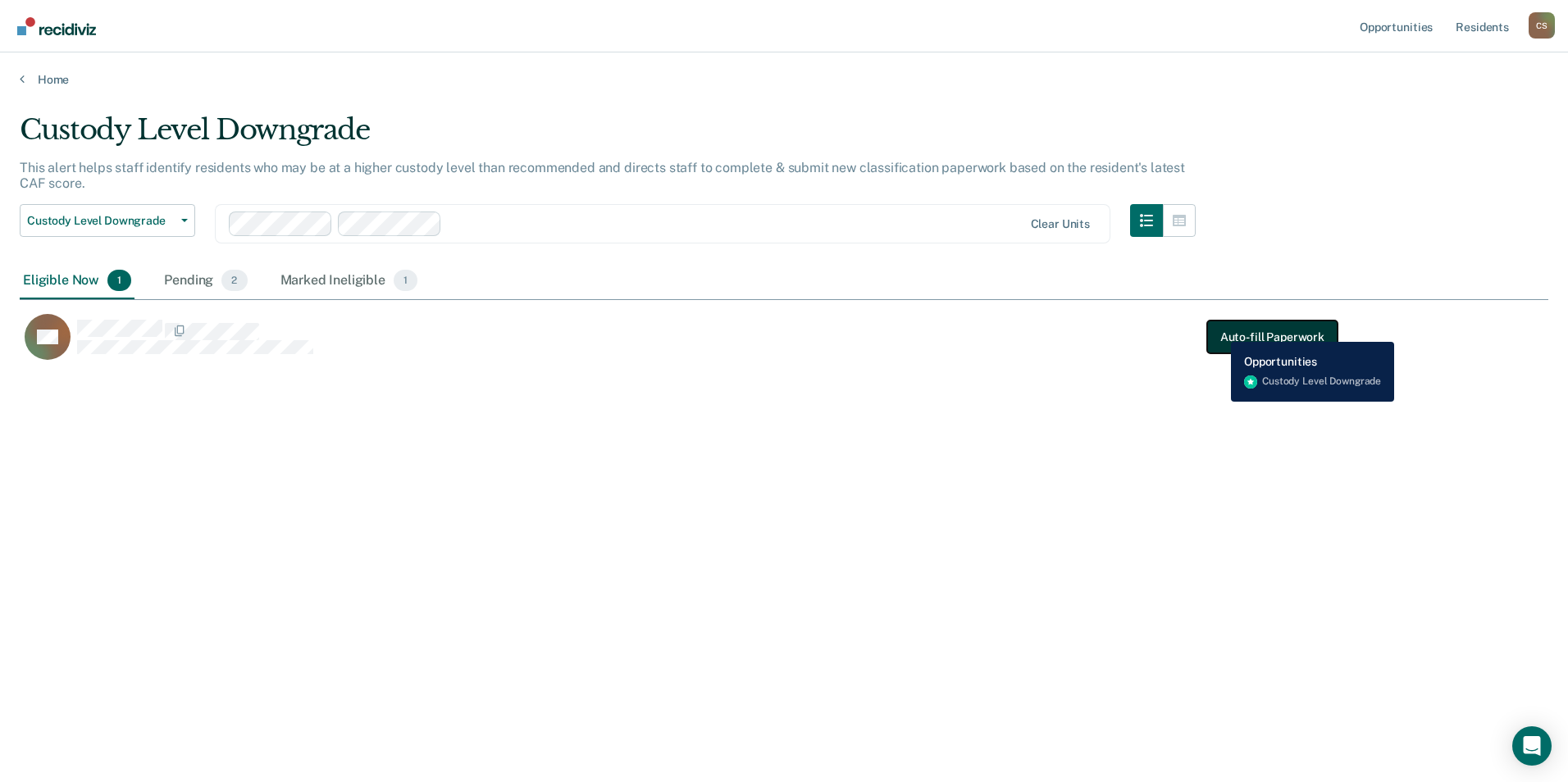
click at [1219, 329] on button "Auto-fill Paperwork" at bounding box center [1272, 336] width 130 height 32
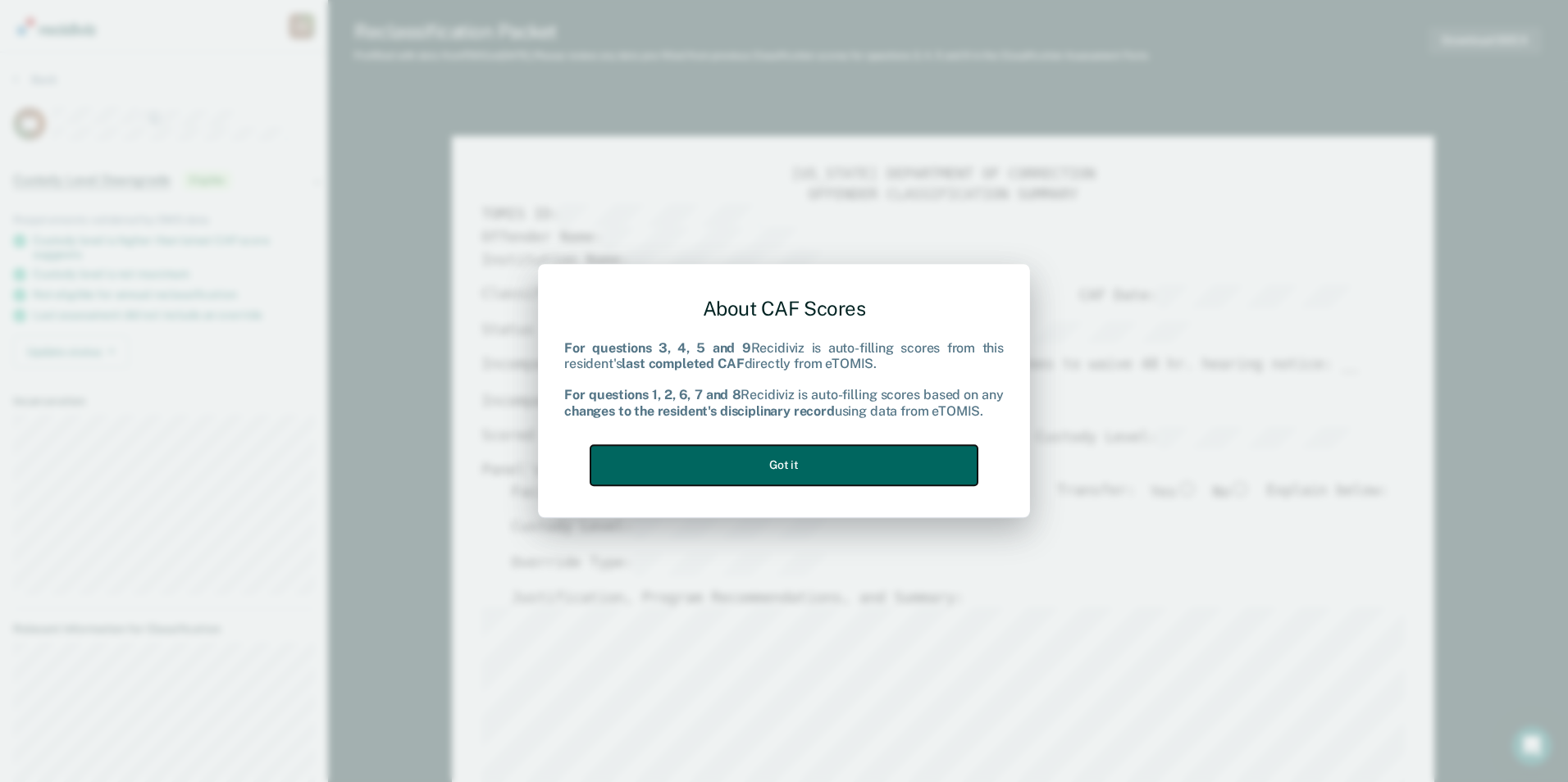
click at [895, 474] on button "Got it" at bounding box center [783, 465] width 387 height 40
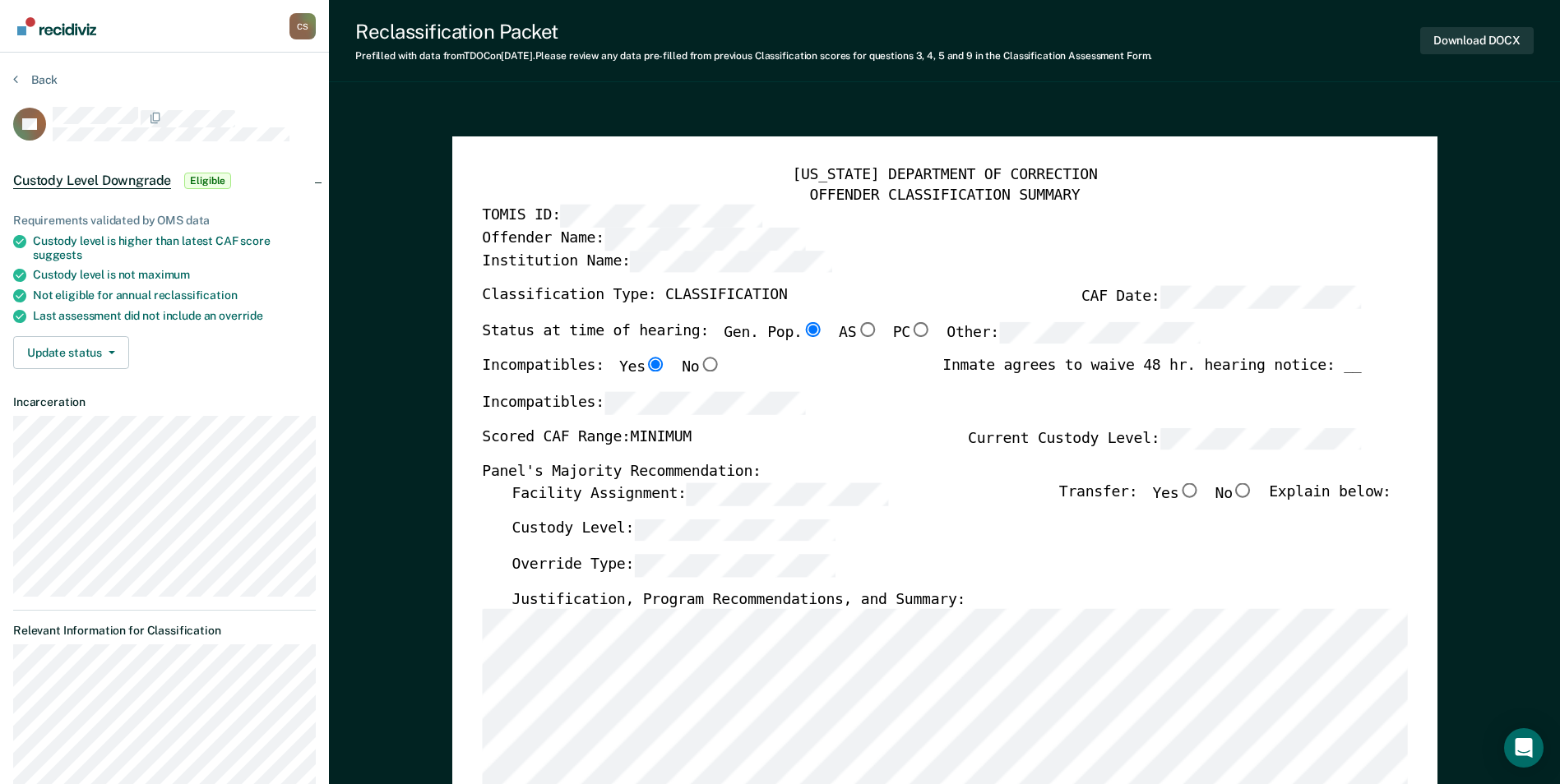
type textarea "x"
click at [46, 79] on button "Back" at bounding box center [35, 79] width 44 height 15
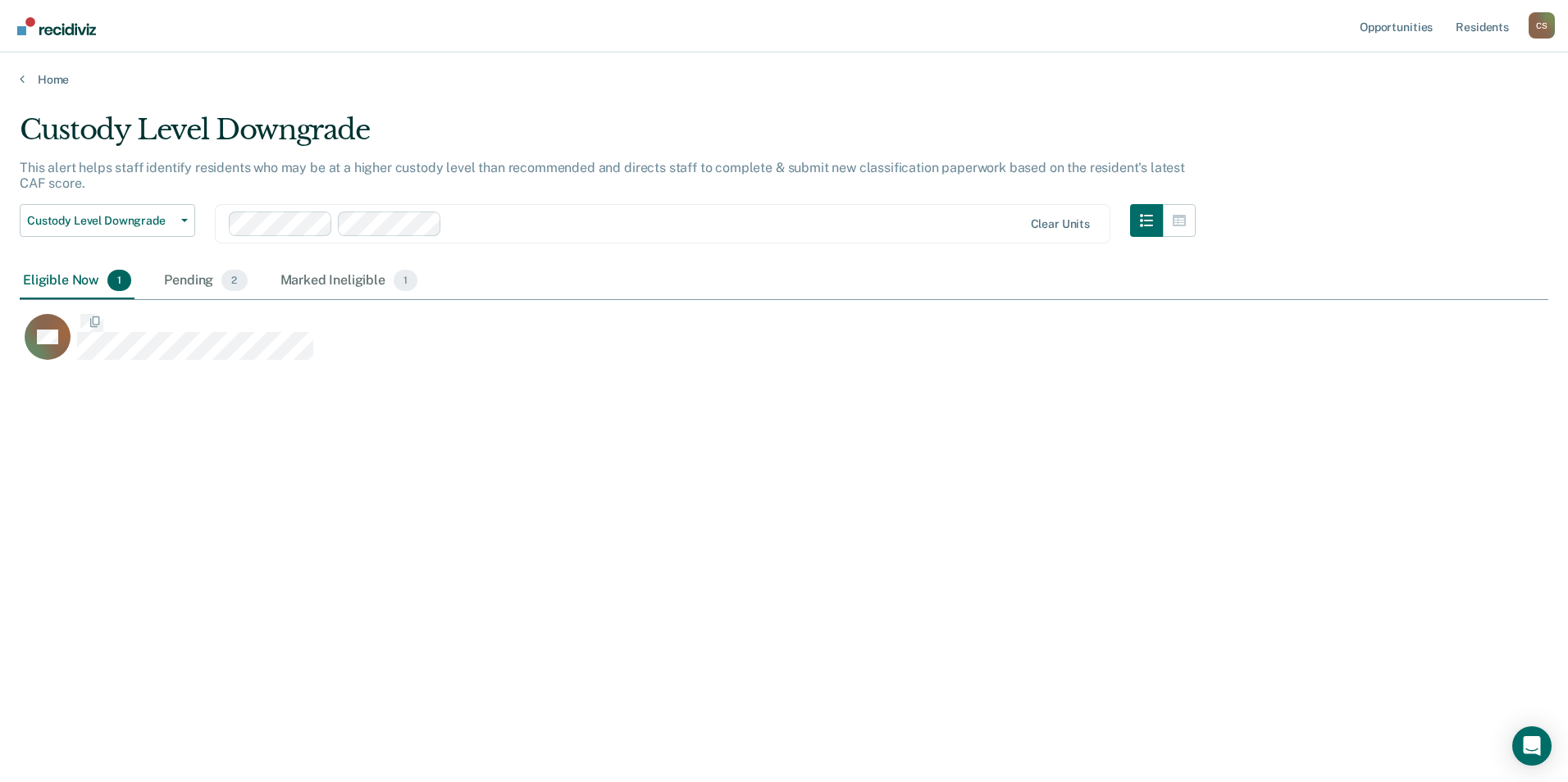
scroll to position [534, 1516]
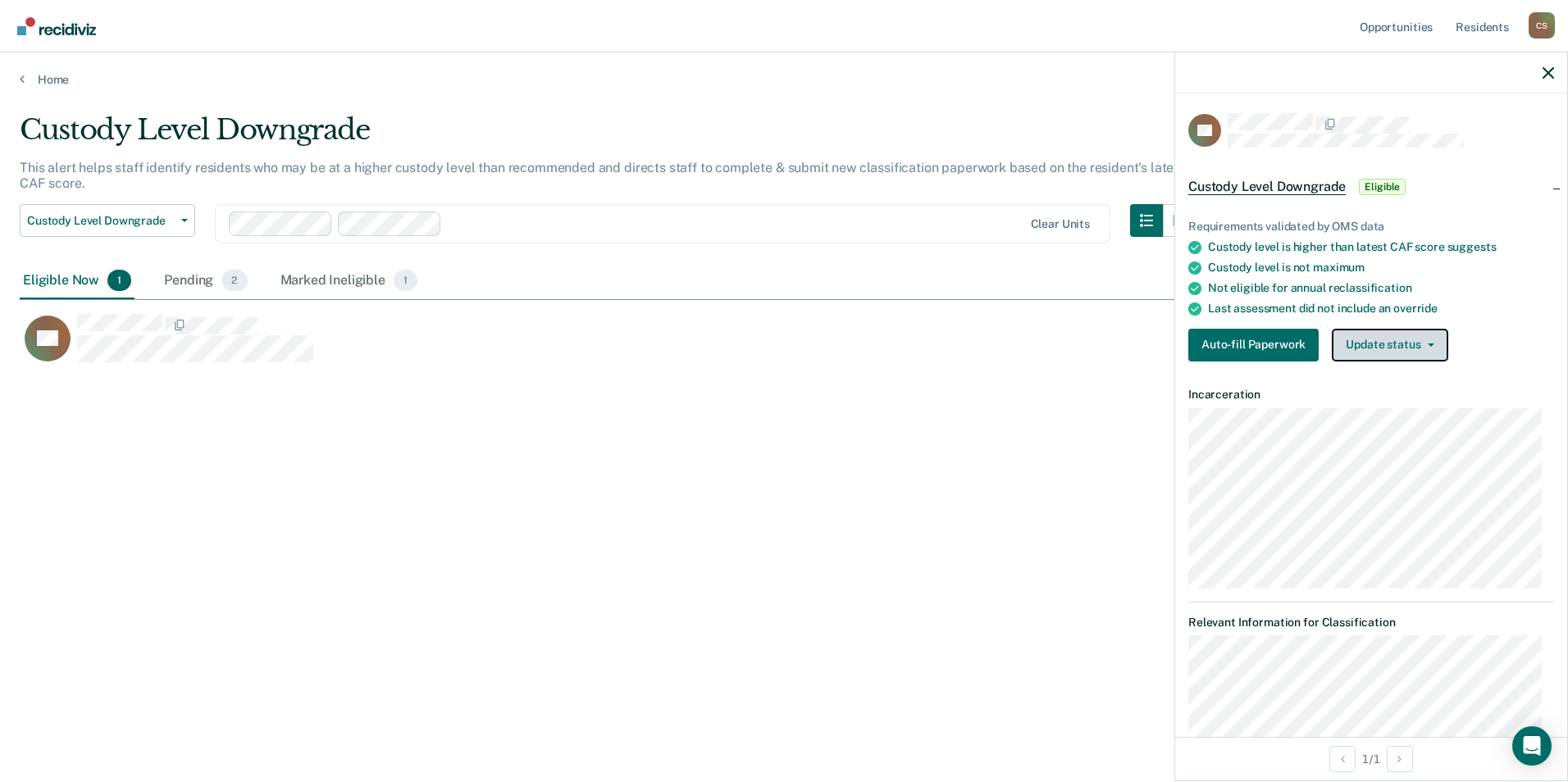
click at [1366, 338] on button "Update status" at bounding box center [1390, 345] width 116 height 32
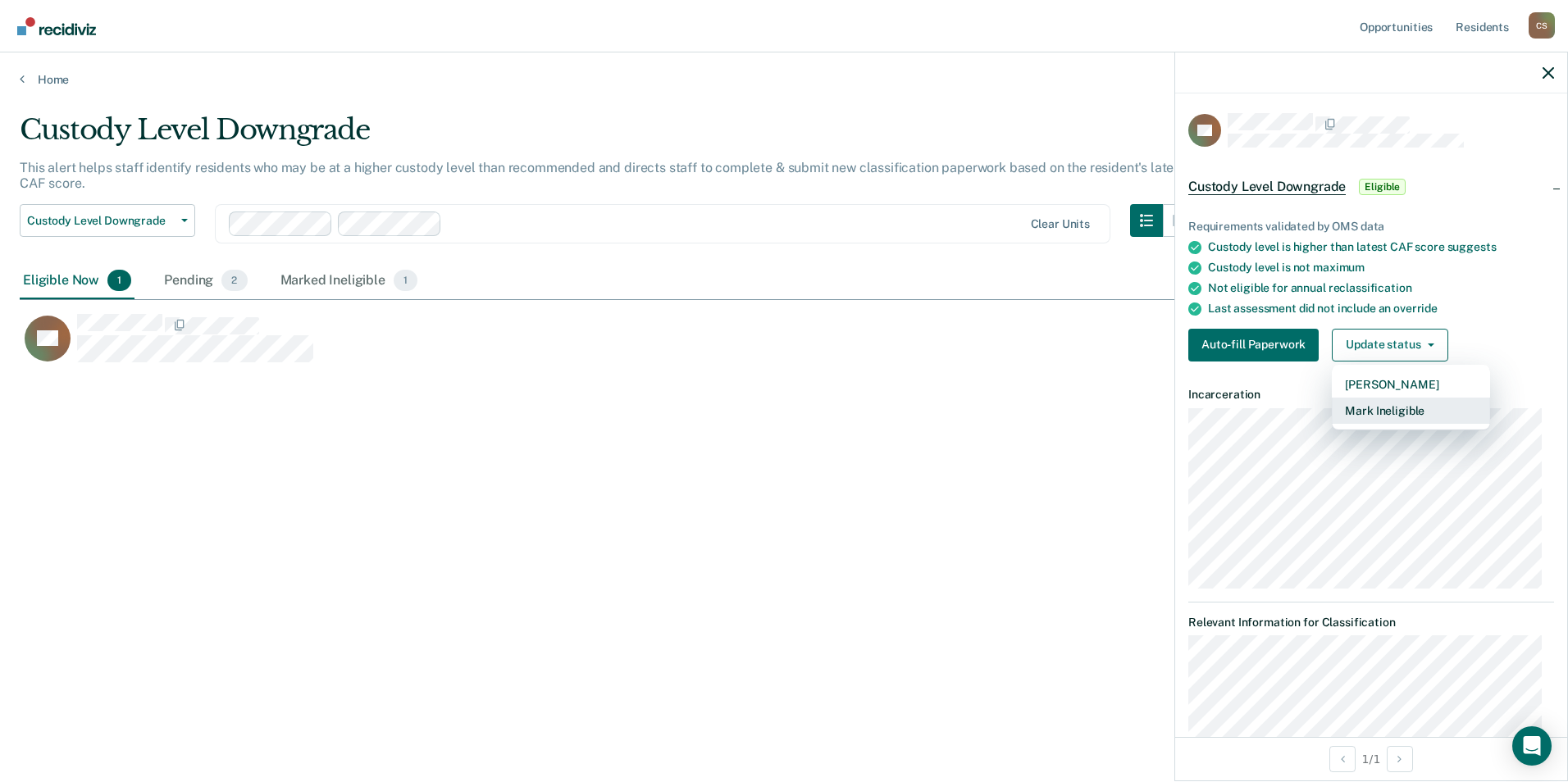
click at [1369, 411] on button "Mark Ineligible" at bounding box center [1411, 411] width 158 height 26
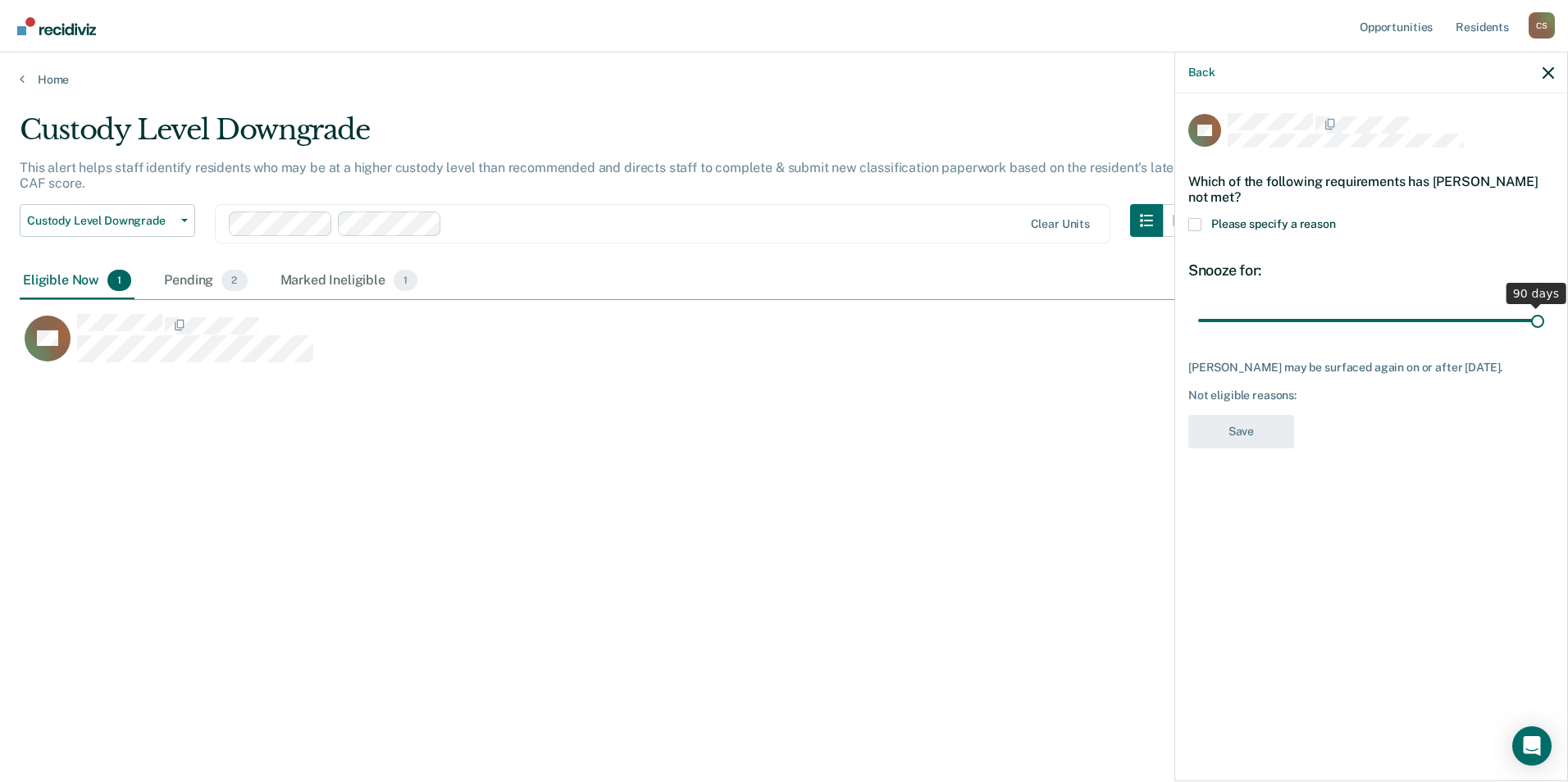
drag, startPoint x: 1317, startPoint y: 317, endPoint x: 1570, endPoint y: 334, distance: 253.6
type input "90"
click at [1544, 334] on input "range" at bounding box center [1370, 319] width 346 height 29
click at [1199, 222] on span at bounding box center [1194, 224] width 13 height 13
click at [1335, 218] on input "Please specify a reason" at bounding box center [1335, 218] width 0 height 0
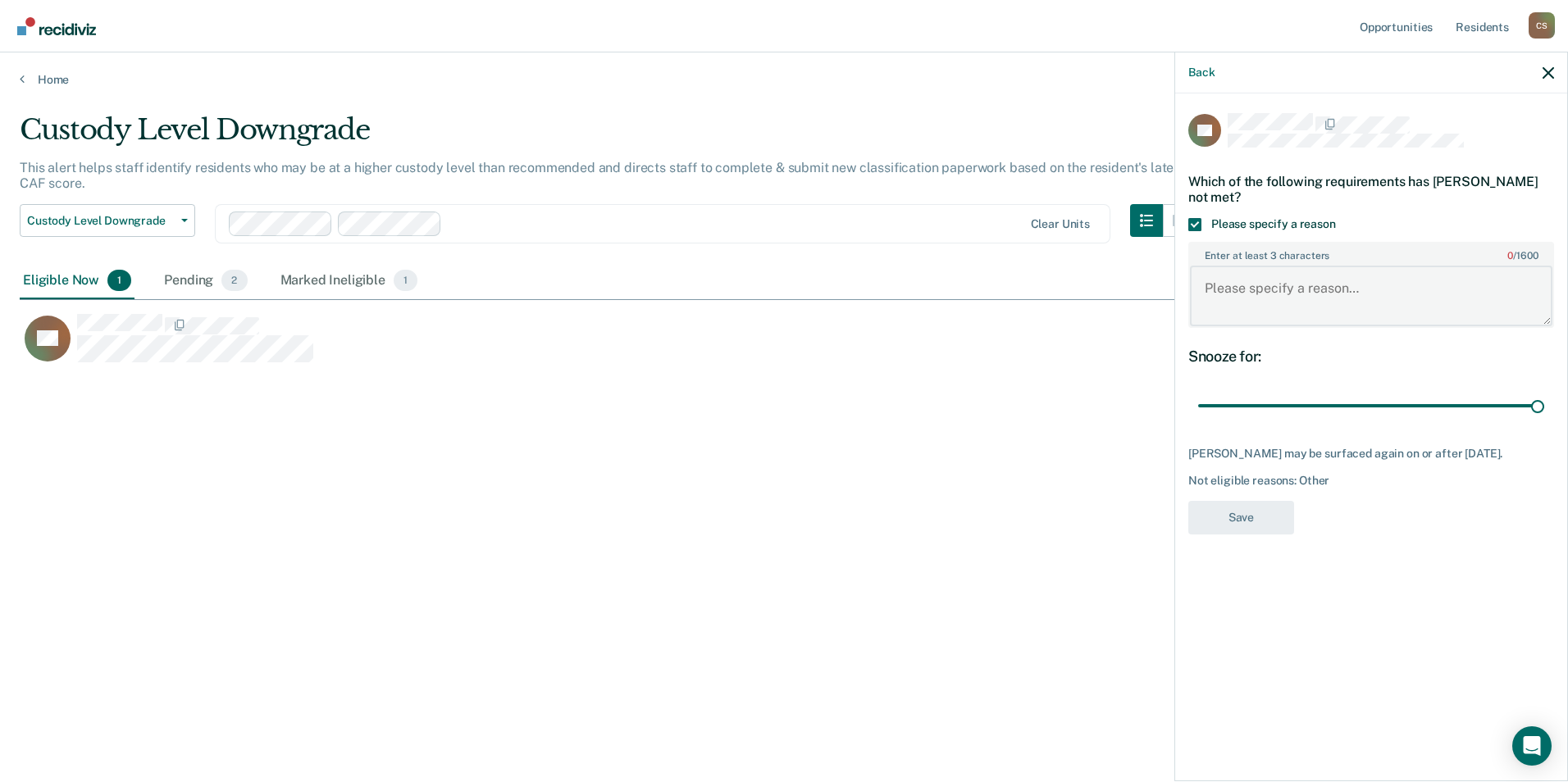
click at [1234, 298] on textarea "Enter at least 3 characters 0 / 1600" at bounding box center [1370, 296] width 363 height 61
type textarea "R"
click at [1542, 69] on div "Back" at bounding box center [1370, 73] width 392 height 41
click at [1546, 68] on icon "button" at bounding box center [1548, 73] width 11 height 11
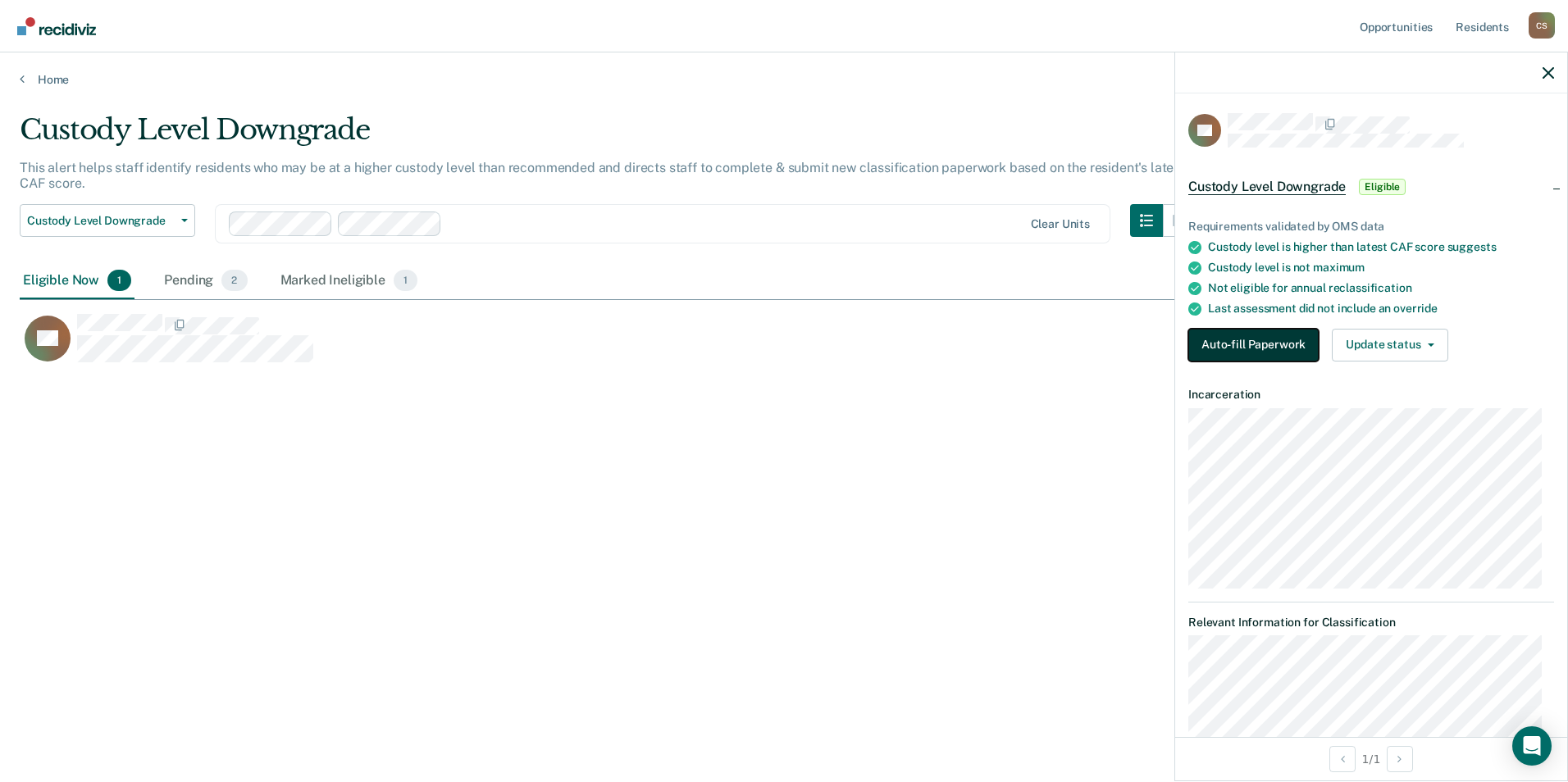
click at [1300, 348] on button "Auto-fill Paperwork" at bounding box center [1253, 345] width 130 height 32
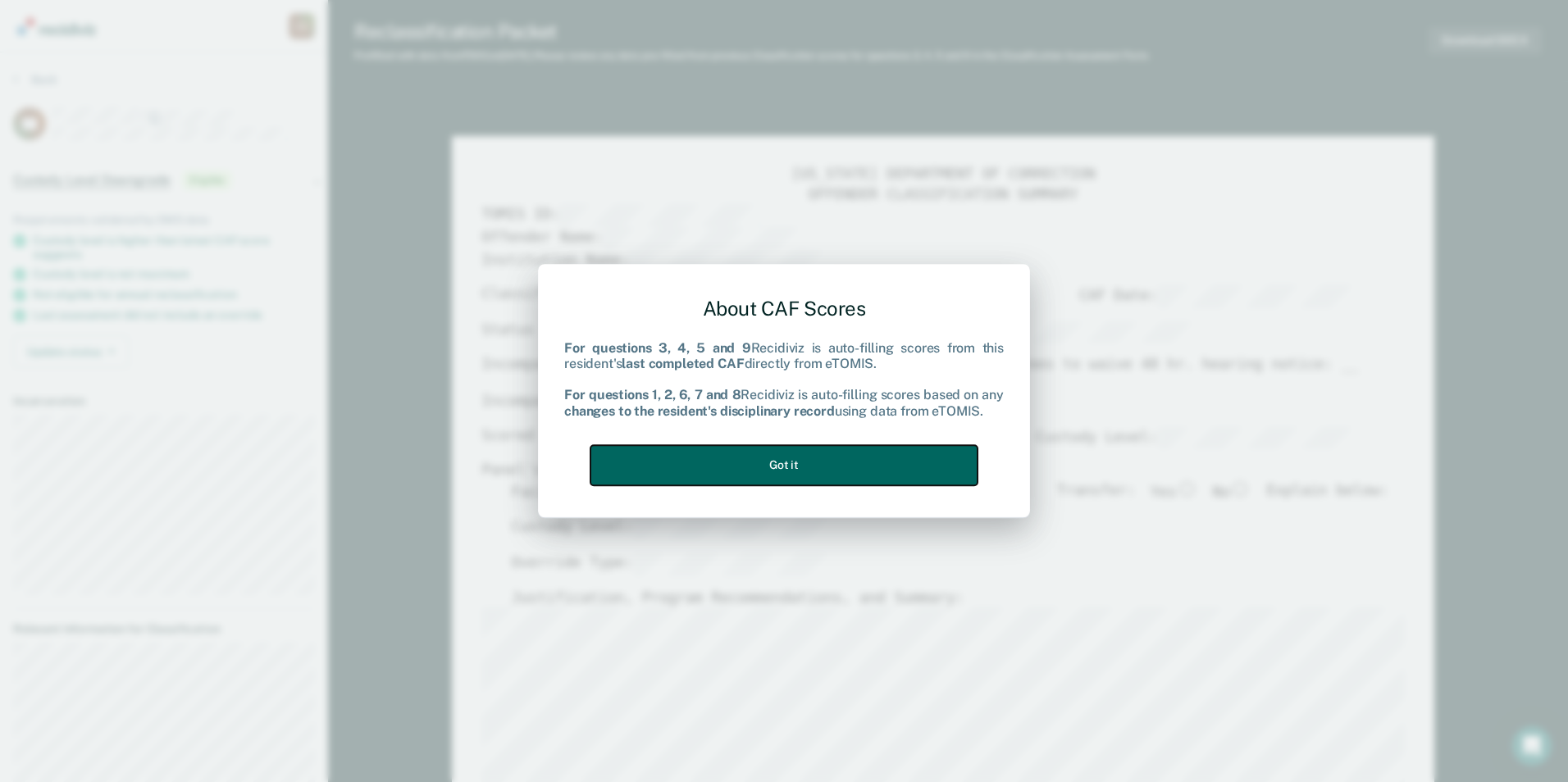
click at [887, 448] on button "Got it" at bounding box center [783, 465] width 387 height 40
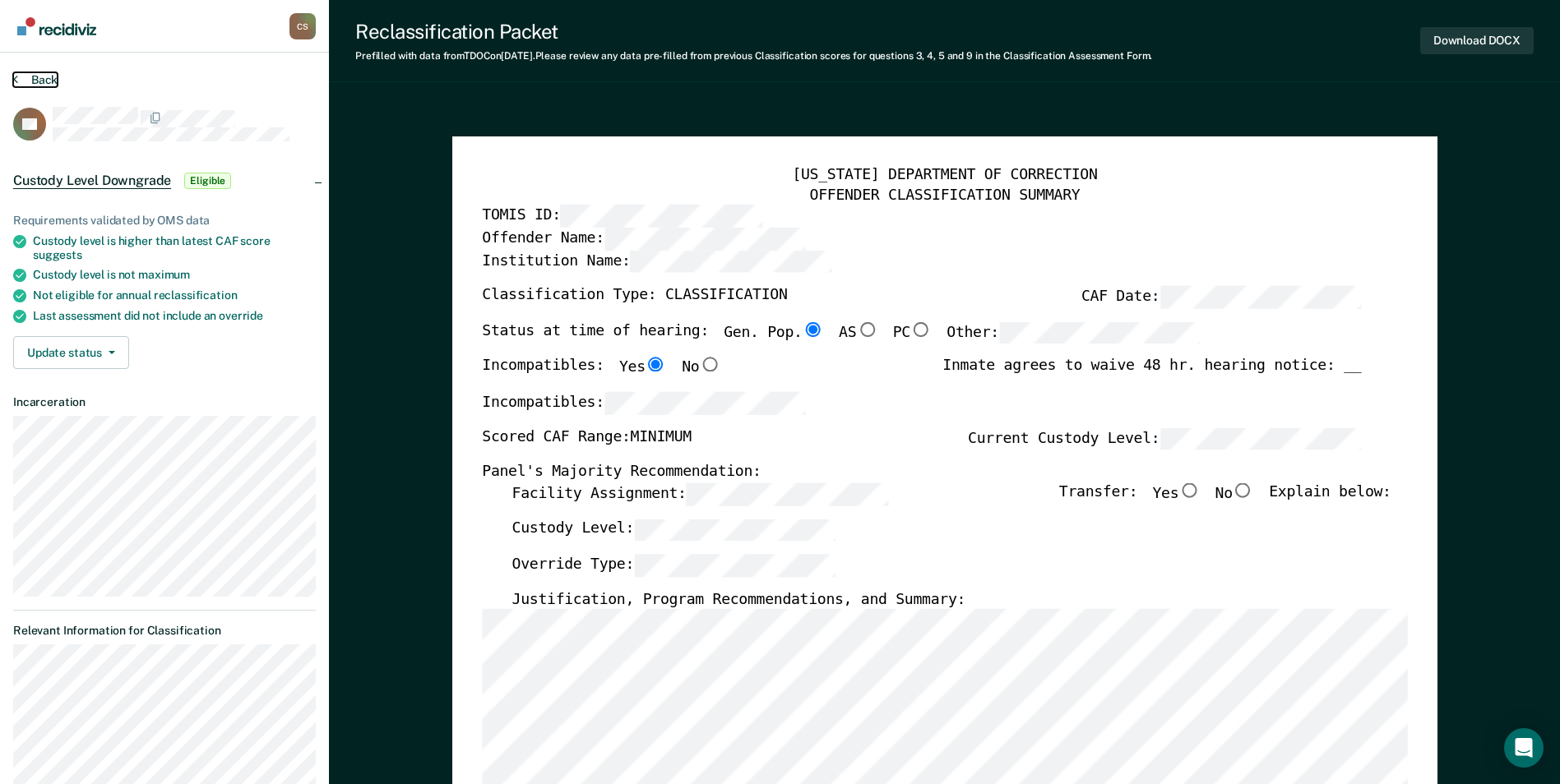
click at [27, 77] on button "Back" at bounding box center [35, 79] width 44 height 15
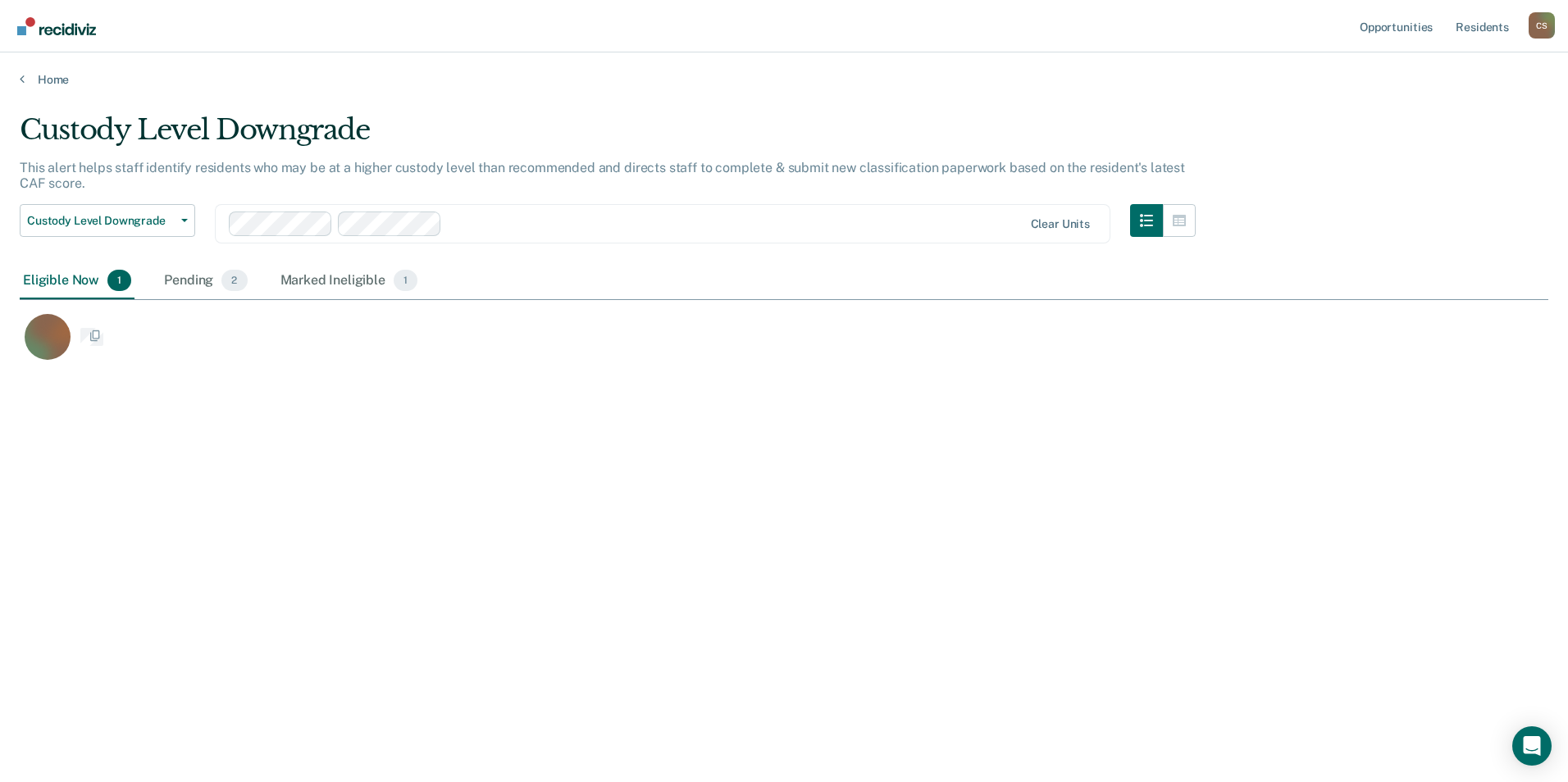
scroll to position [534, 1516]
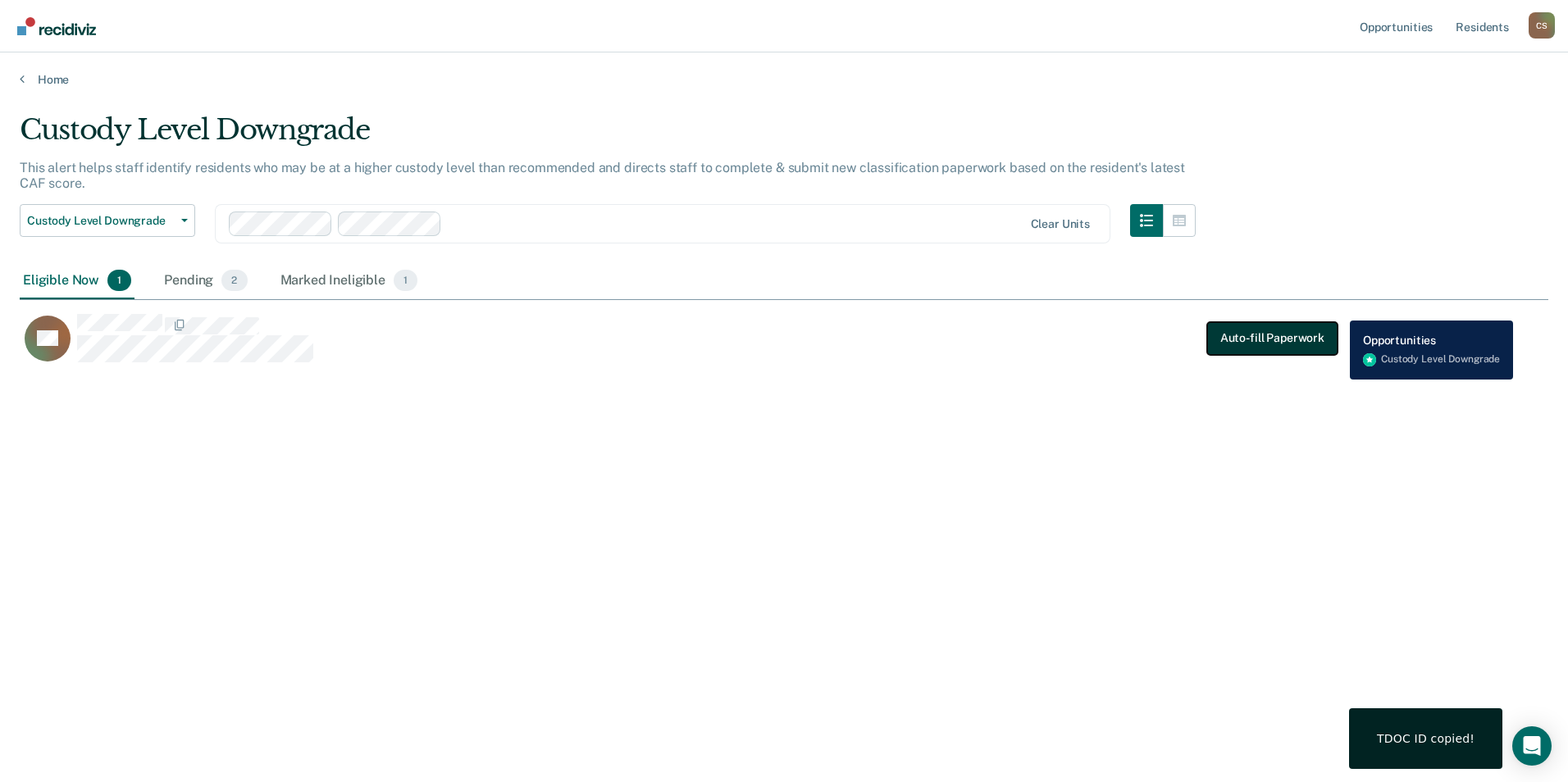
click at [1266, 333] on button "Auto-fill Paperwork" at bounding box center [1272, 337] width 130 height 32
type textarea "x"
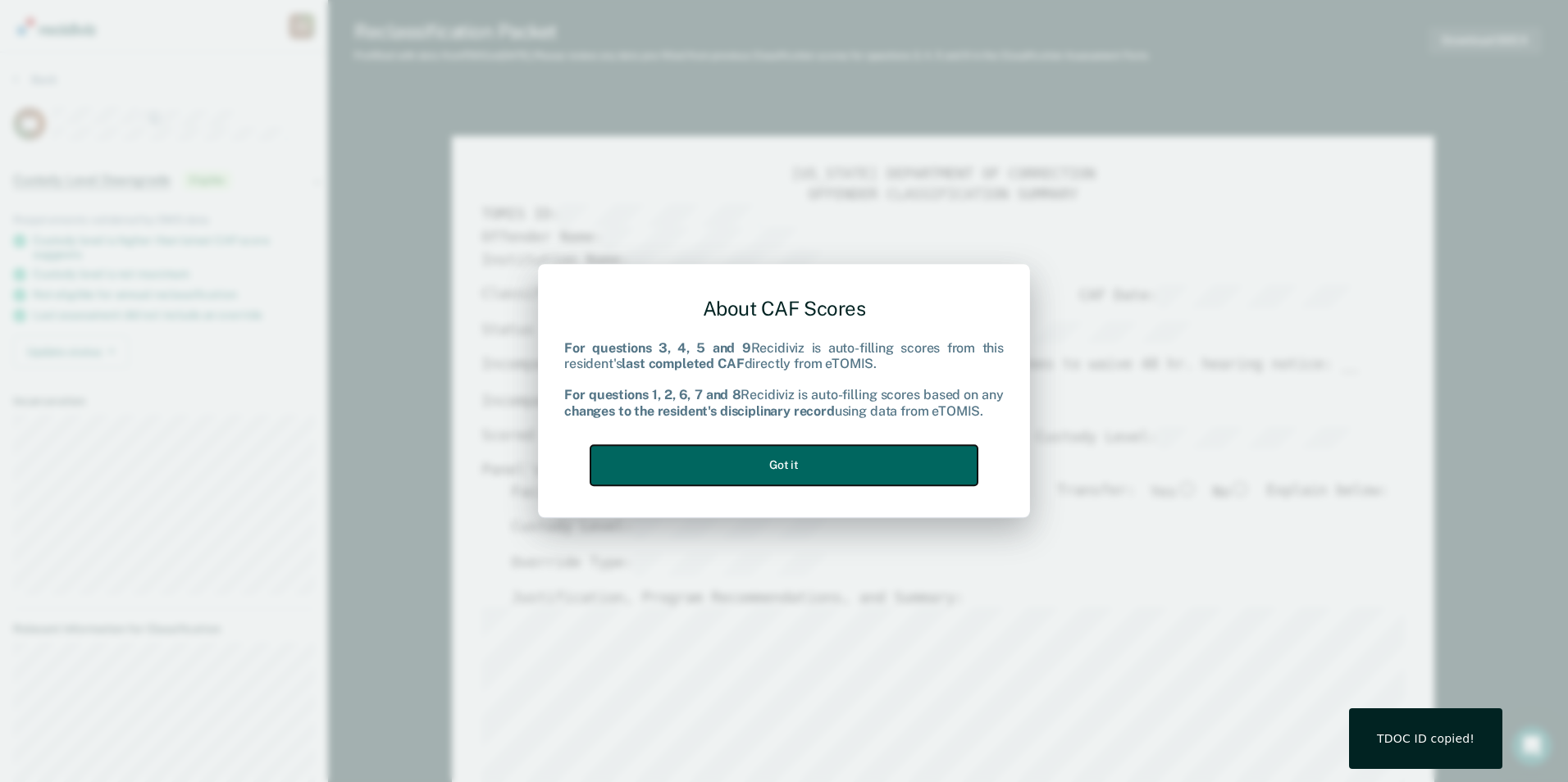
click at [668, 464] on button "Got it" at bounding box center [783, 465] width 387 height 40
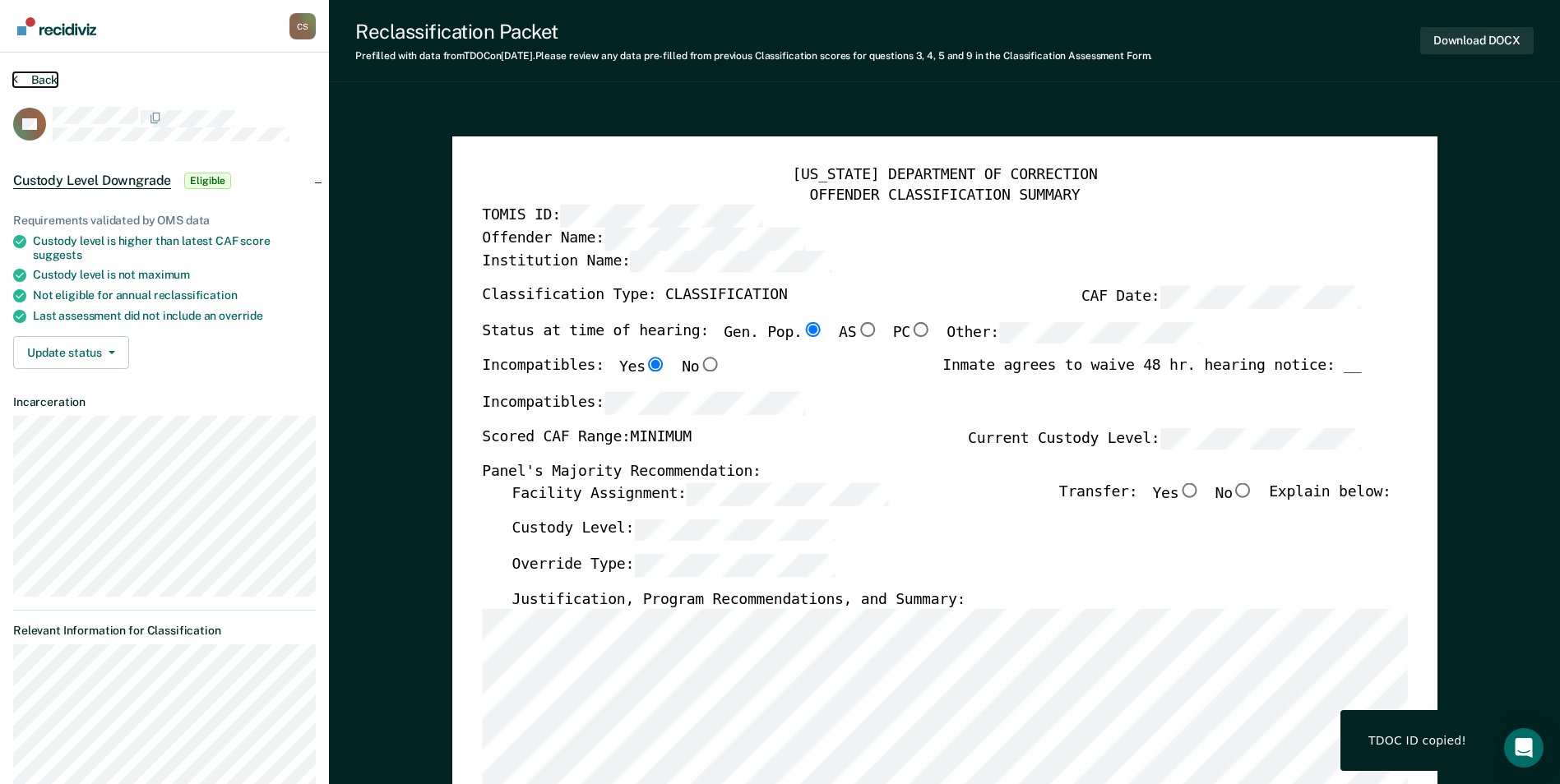
click at [48, 74] on button "Back" at bounding box center [35, 79] width 44 height 15
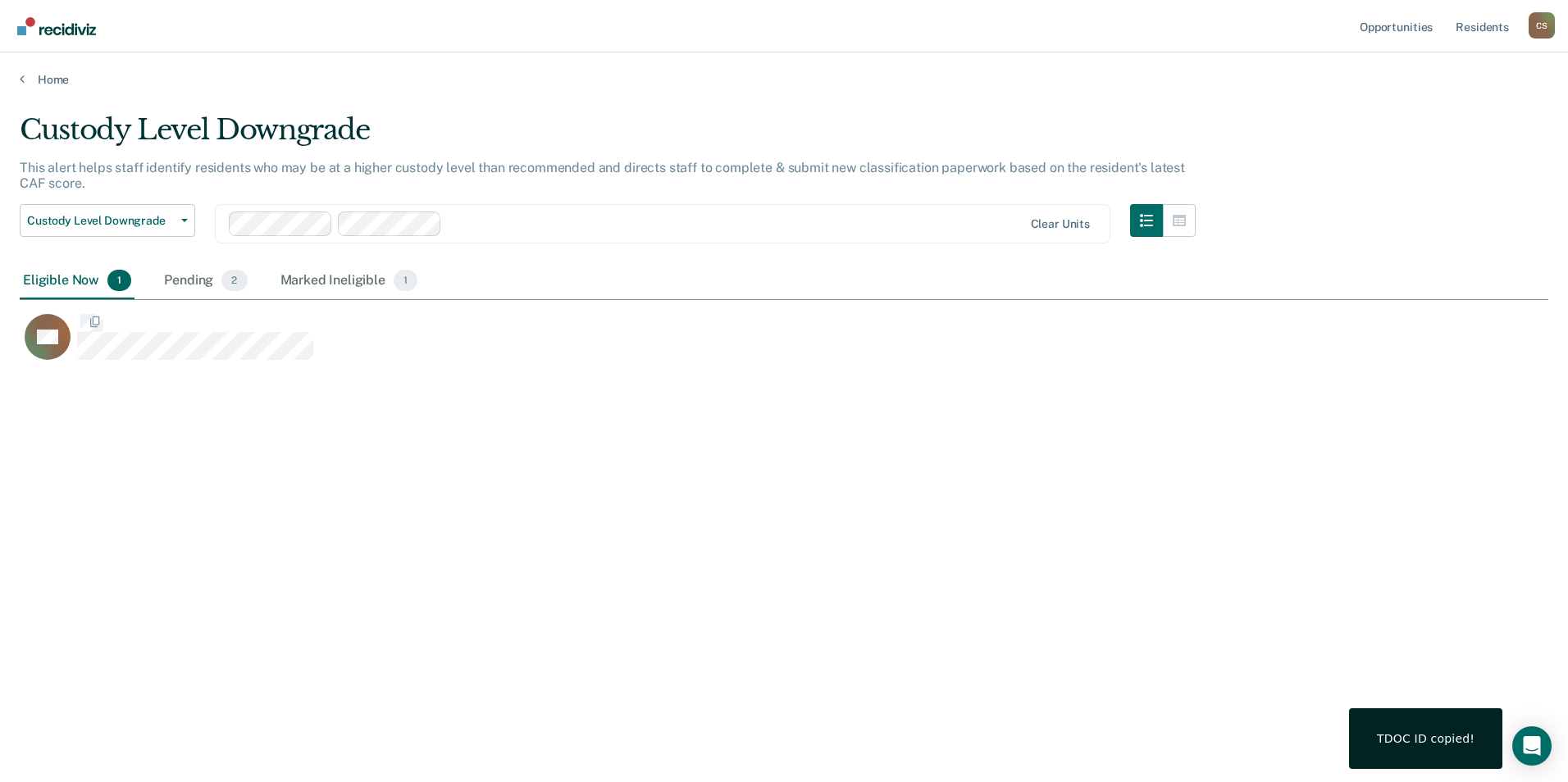
scroll to position [534, 1516]
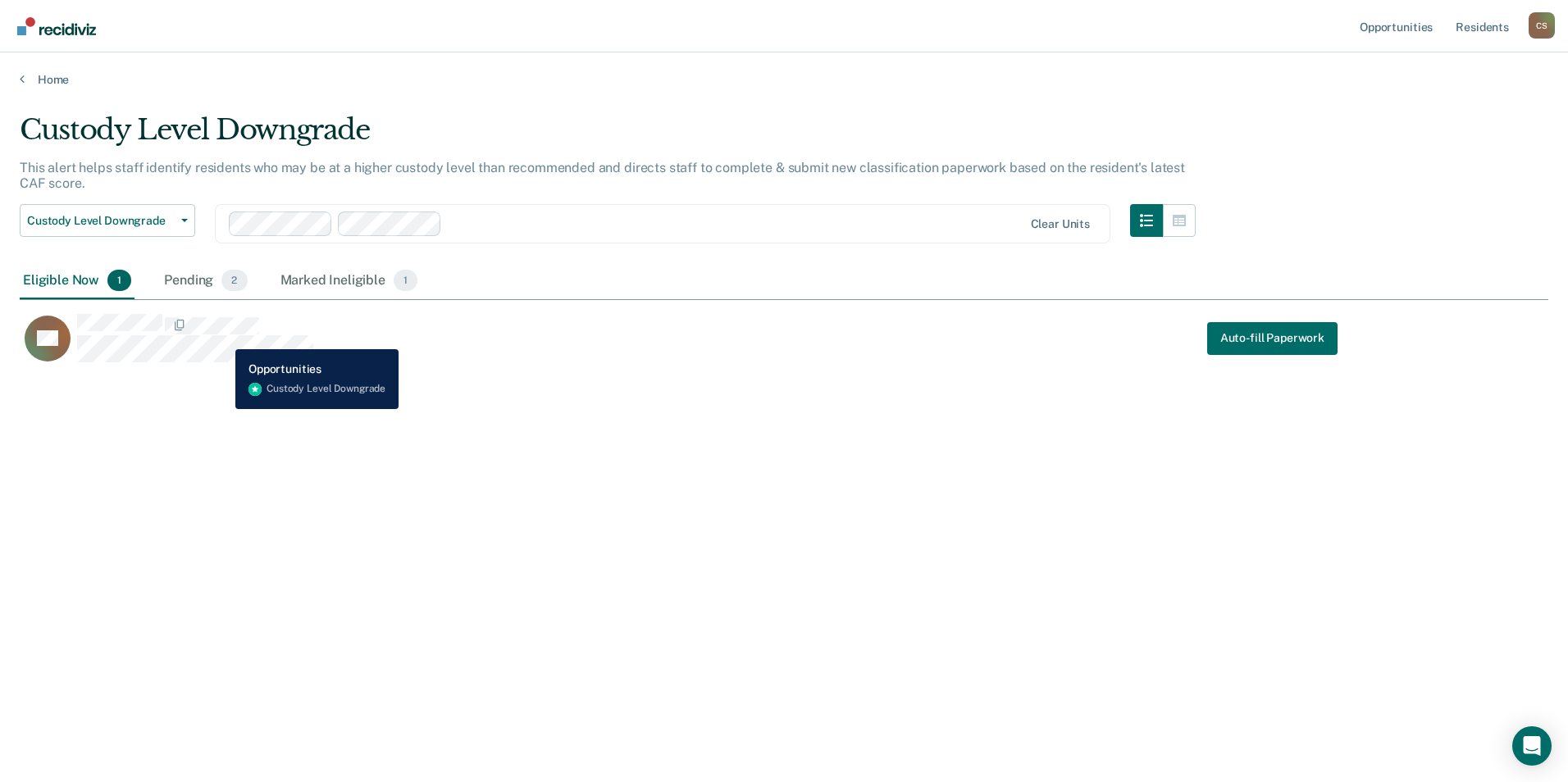
drag, startPoint x: 163, startPoint y: 323, endPoint x: 495, endPoint y: 348, distance: 332.9
click at [637, 366] on div "AB Auto-fill Paperwork" at bounding box center [687, 346] width 1337 height 66
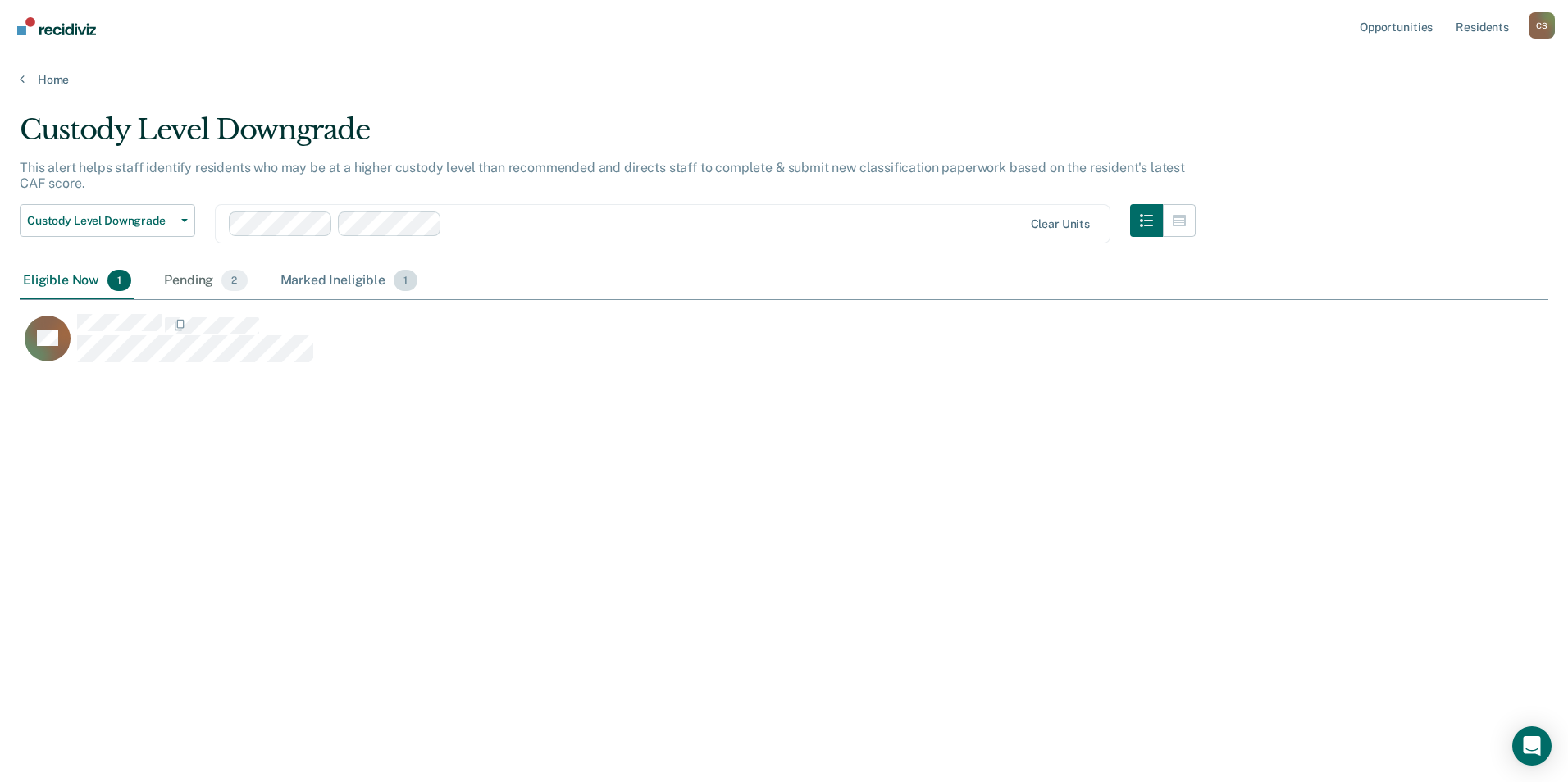
click at [348, 288] on div "Marked Ineligible 1" at bounding box center [349, 281] width 144 height 36
click at [86, 283] on div "Eligible Now 1" at bounding box center [76, 281] width 115 height 36
click at [298, 291] on div "Marked Ineligible 1" at bounding box center [349, 281] width 144 height 36
click at [73, 270] on div "Eligible Now 1" at bounding box center [76, 281] width 115 height 36
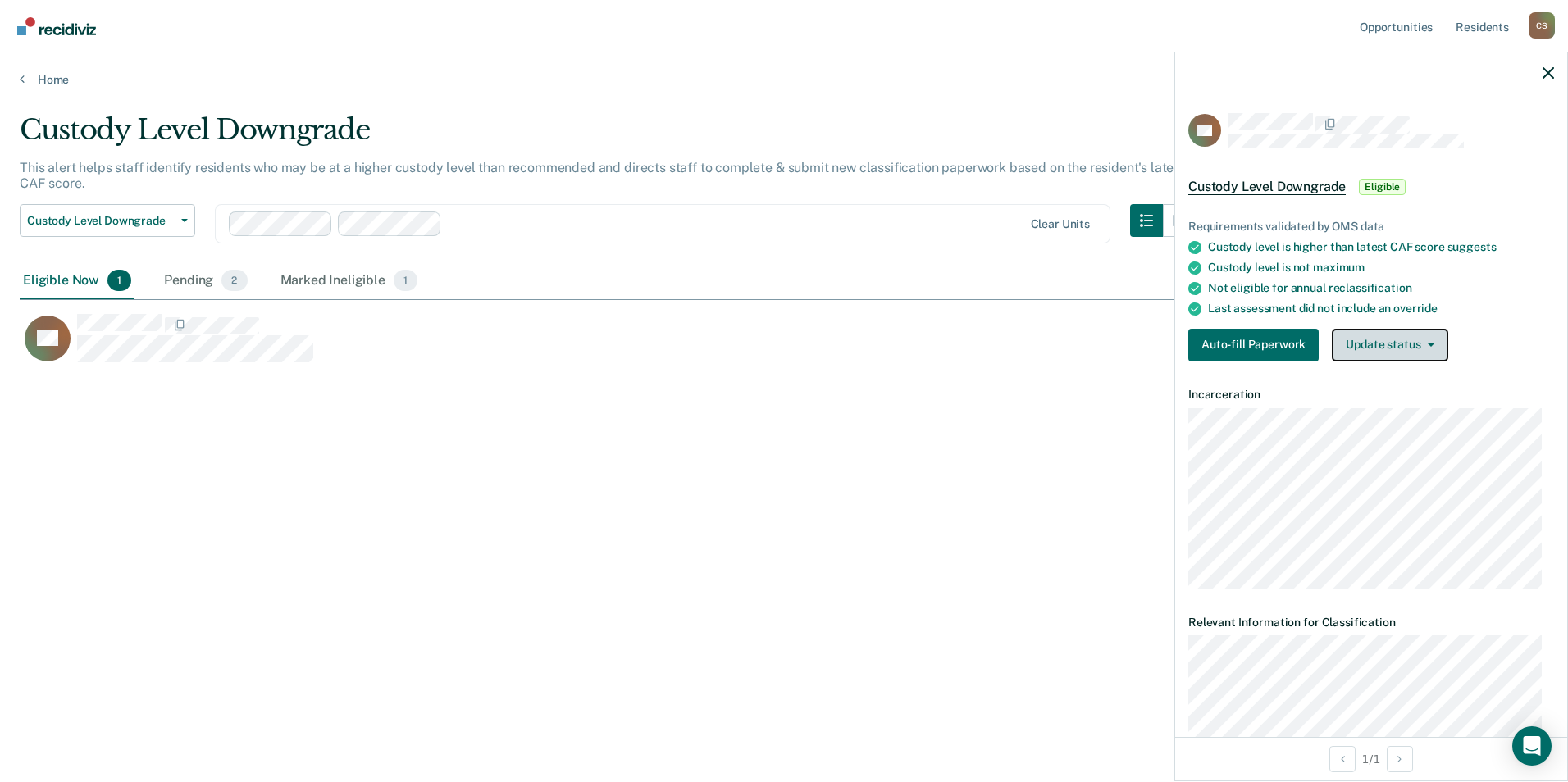
click at [1351, 353] on button "Update status" at bounding box center [1390, 345] width 116 height 32
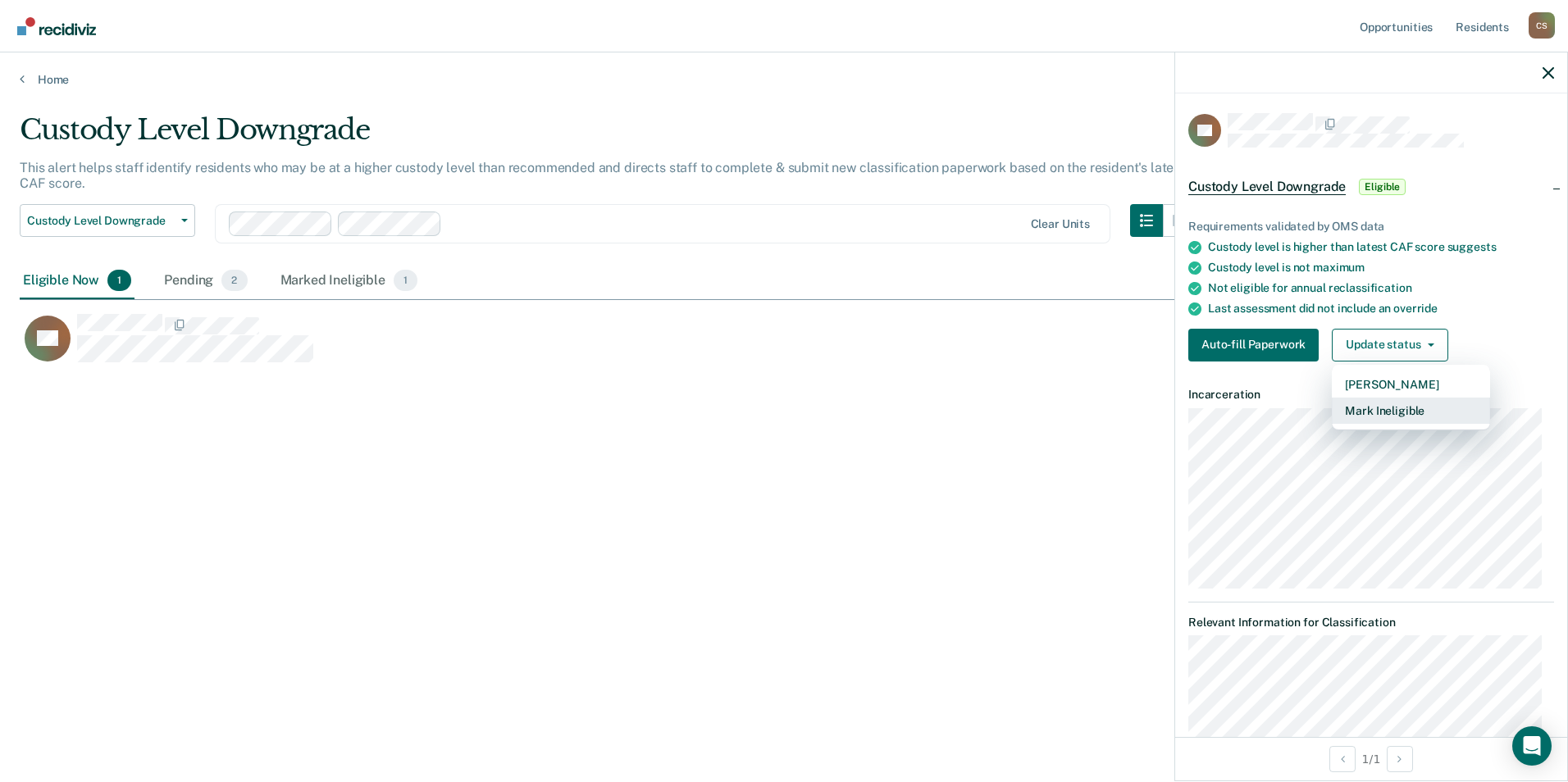
click at [1380, 407] on button "Mark Ineligible" at bounding box center [1411, 411] width 158 height 26
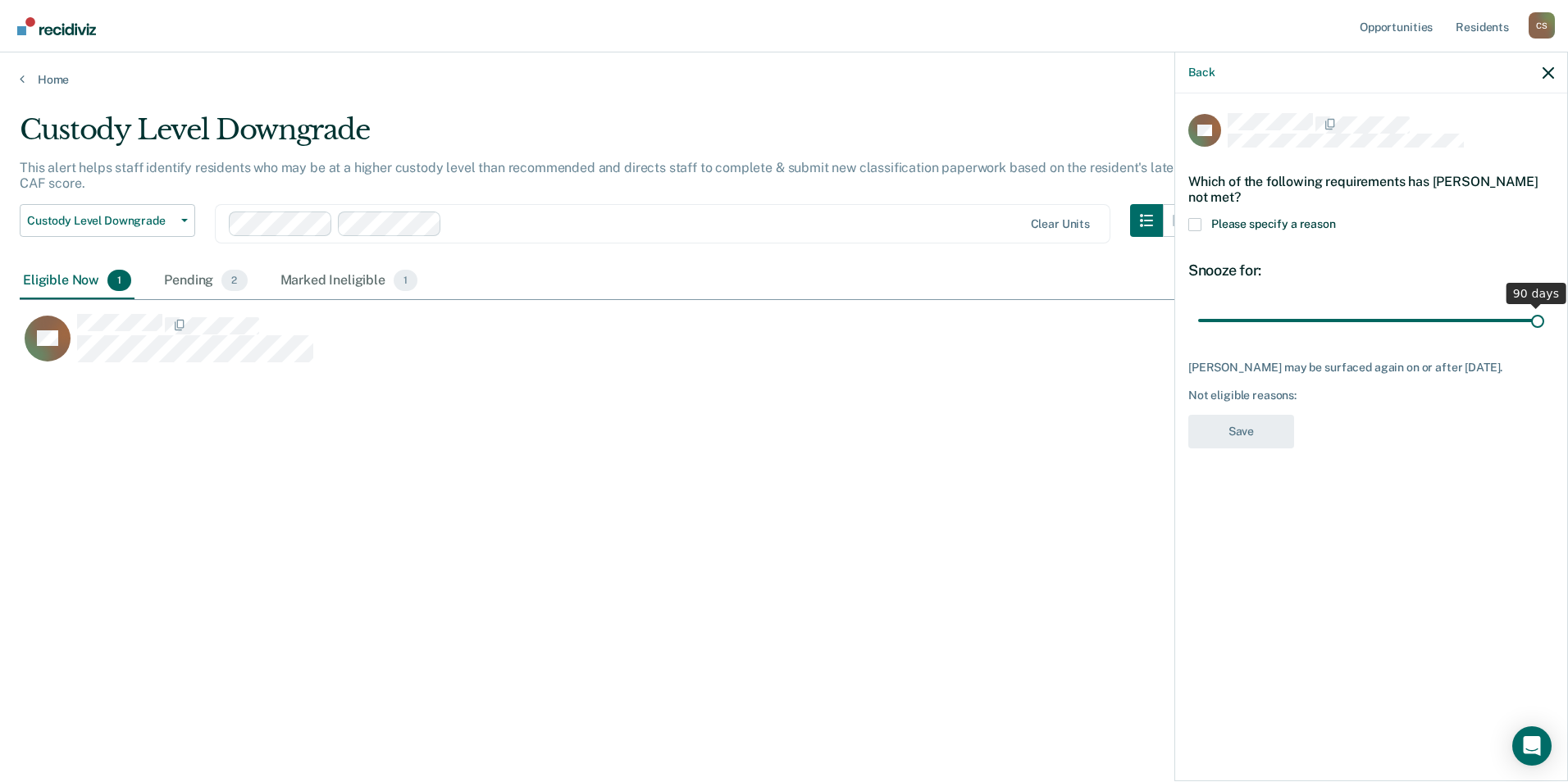
drag, startPoint x: 1318, startPoint y: 327, endPoint x: 1570, endPoint y: 327, distance: 252.0
type input "90"
click at [1544, 327] on input "range" at bounding box center [1370, 319] width 346 height 29
click at [1201, 225] on label "Please specify a reason" at bounding box center [1370, 226] width 366 height 18
click at [1335, 218] on input "Please specify a reason" at bounding box center [1335, 218] width 0 height 0
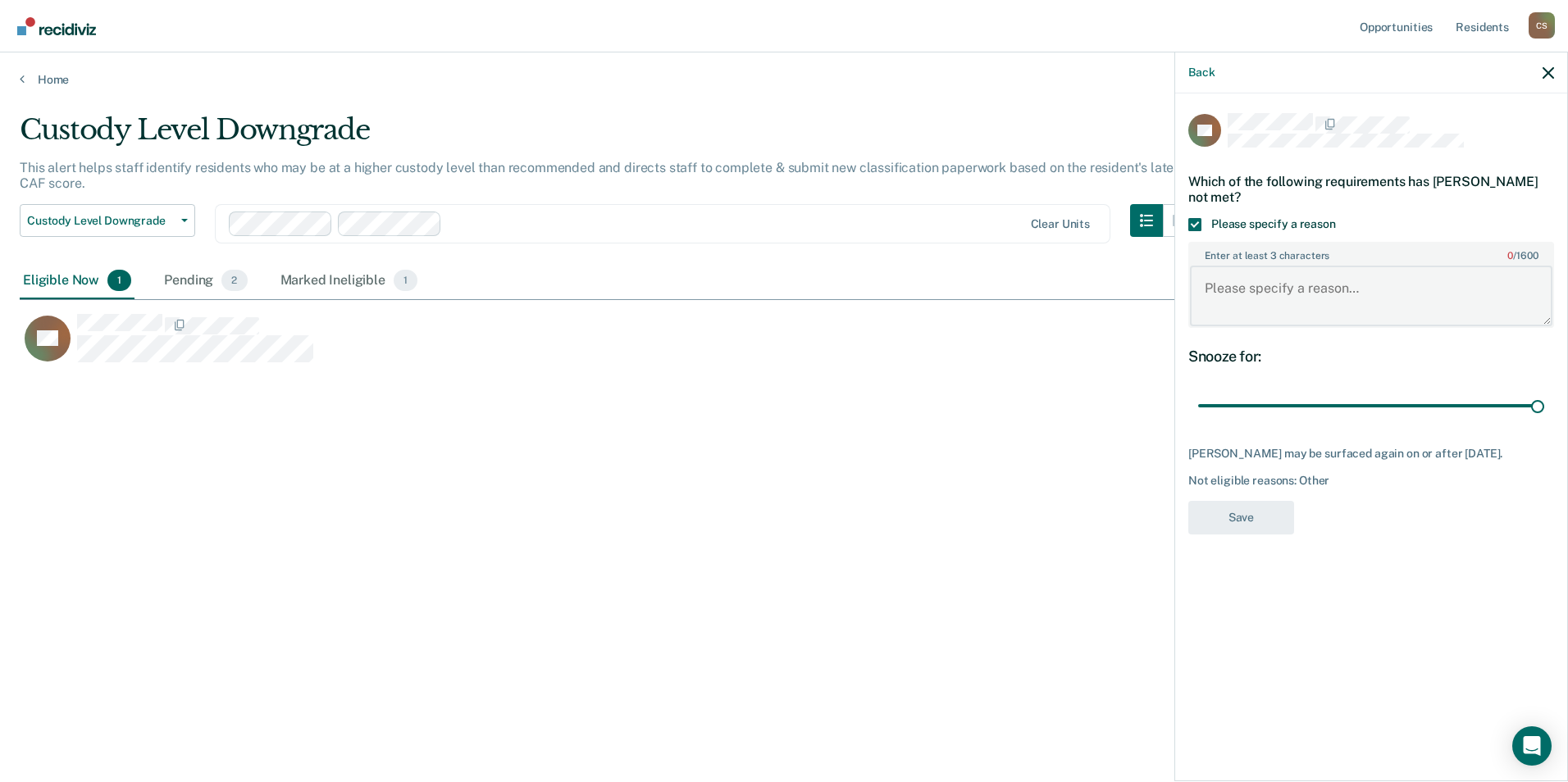
click at [1236, 291] on textarea "Enter at least 3 characters 0 / 1600" at bounding box center [1370, 296] width 363 height 61
drag, startPoint x: 1290, startPoint y: 285, endPoint x: 1364, endPoint y: 283, distance: 74.0
click at [1364, 283] on textarea "Recent VPR dispinary" at bounding box center [1370, 296] width 363 height 61
type textarea "Recent VPR disciplinary"
click at [1251, 512] on button "Save" at bounding box center [1241, 518] width 105 height 33
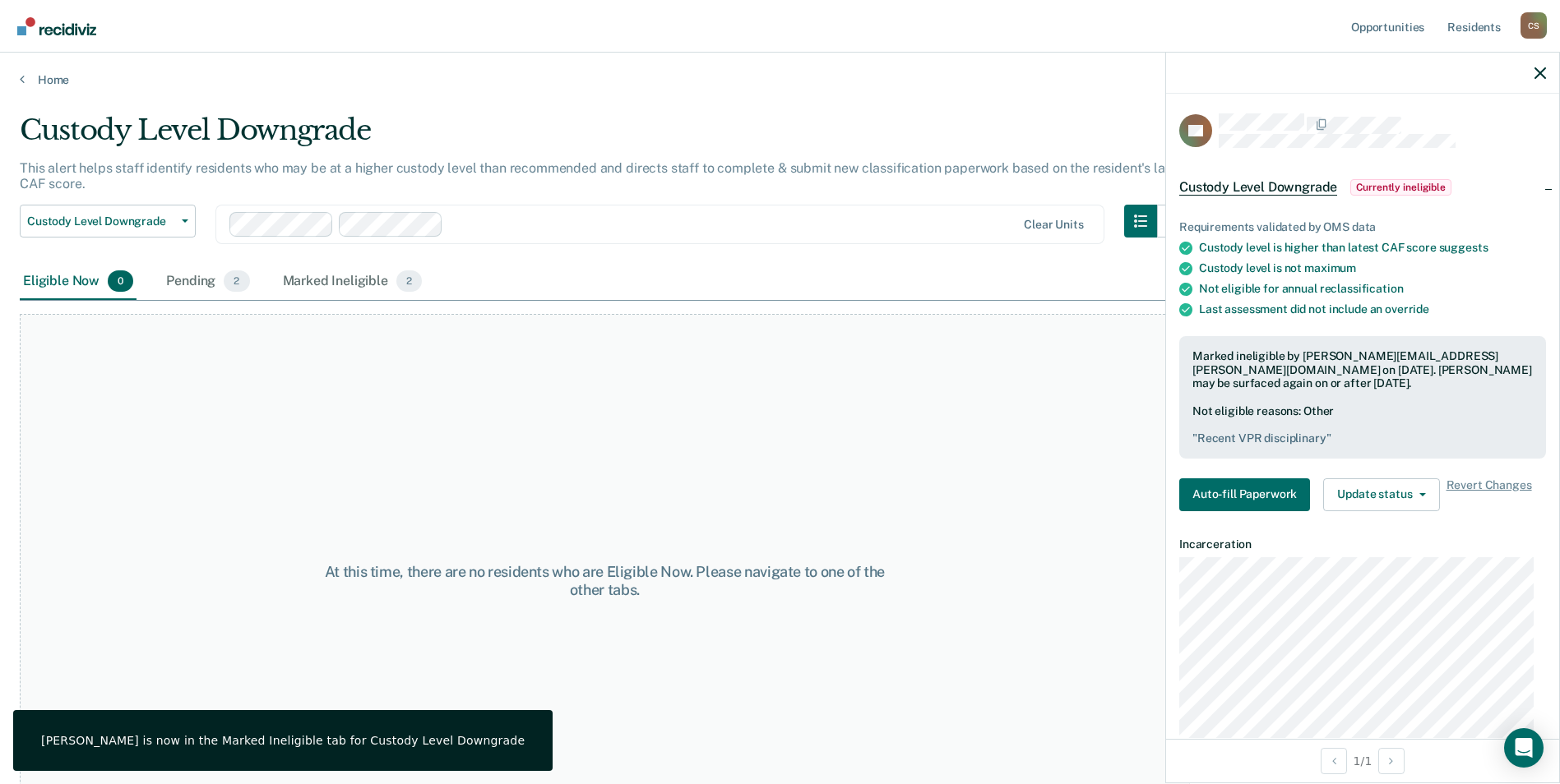
click at [872, 373] on div "At this time, there are no residents who are Eligible Now. Please navigate to o…" at bounding box center [604, 581] width 1170 height 534
click at [35, 81] on link "Home" at bounding box center [779, 79] width 1520 height 15
